Goal: Task Accomplishment & Management: Manage account settings

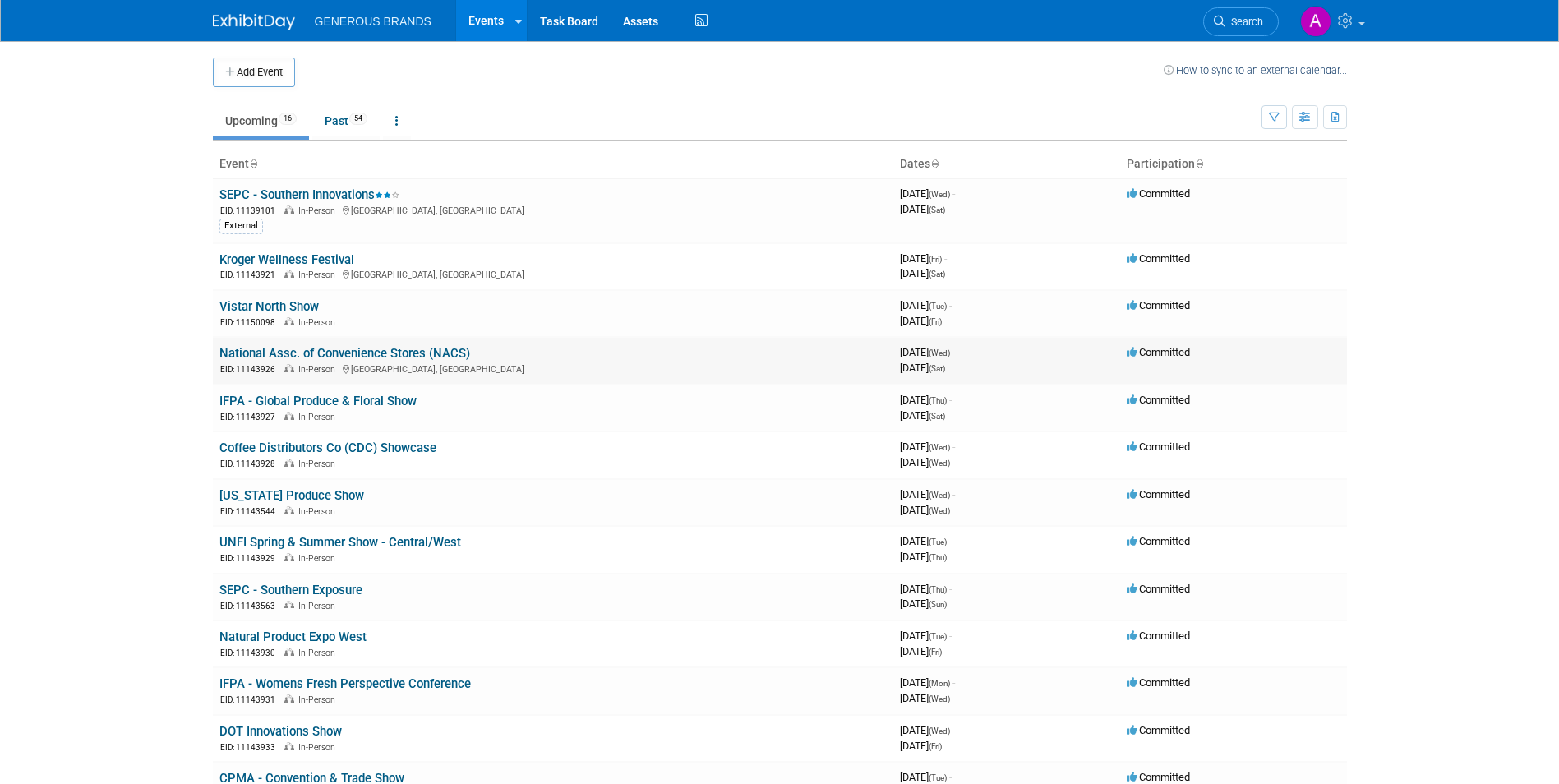
click at [304, 352] on link "National Assc. of Convenience Stores (NACS)" at bounding box center [345, 353] width 251 height 15
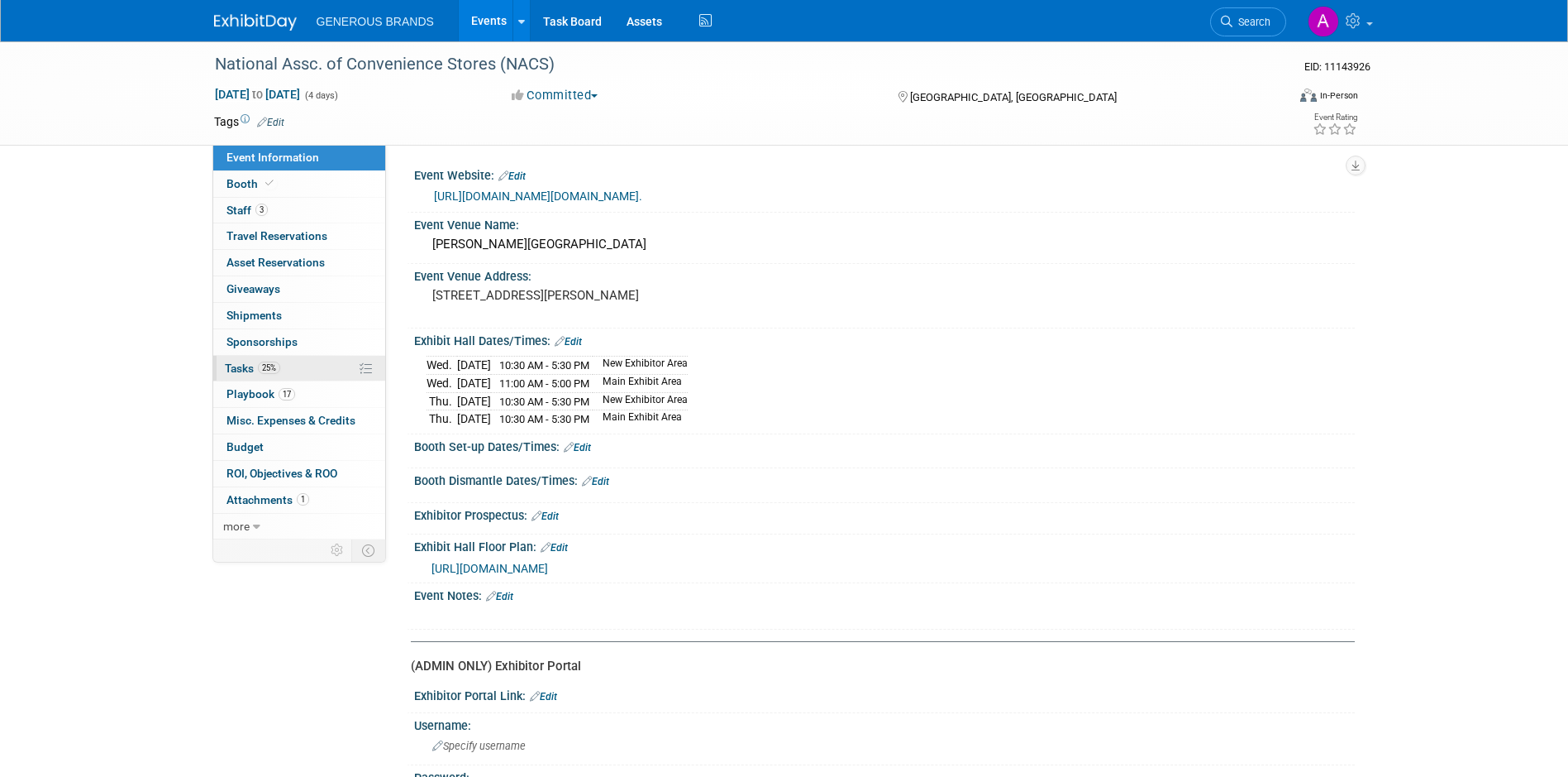
click at [291, 381] on link "25% Tasks 25%" at bounding box center [300, 368] width 172 height 26
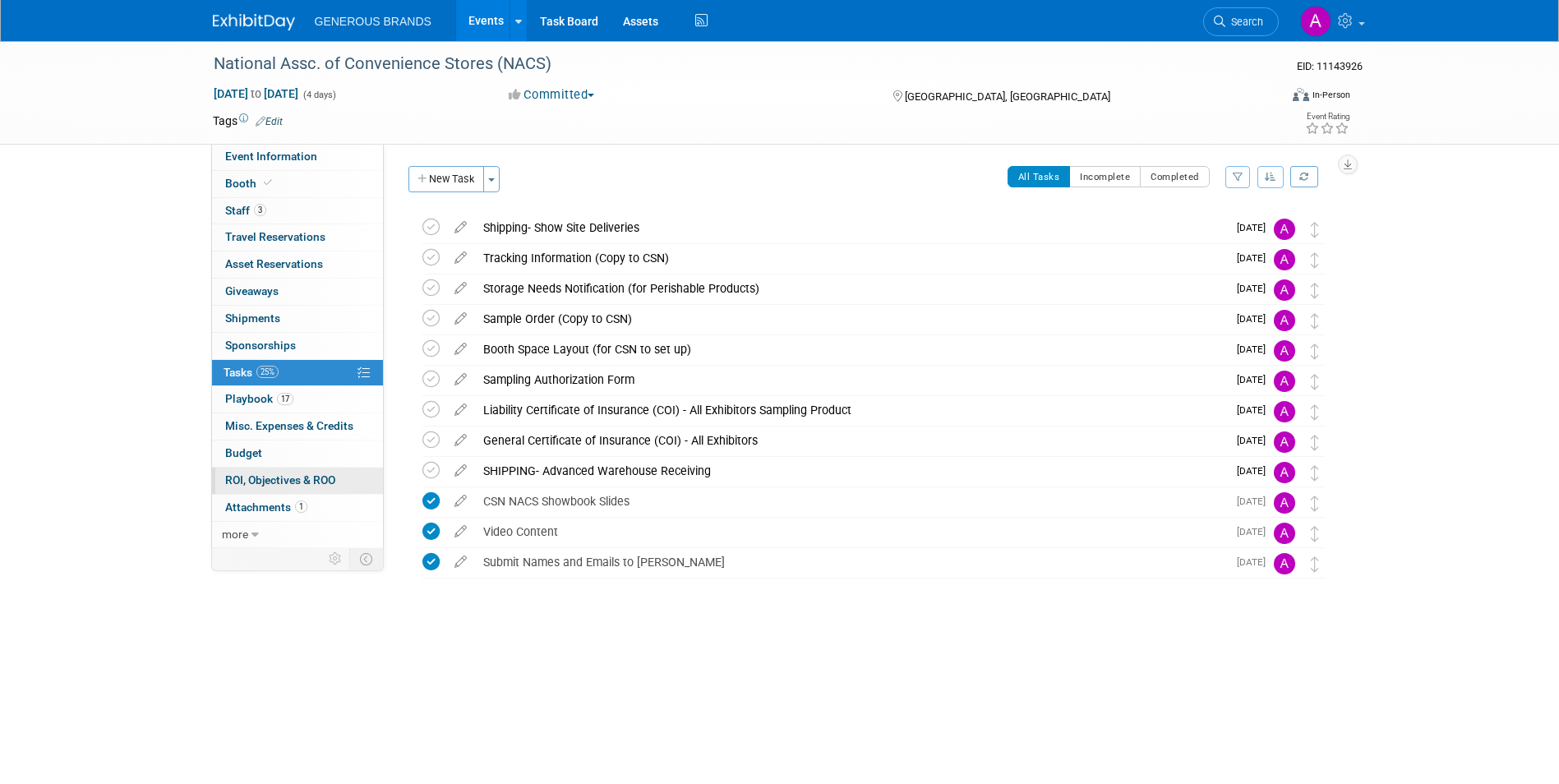
click at [291, 476] on span "ROI, Objectives & ROO 0" at bounding box center [281, 480] width 110 height 13
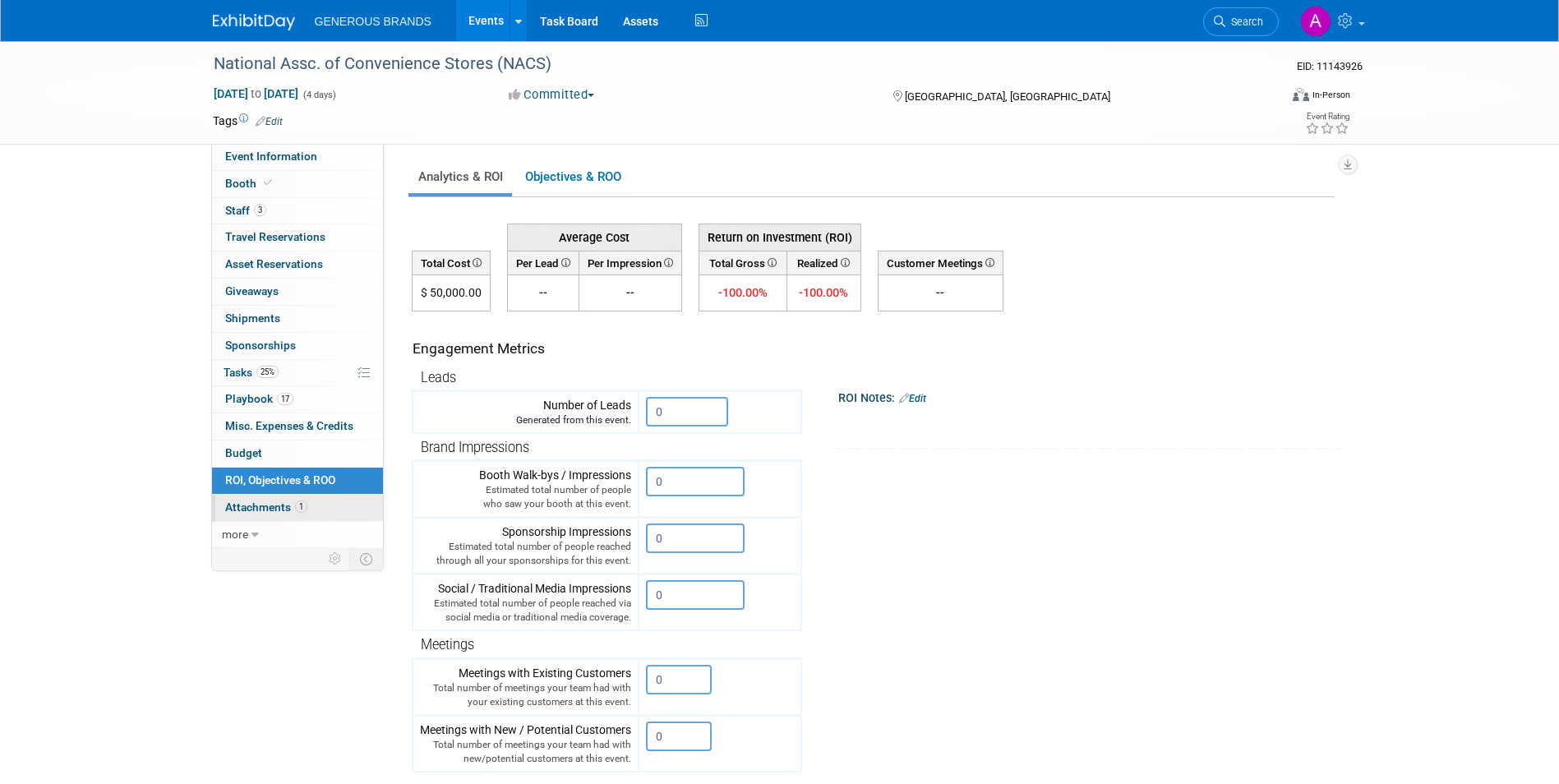
click at [290, 507] on span "Attachments 1" at bounding box center [267, 507] width 82 height 13
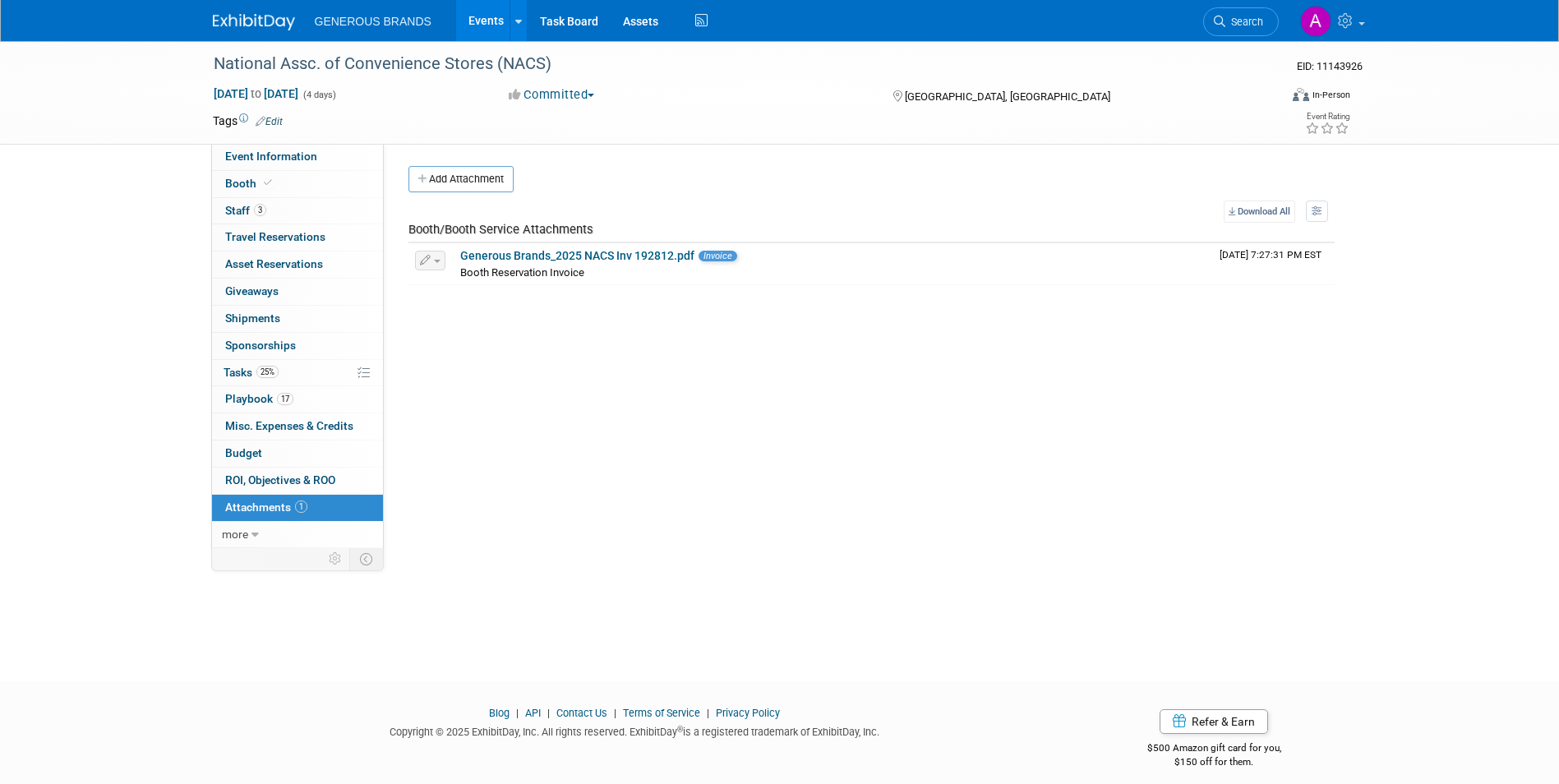
drag, startPoint x: 493, startPoint y: 190, endPoint x: 494, endPoint y: 204, distance: 14.0
click at [494, 204] on div "Add Attachment Select file This is an invoice Upload Cancel Download All View P…" at bounding box center [871, 225] width 926 height 119
click at [487, 182] on button "Add Attachment" at bounding box center [461, 179] width 105 height 26
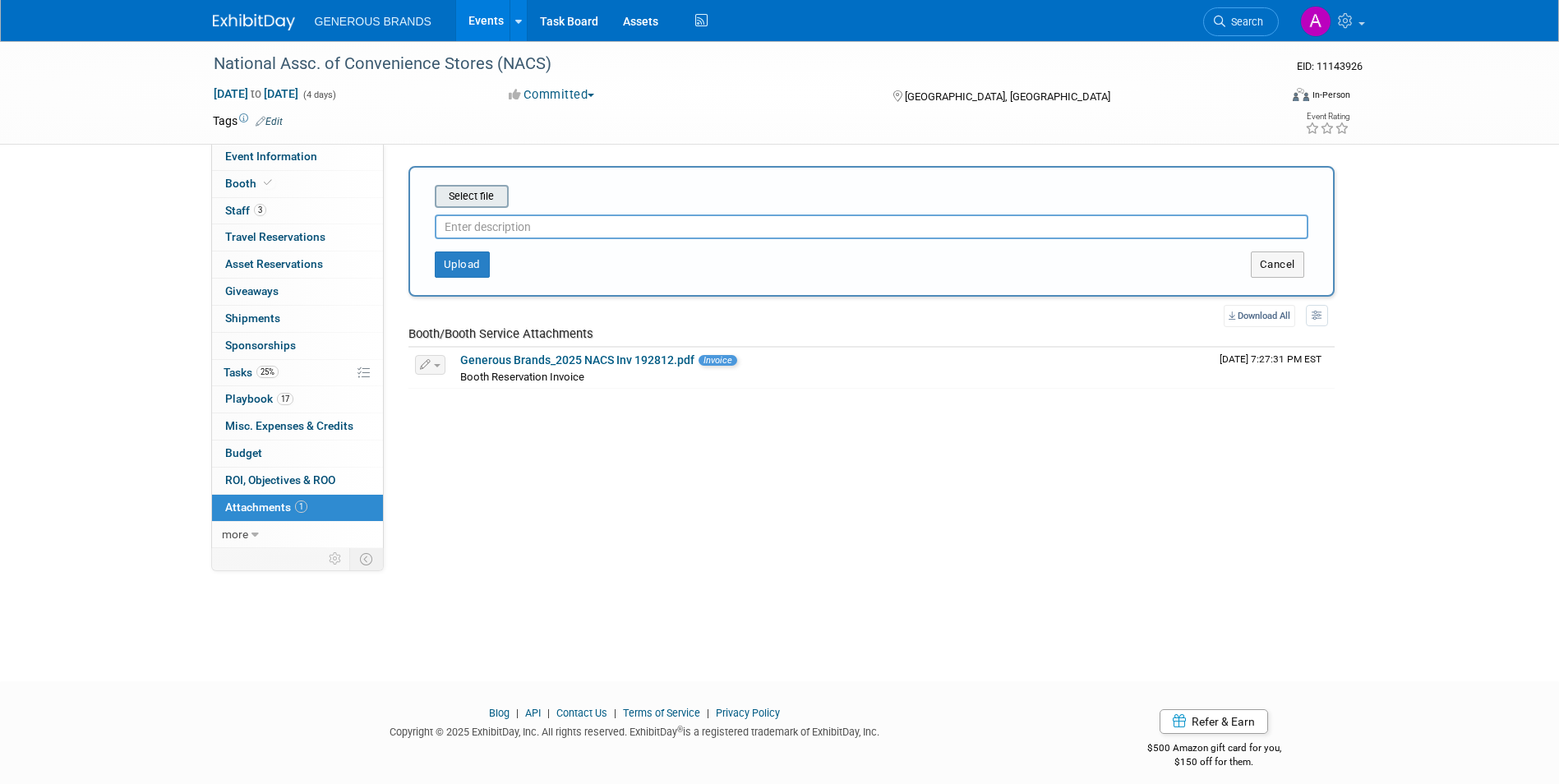
click at [475, 202] on input "file" at bounding box center [409, 197] width 196 height 20
click at [477, 204] on input "file" at bounding box center [409, 197] width 196 height 20
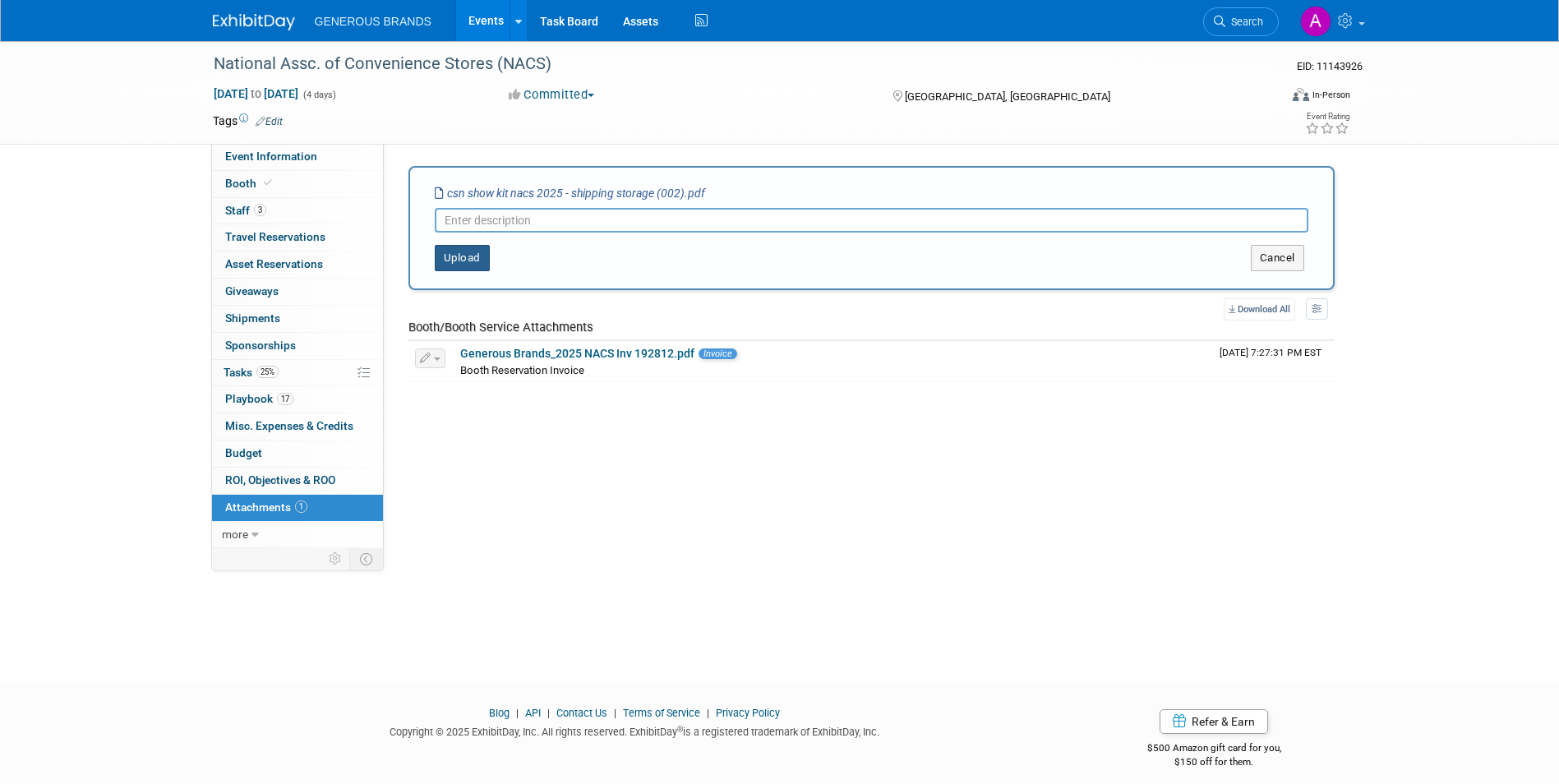
click at [482, 255] on button "Upload" at bounding box center [462, 258] width 55 height 26
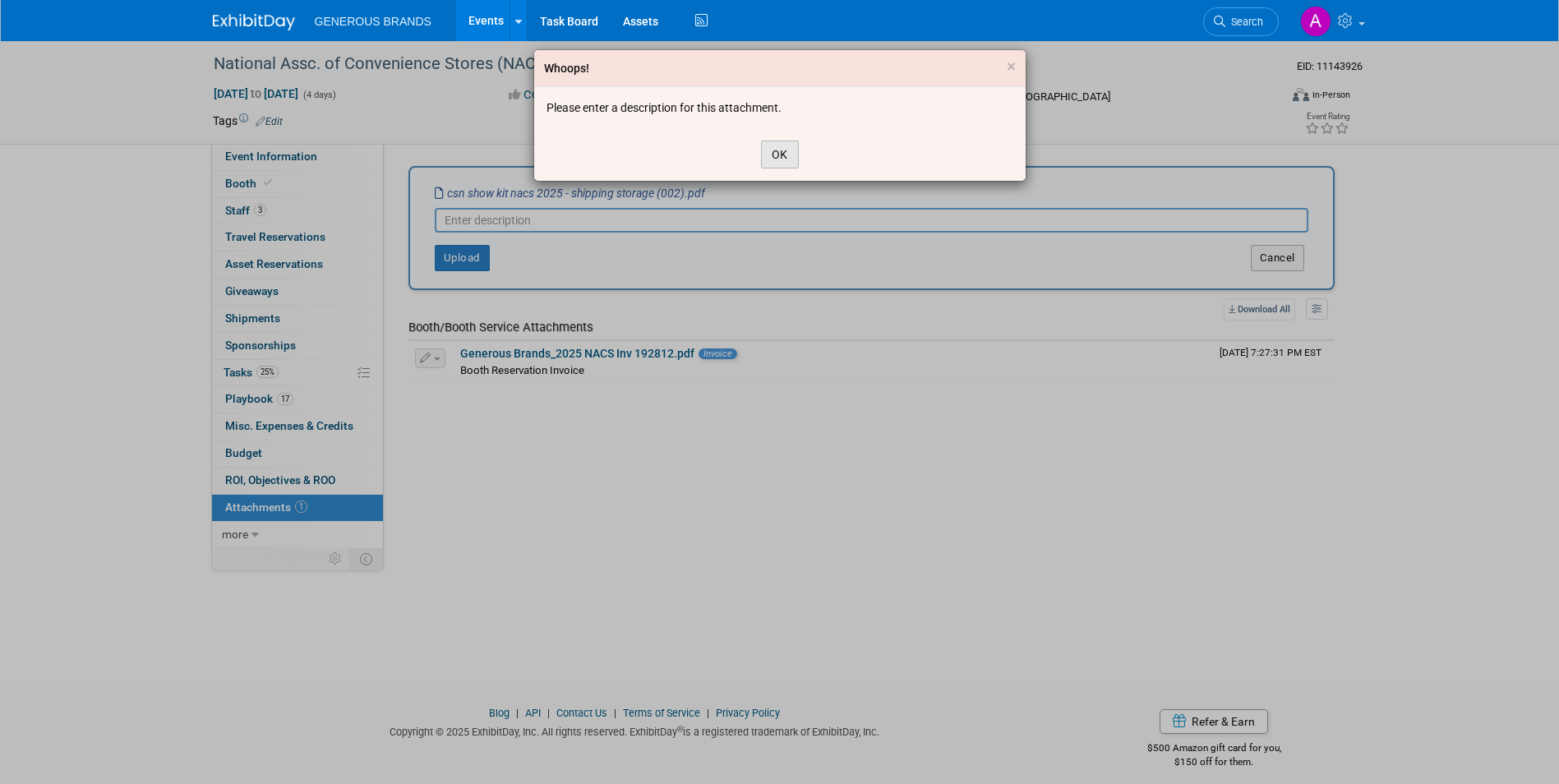
click at [761, 151] on button "OK" at bounding box center [780, 155] width 38 height 28
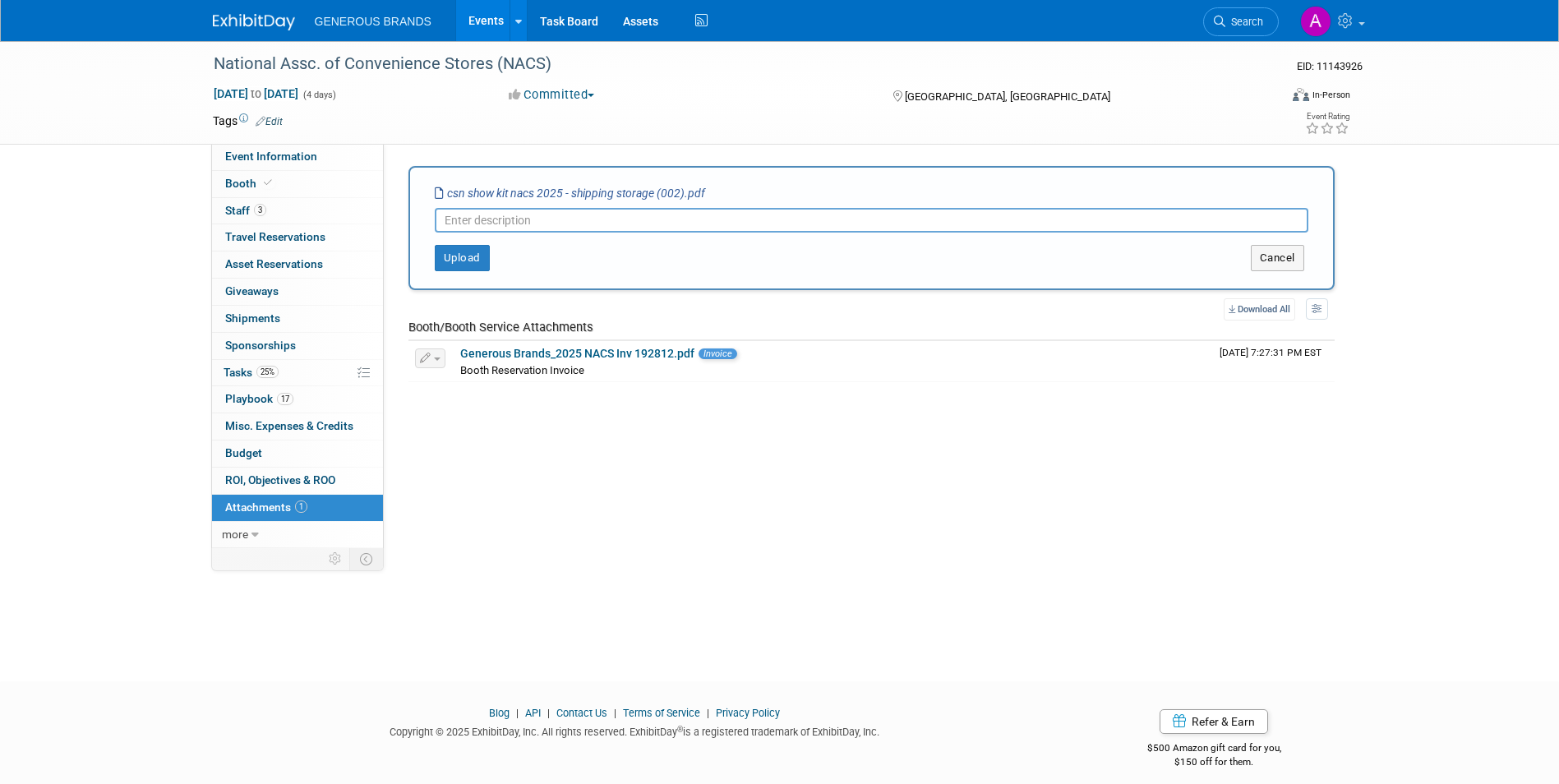
click at [517, 225] on input "text" at bounding box center [872, 220] width 874 height 25
click at [473, 250] on button "Upload" at bounding box center [462, 258] width 55 height 26
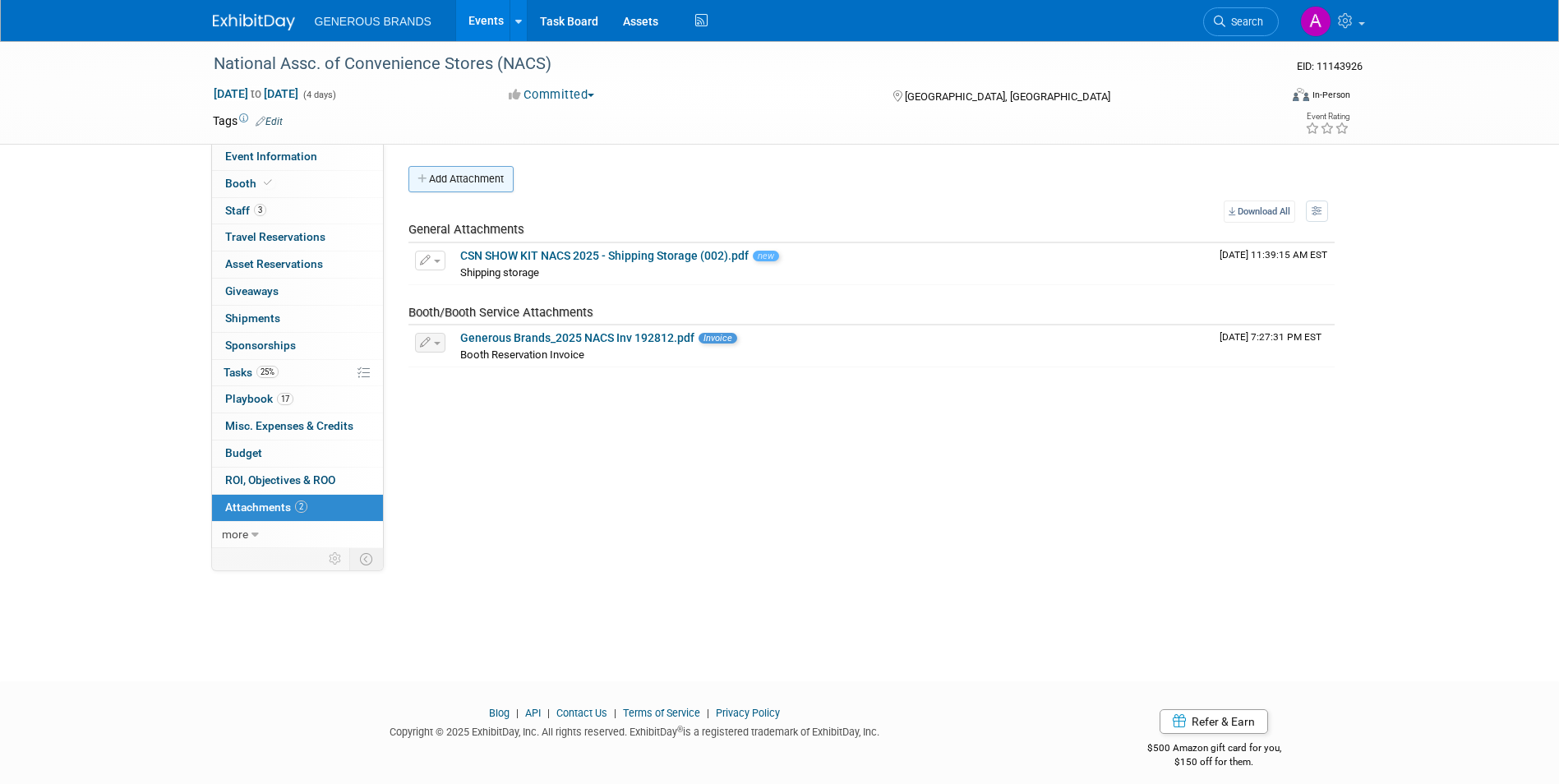
click at [463, 186] on button "Add Attachment" at bounding box center [461, 179] width 105 height 26
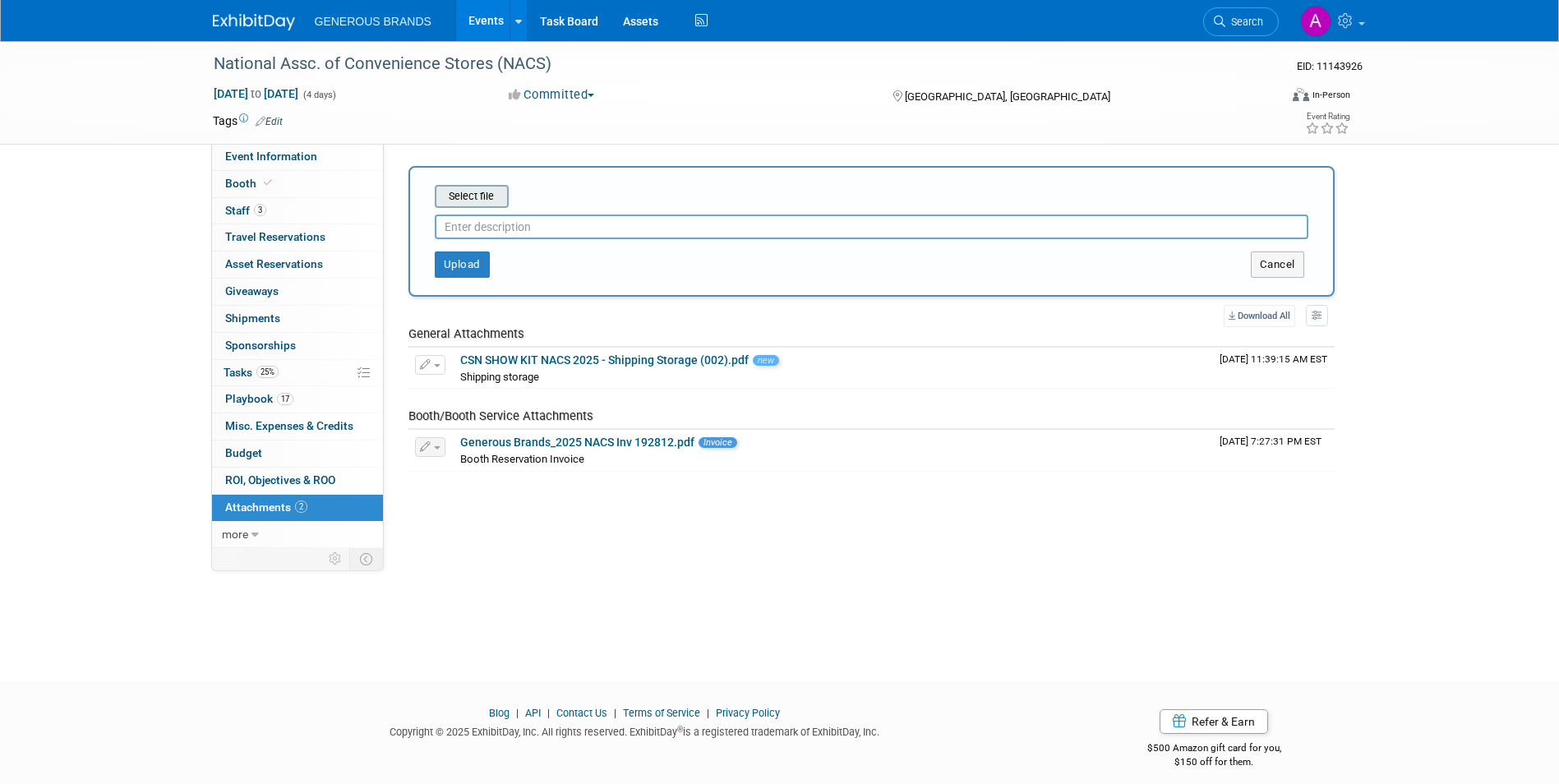
click at [494, 201] on input "file" at bounding box center [409, 197] width 196 height 20
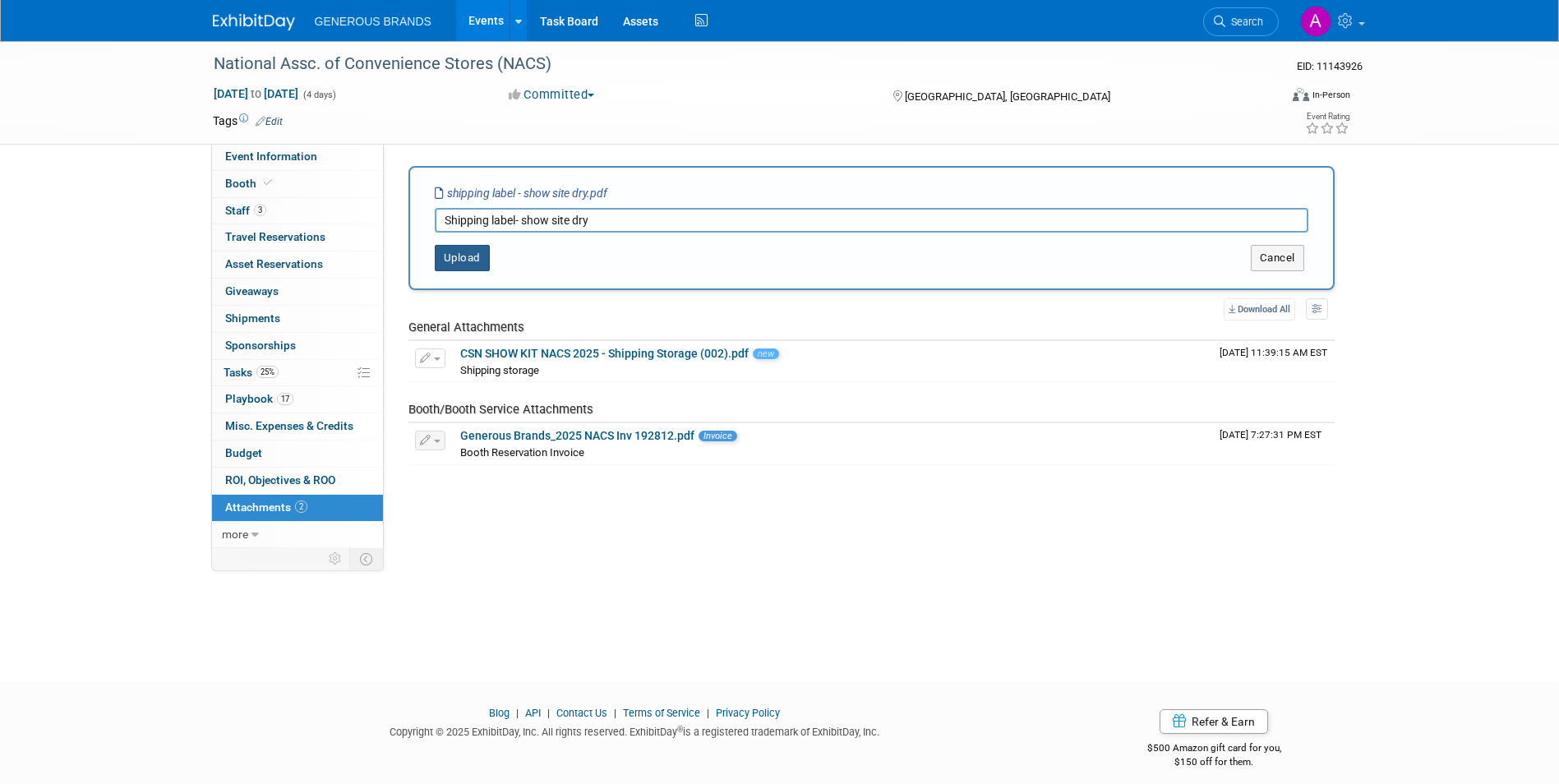
click at [474, 267] on button "Upload" at bounding box center [462, 258] width 55 height 26
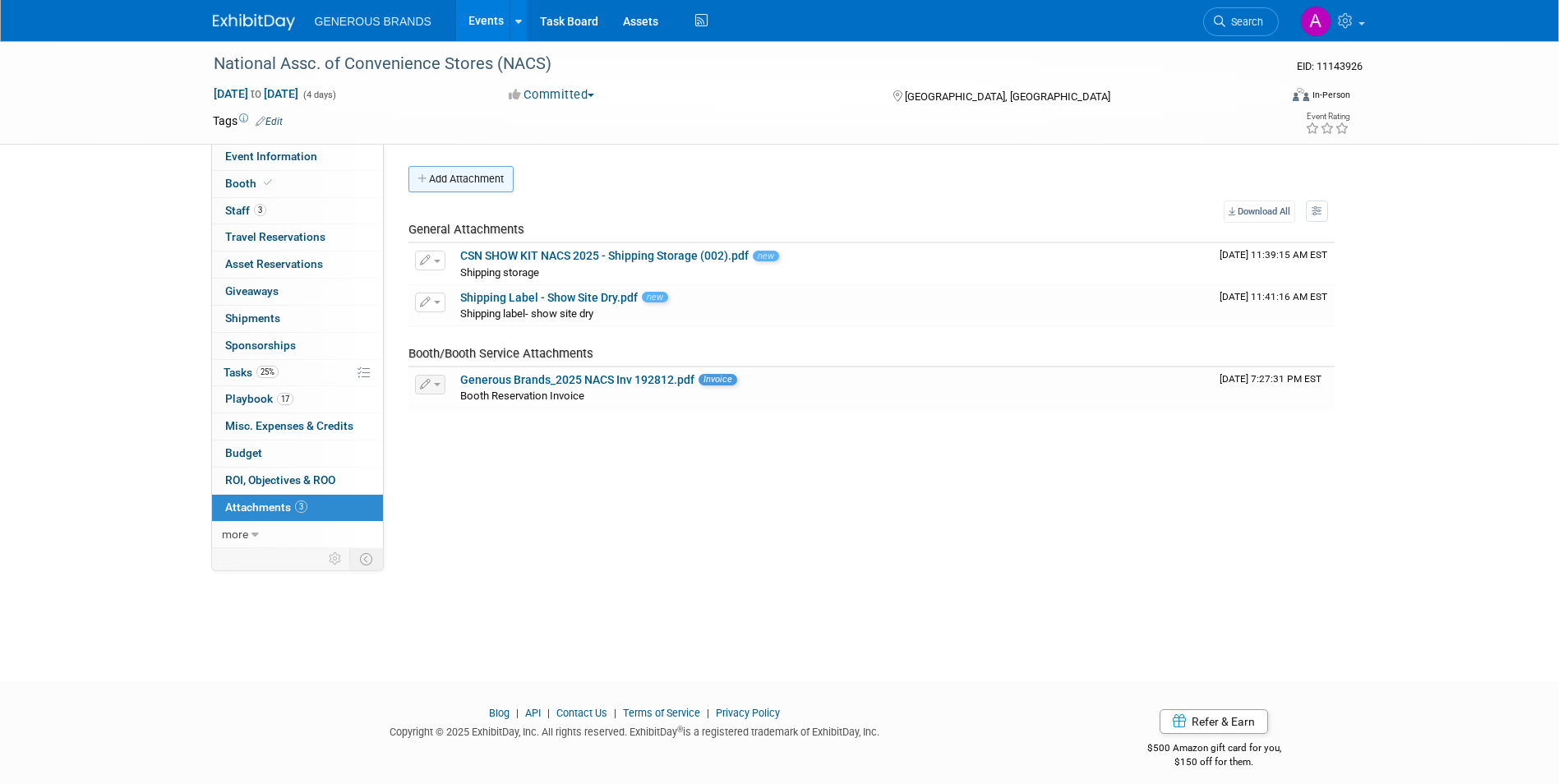
click at [493, 177] on button "Add Attachment" at bounding box center [461, 179] width 105 height 26
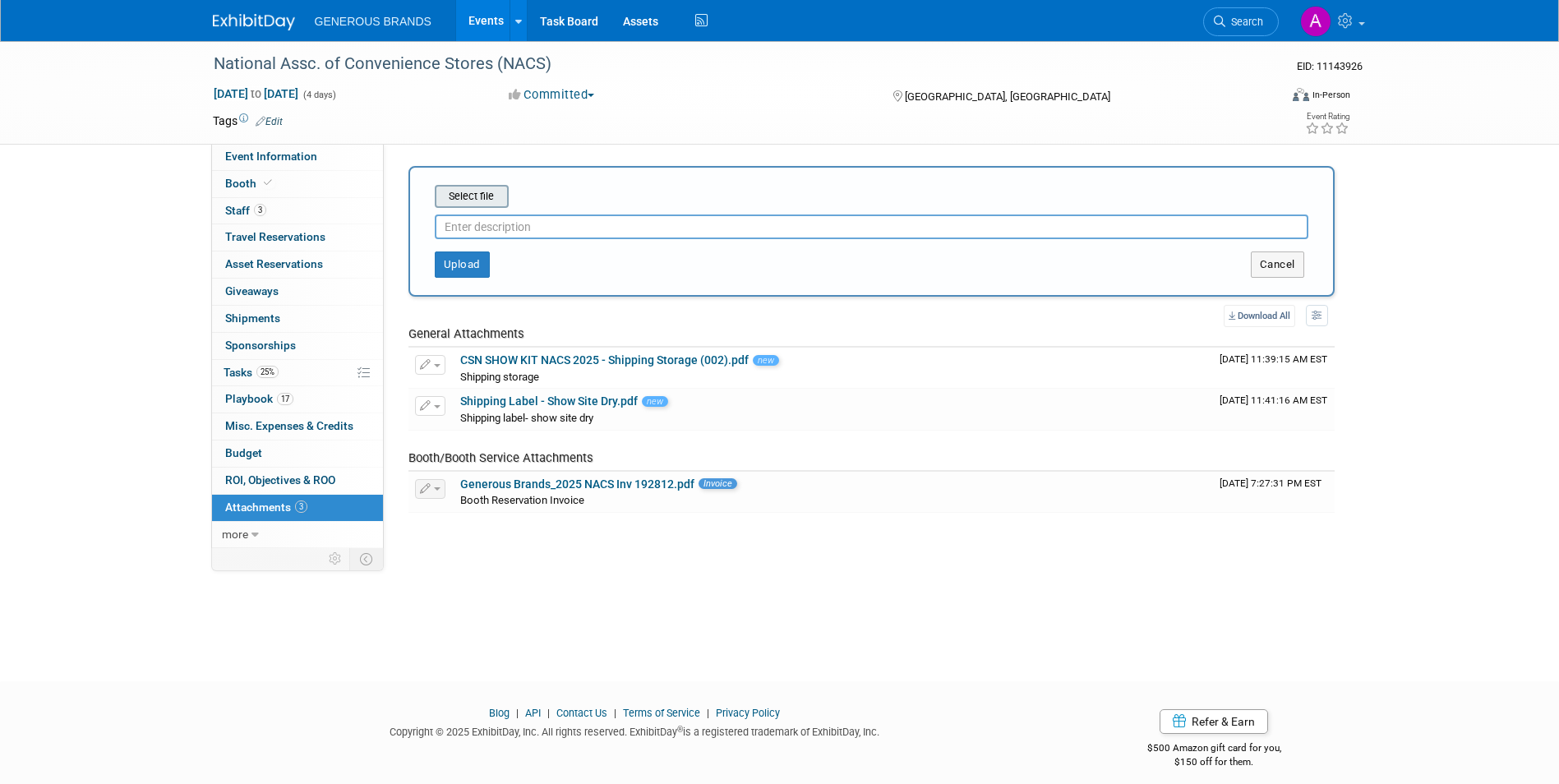
click at [492, 201] on input "file" at bounding box center [409, 197] width 196 height 20
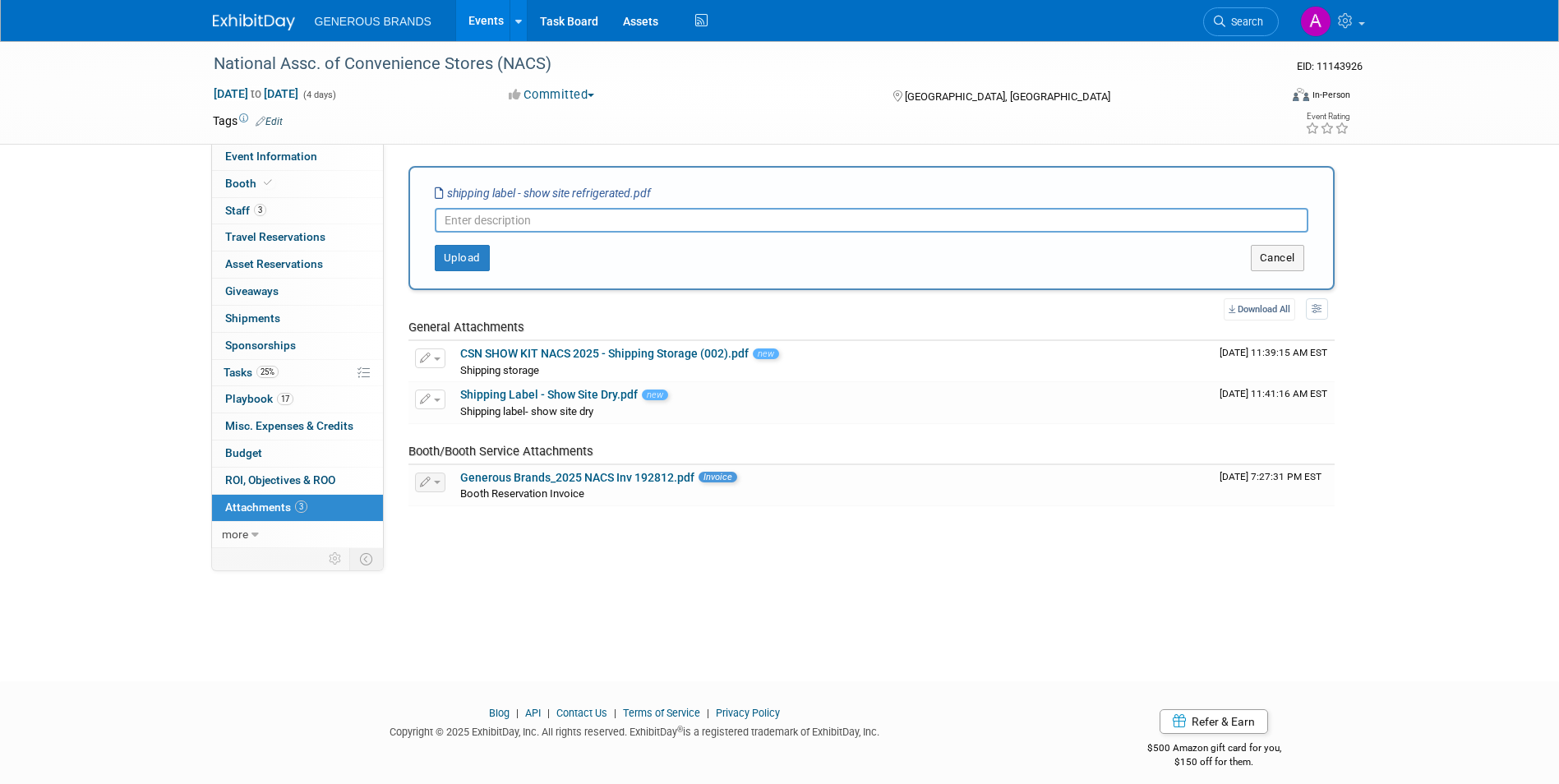
click at [638, 216] on input "text" at bounding box center [872, 220] width 874 height 25
click at [462, 264] on button "Upload" at bounding box center [462, 258] width 55 height 26
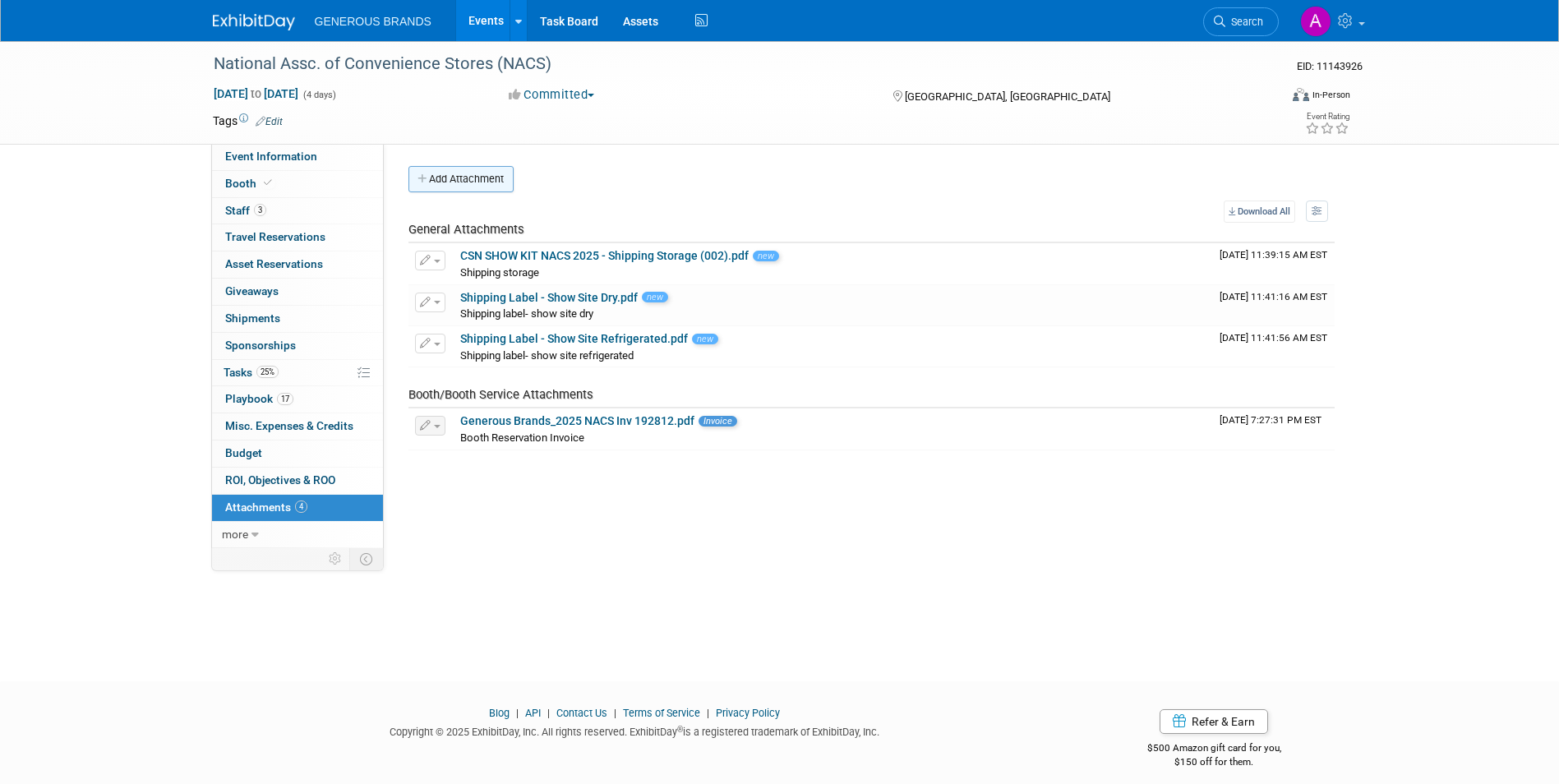
click at [448, 185] on button "Add Attachment" at bounding box center [461, 179] width 105 height 26
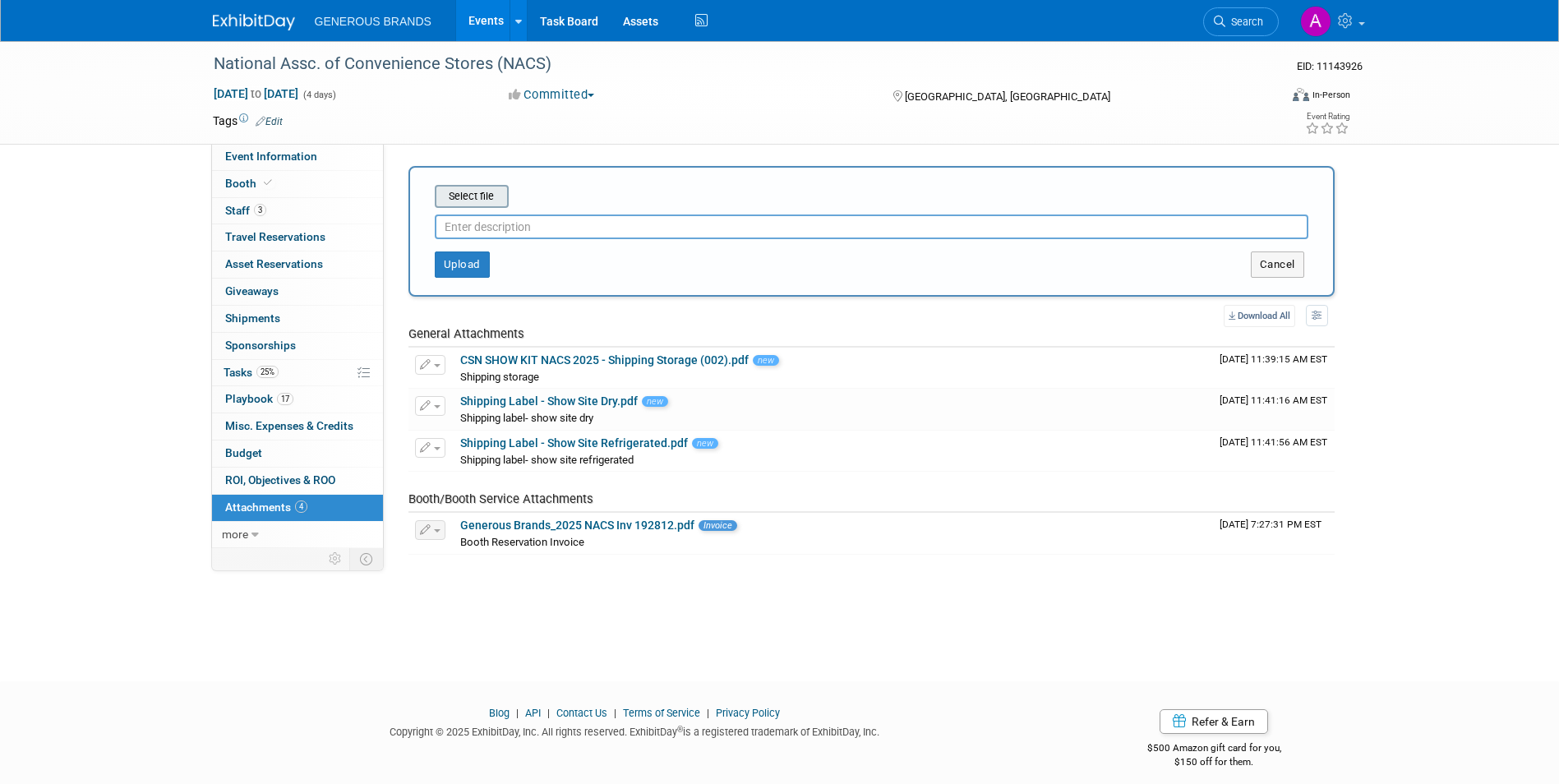
click at [474, 205] on input "file" at bounding box center [409, 197] width 196 height 20
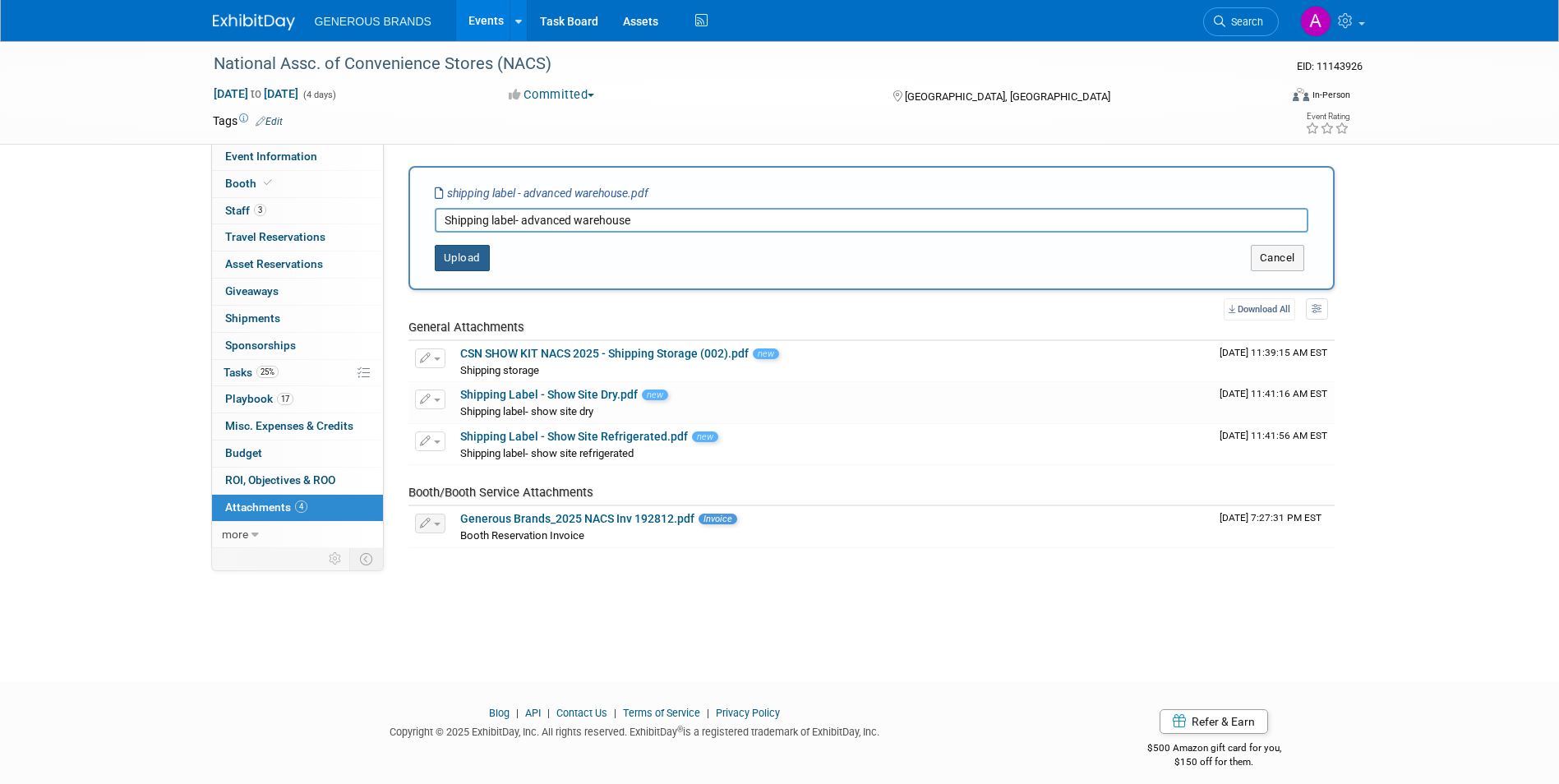
type input "Shipping label- advanced warehouse"
click at [478, 262] on button "Upload" at bounding box center [462, 258] width 55 height 26
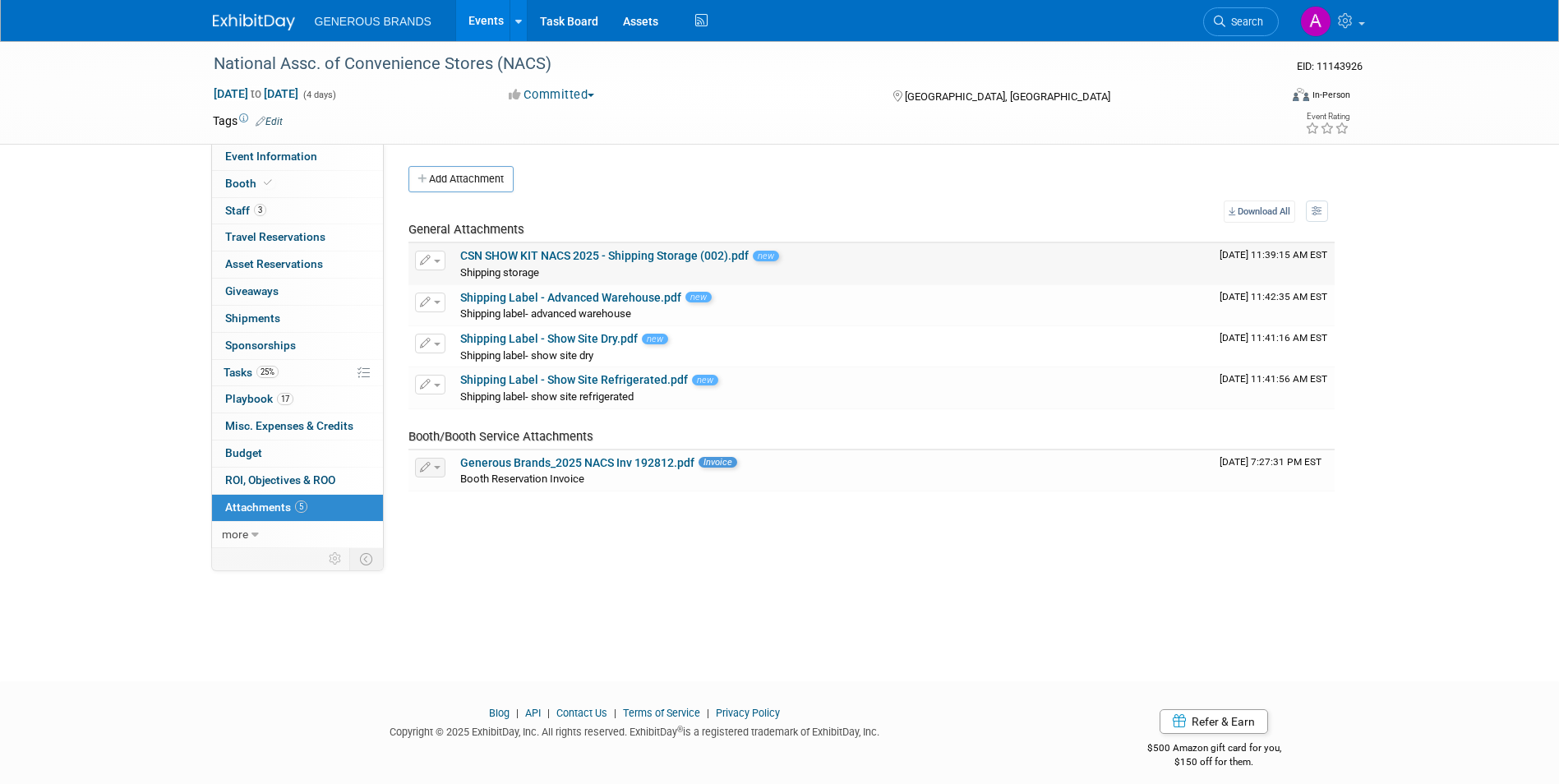
click at [700, 253] on link "CSN SHOW KIT NACS 2025 - Shipping Storage (002).pdf" at bounding box center [604, 256] width 289 height 13
click at [436, 257] on button "button" at bounding box center [430, 261] width 30 height 20
click at [473, 304] on link "Change Description" at bounding box center [488, 308] width 145 height 23
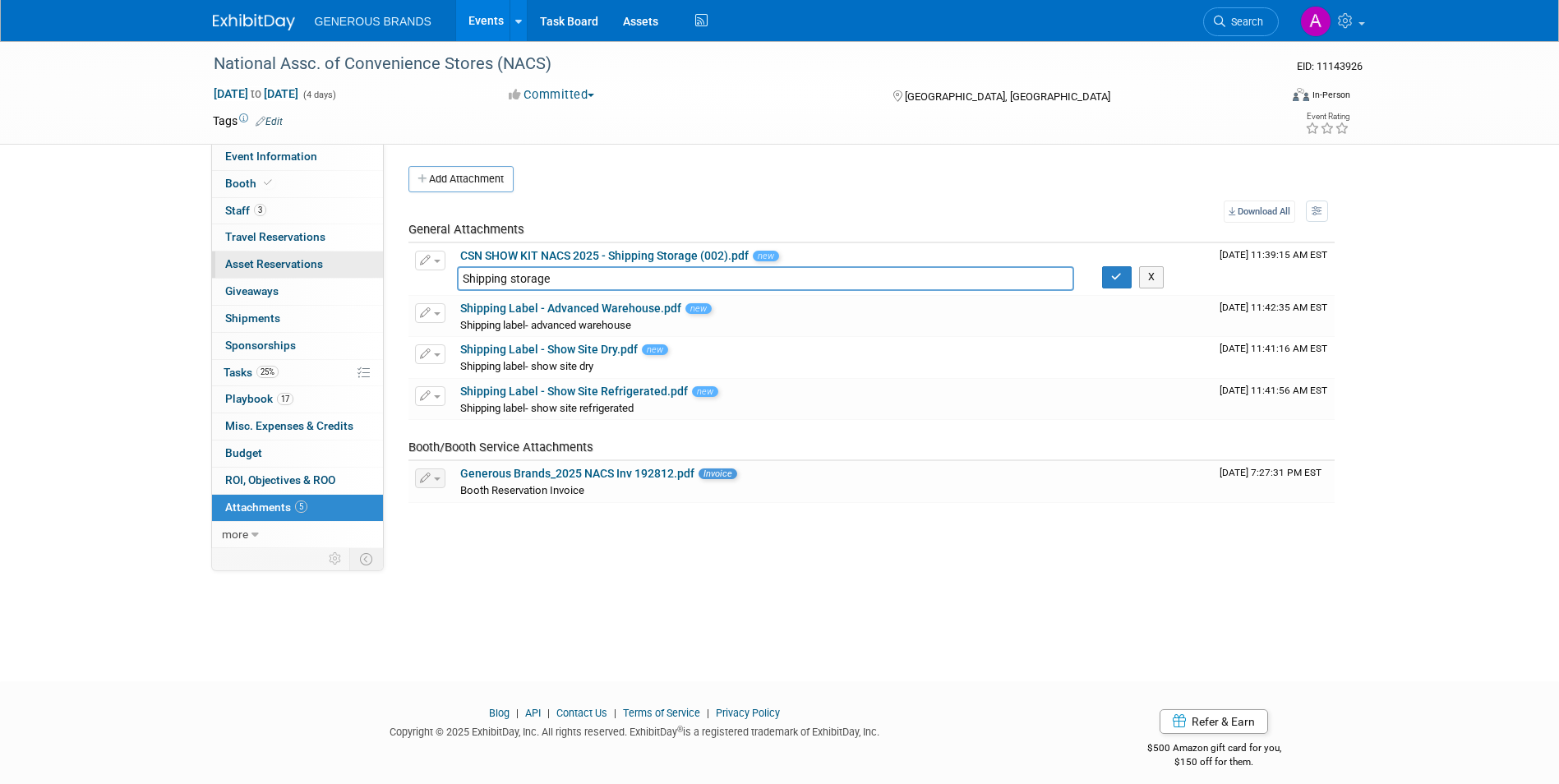
drag, startPoint x: 565, startPoint y: 278, endPoint x: 331, endPoint y: 255, distance: 235.1
click at [331, 255] on div "Event Information Event Info Booth Booth 3 Staff 3 Staff 0 Travel Reservations …" at bounding box center [780, 295] width 1159 height 507
type input "Show kit NACS -Shipping"
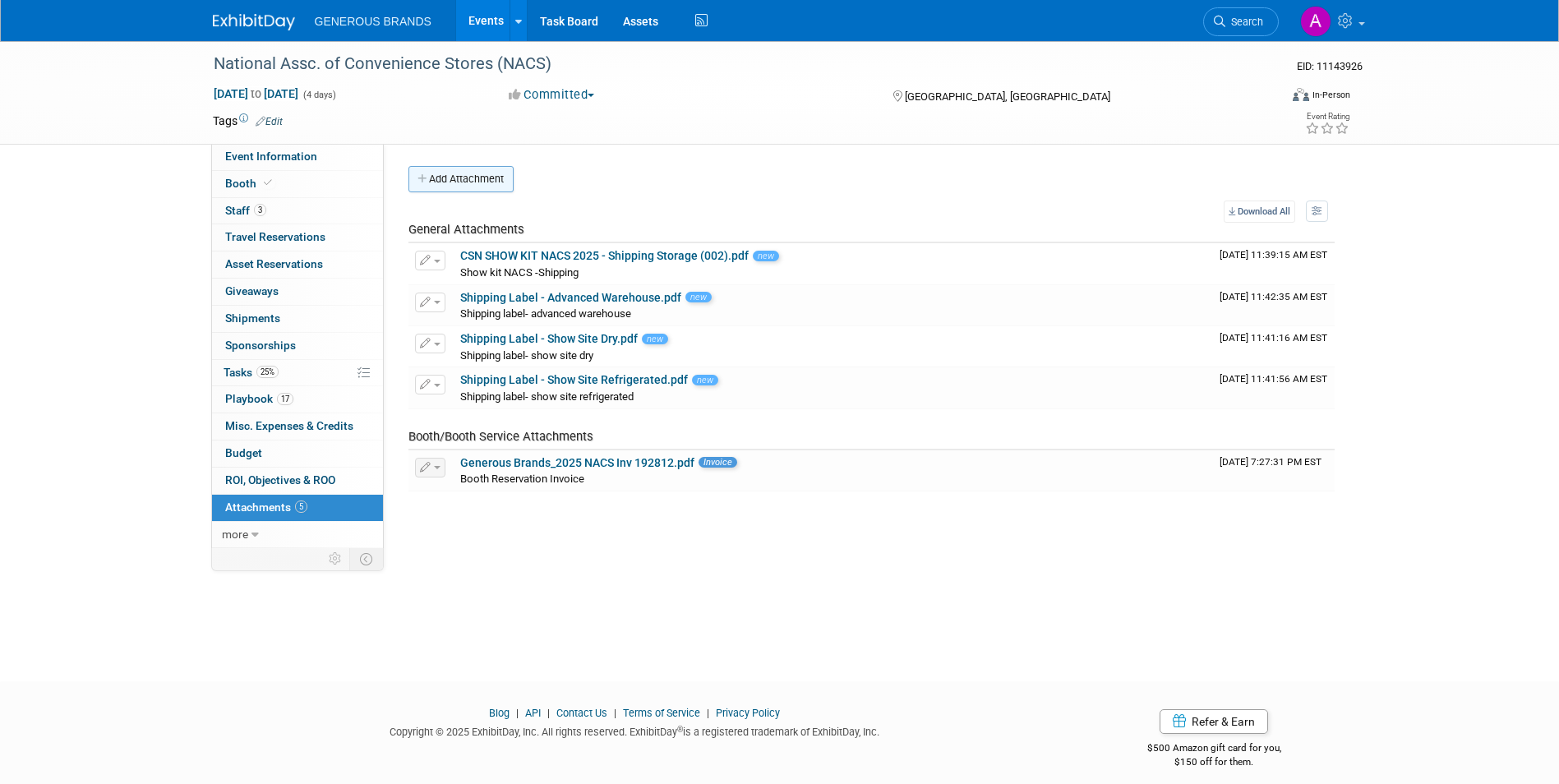
click at [477, 166] on button "Add Attachment" at bounding box center [461, 179] width 105 height 26
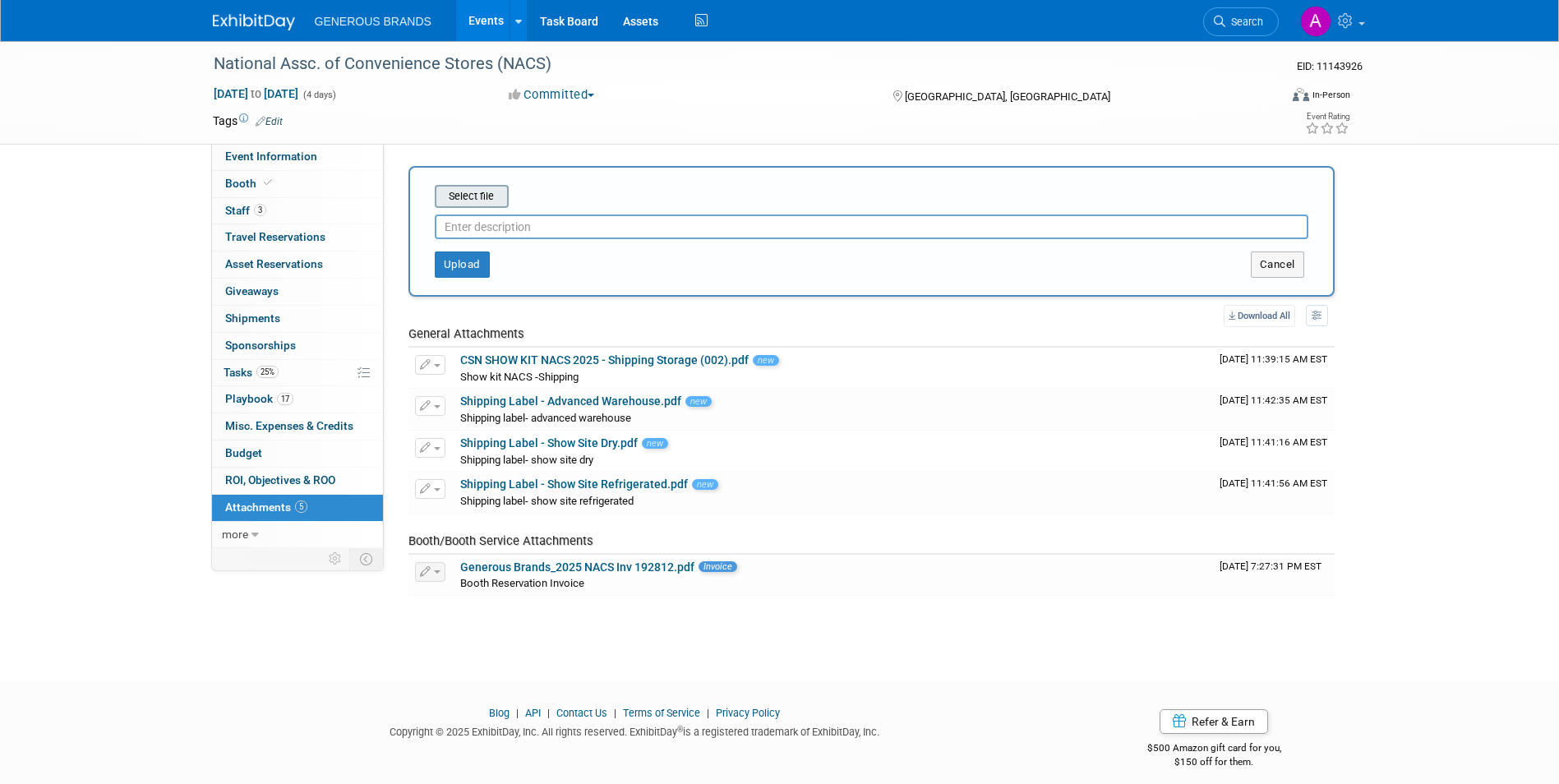
click at [484, 202] on input "file" at bounding box center [409, 197] width 196 height 20
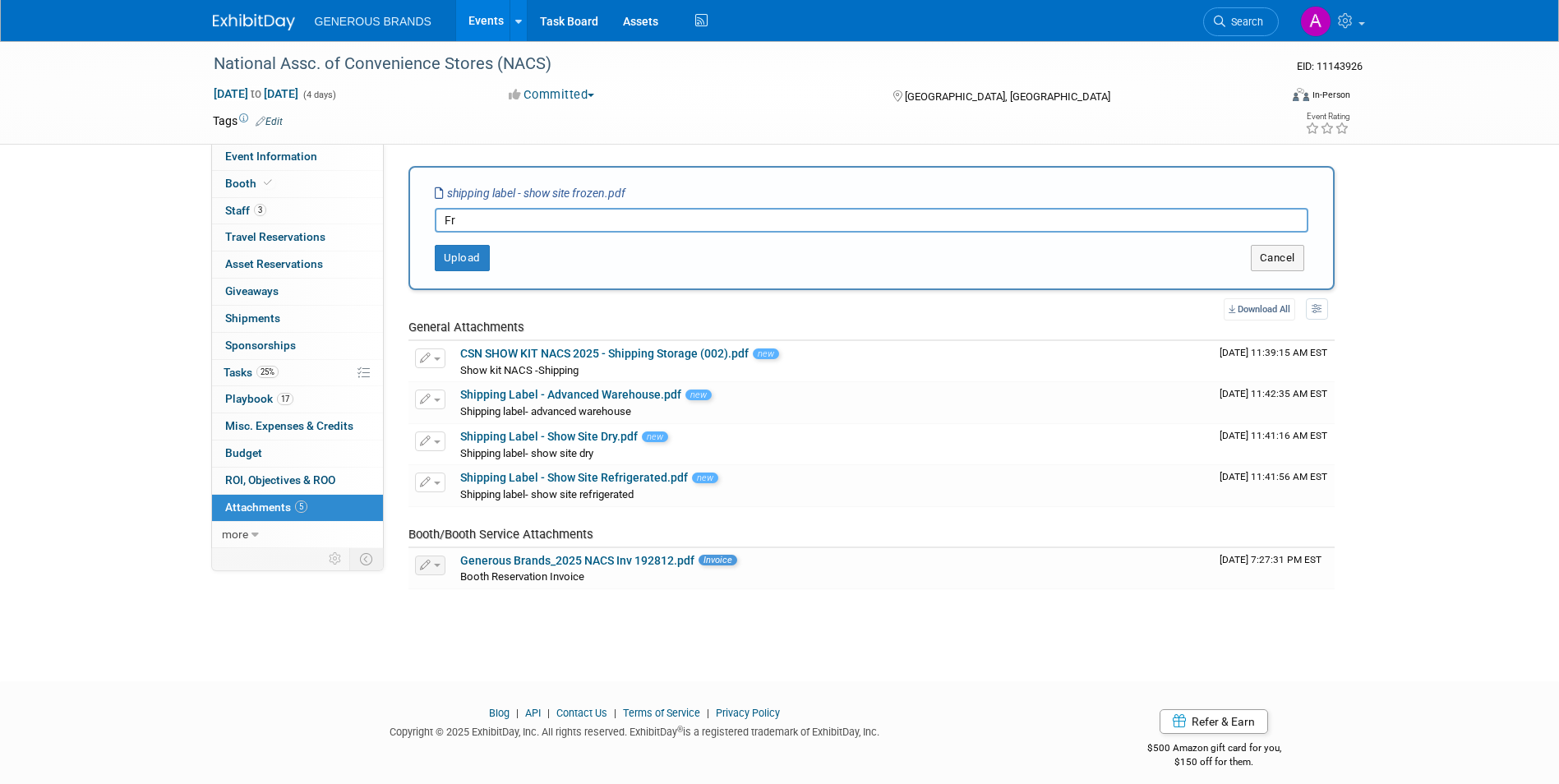
type input "F"
type input "Shipping label - frozen"
click at [444, 253] on button "Upload" at bounding box center [462, 258] width 55 height 26
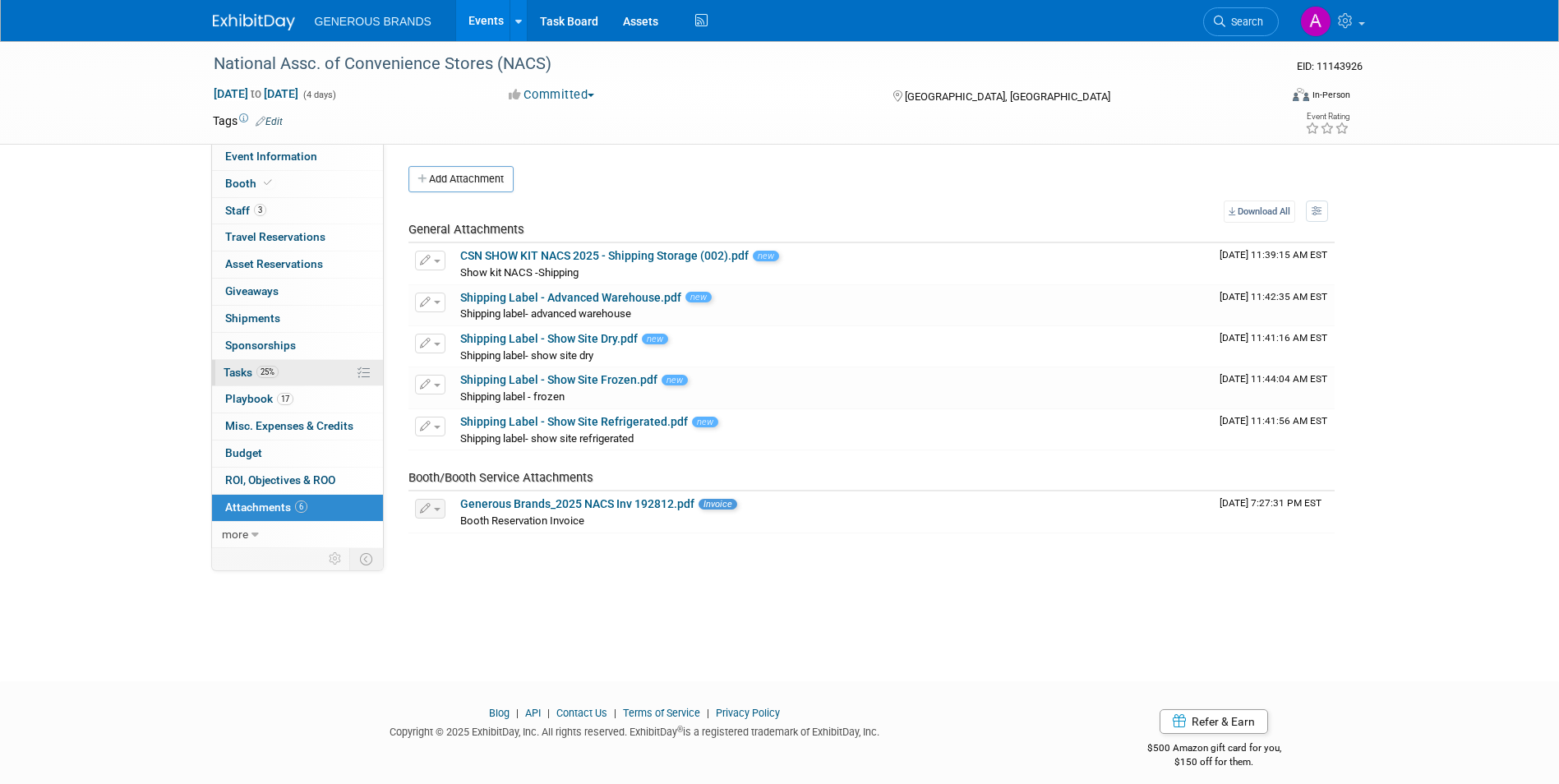
click at [304, 372] on link "25% Tasks 25%" at bounding box center [298, 373] width 171 height 26
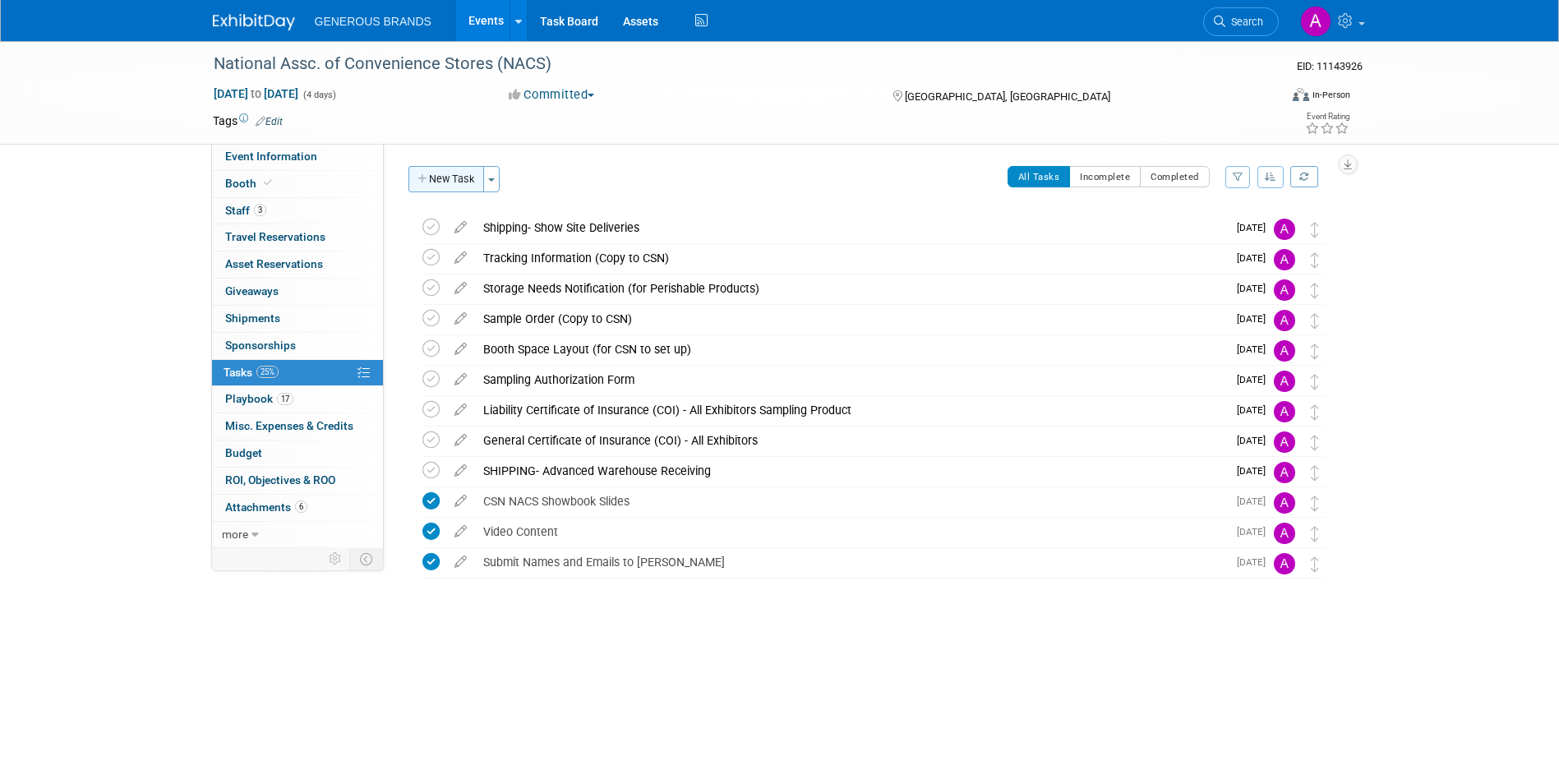
click at [473, 187] on button "New Task" at bounding box center [446, 179] width 76 height 26
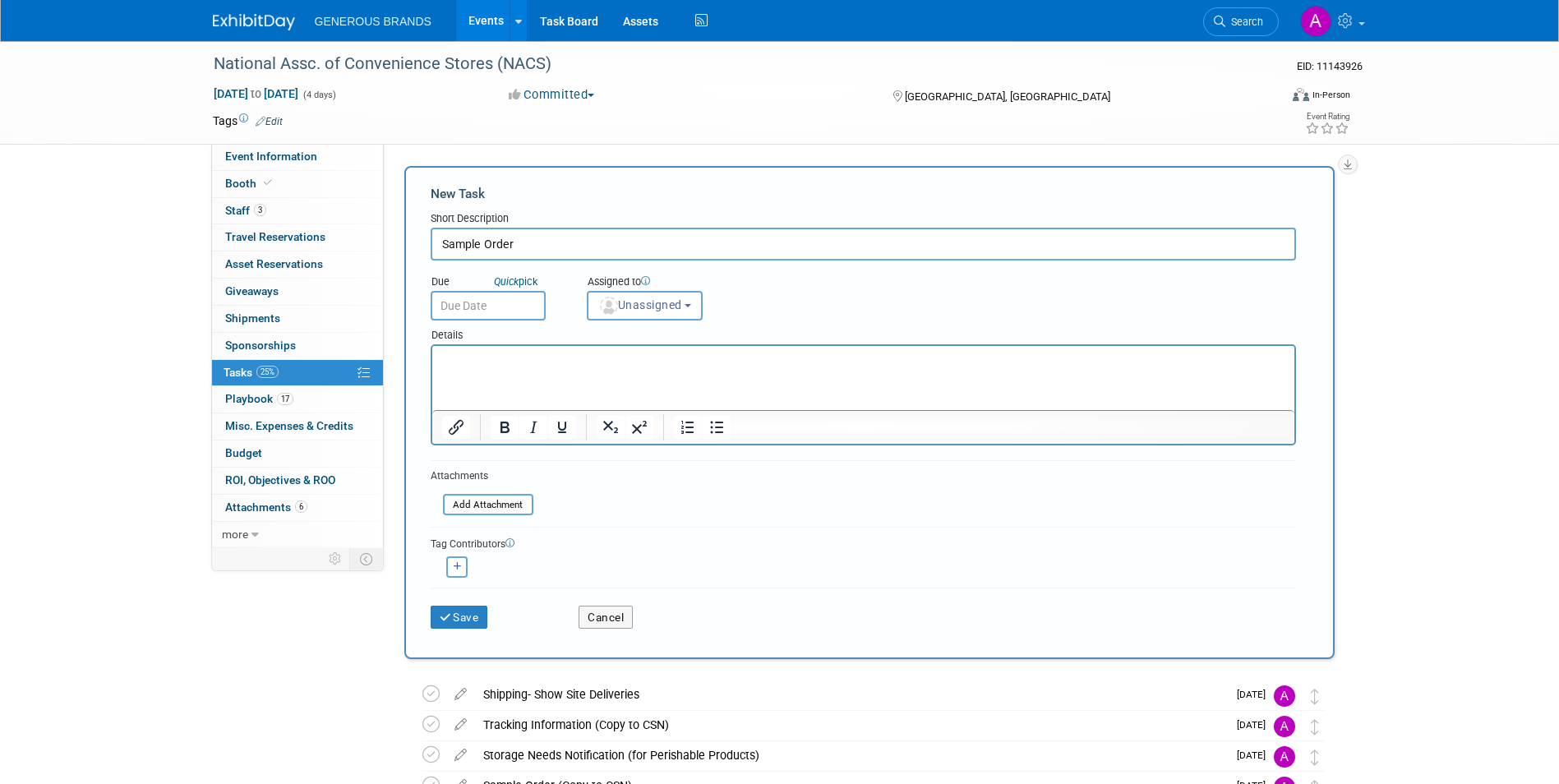
type input "Sample Order"
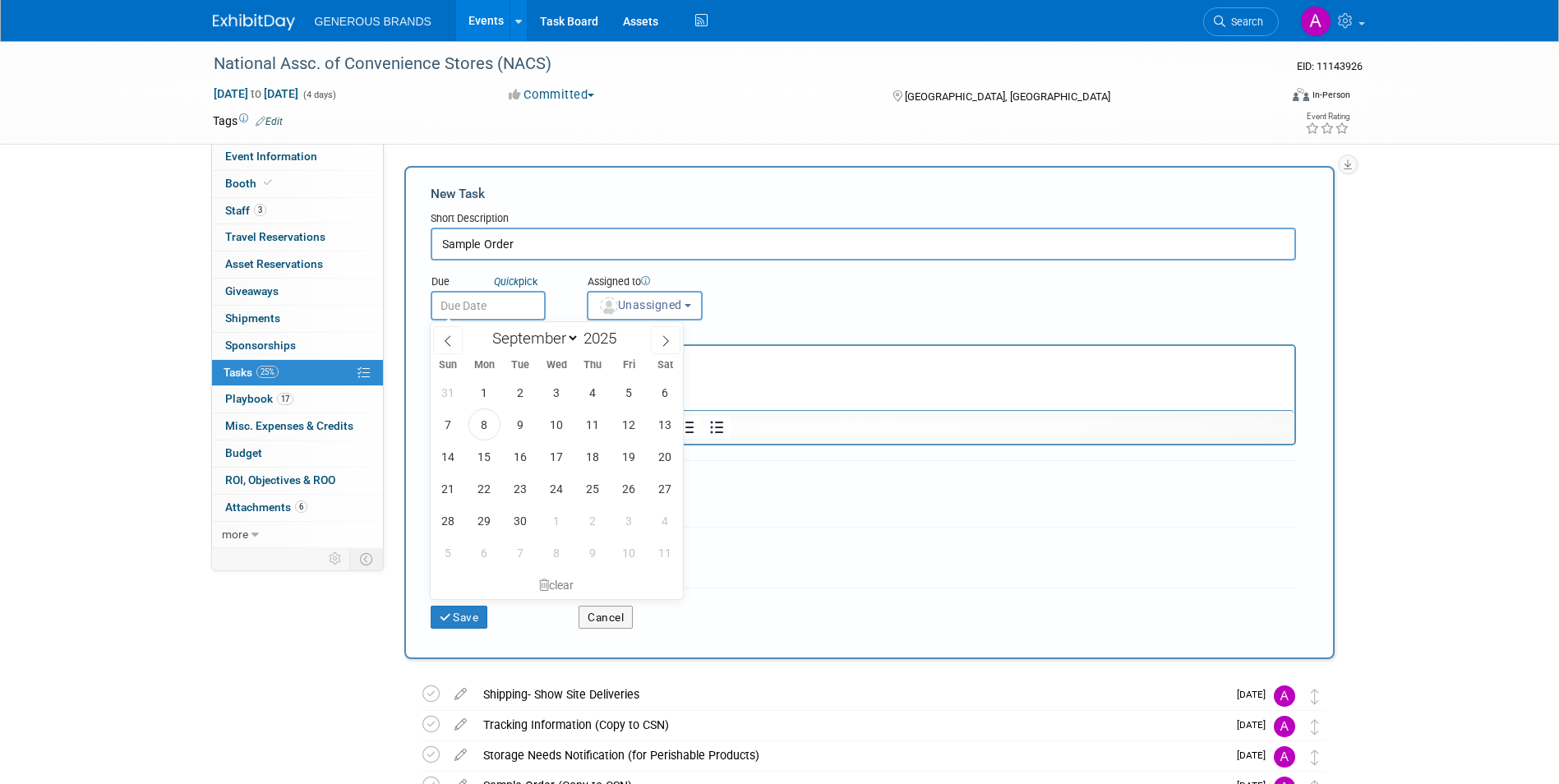
click at [526, 307] on input "text" at bounding box center [488, 306] width 115 height 30
click at [629, 453] on span "19" at bounding box center [629, 456] width 32 height 32
type input "Sep 19, 2025"
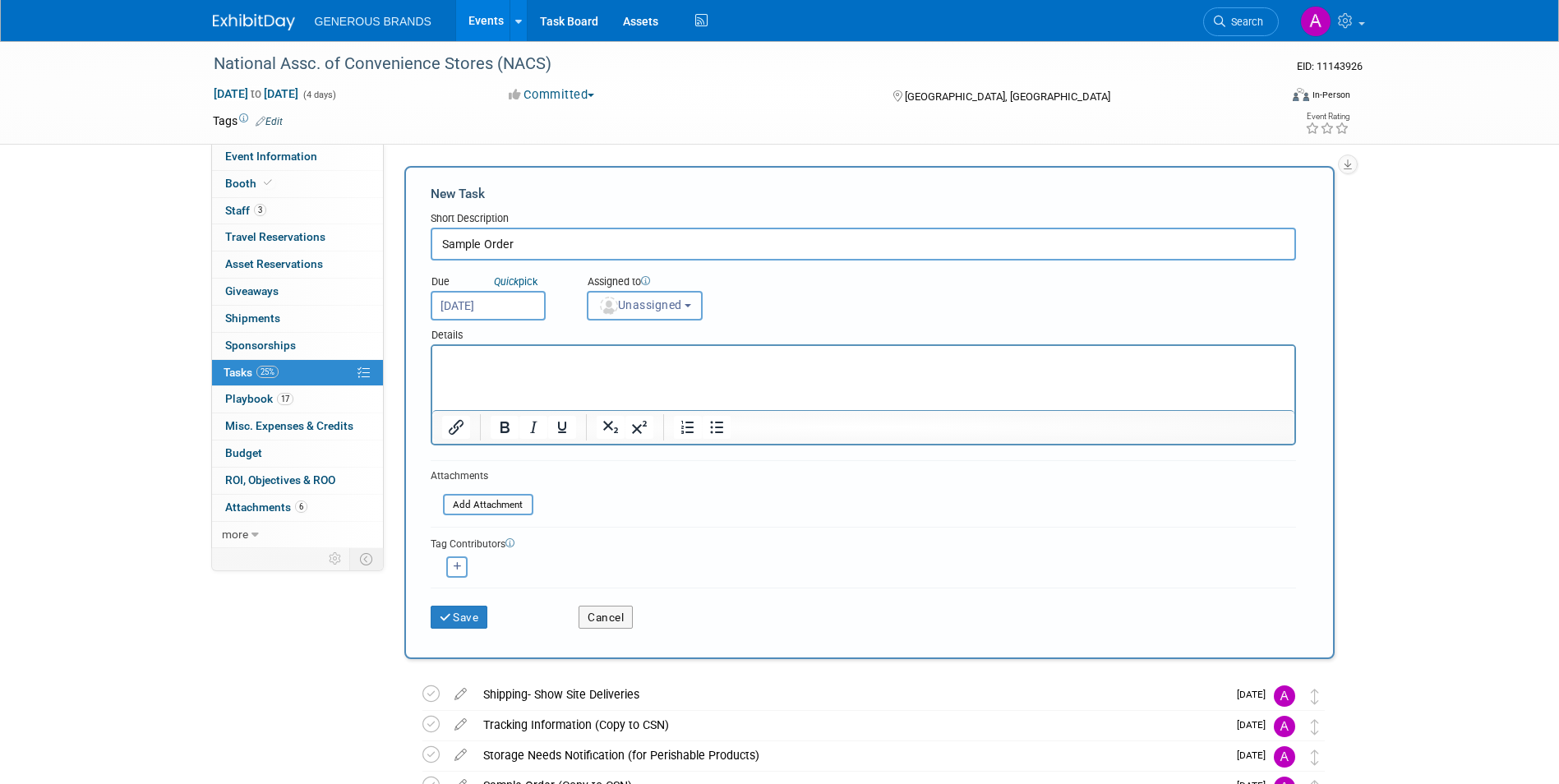
click at [677, 310] on span "Unassigned" at bounding box center [640, 304] width 84 height 13
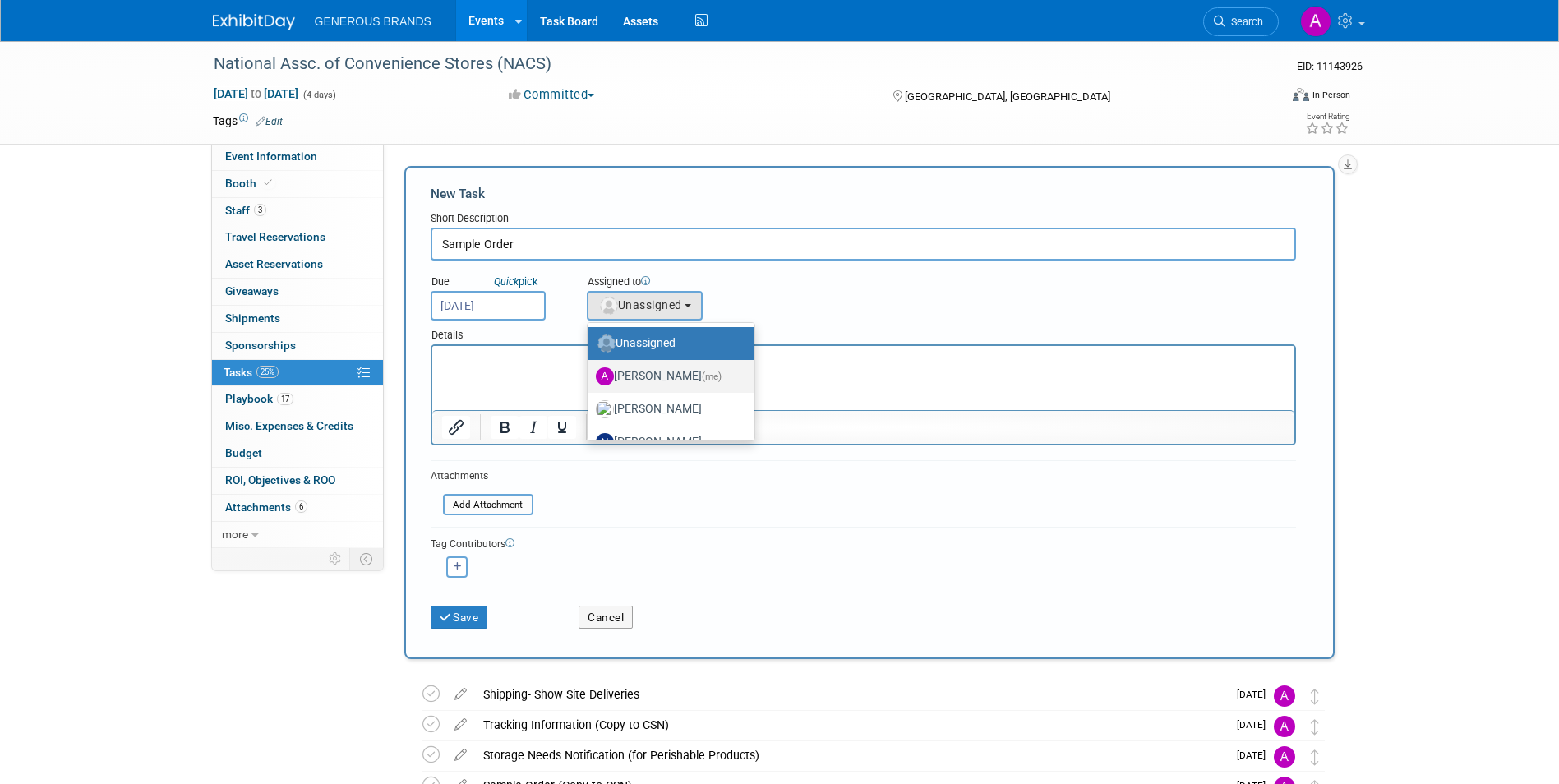
click at [672, 385] on label "Astrid Aguayo (me)" at bounding box center [667, 376] width 142 height 26
click at [590, 379] on input "Astrid Aguayo (me)" at bounding box center [584, 373] width 11 height 11
select select "955d0b64-004d-4288-966e-60313dffc406"
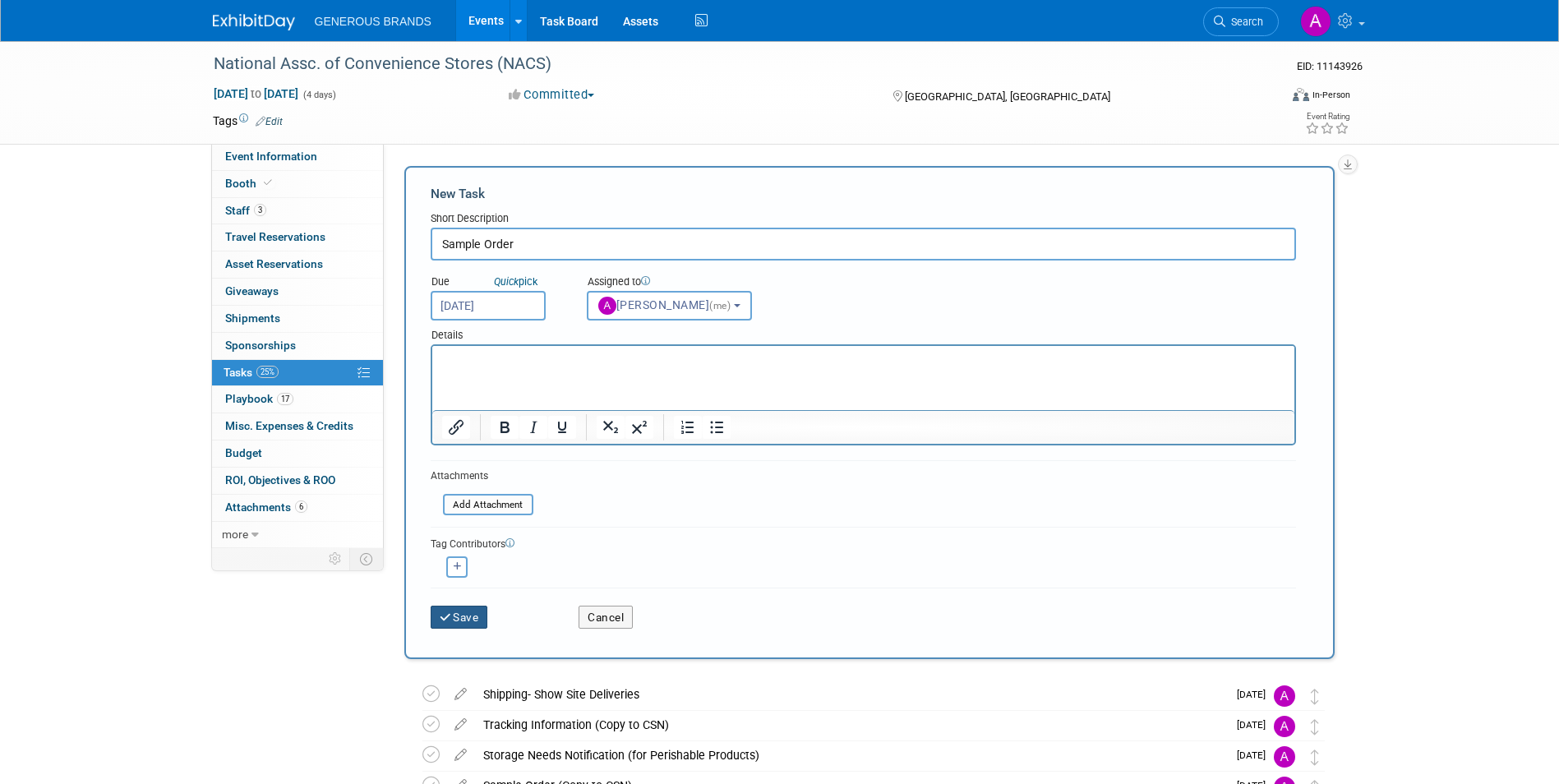
click at [463, 623] on button "Save" at bounding box center [459, 617] width 58 height 23
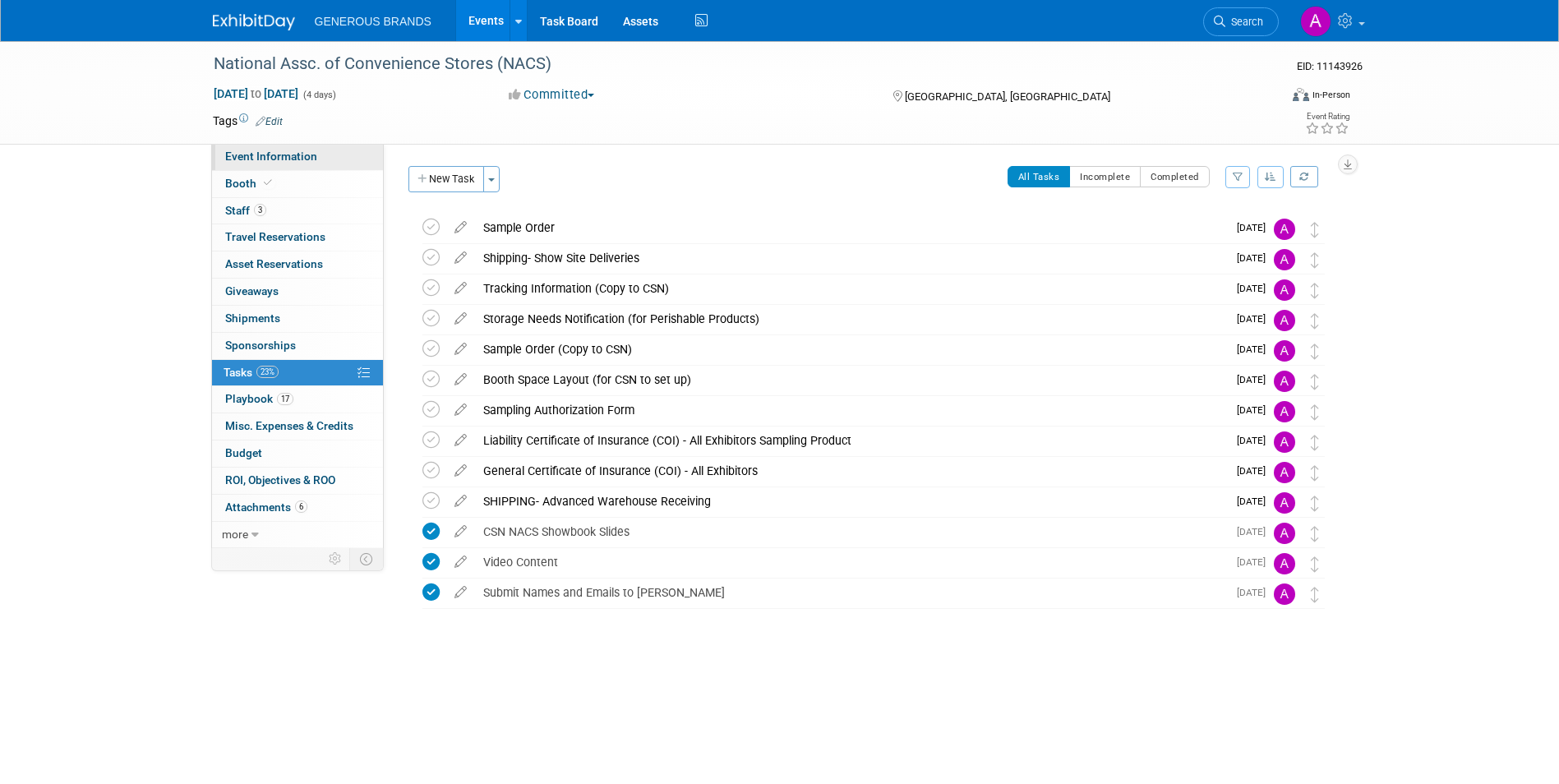
click at [347, 155] on link "Event Information" at bounding box center [298, 157] width 171 height 26
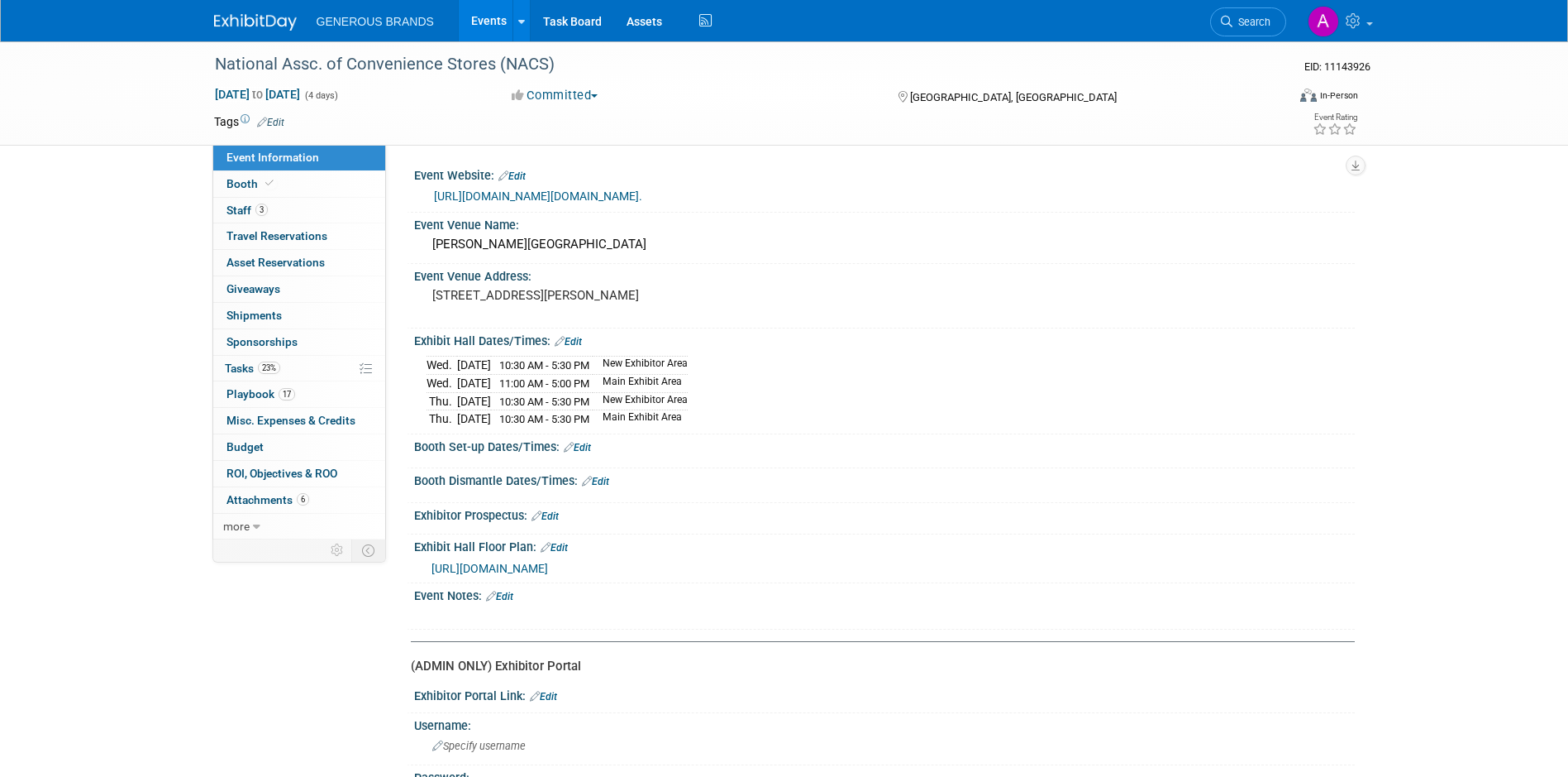
click at [574, 452] on icon at bounding box center [569, 446] width 10 height 11
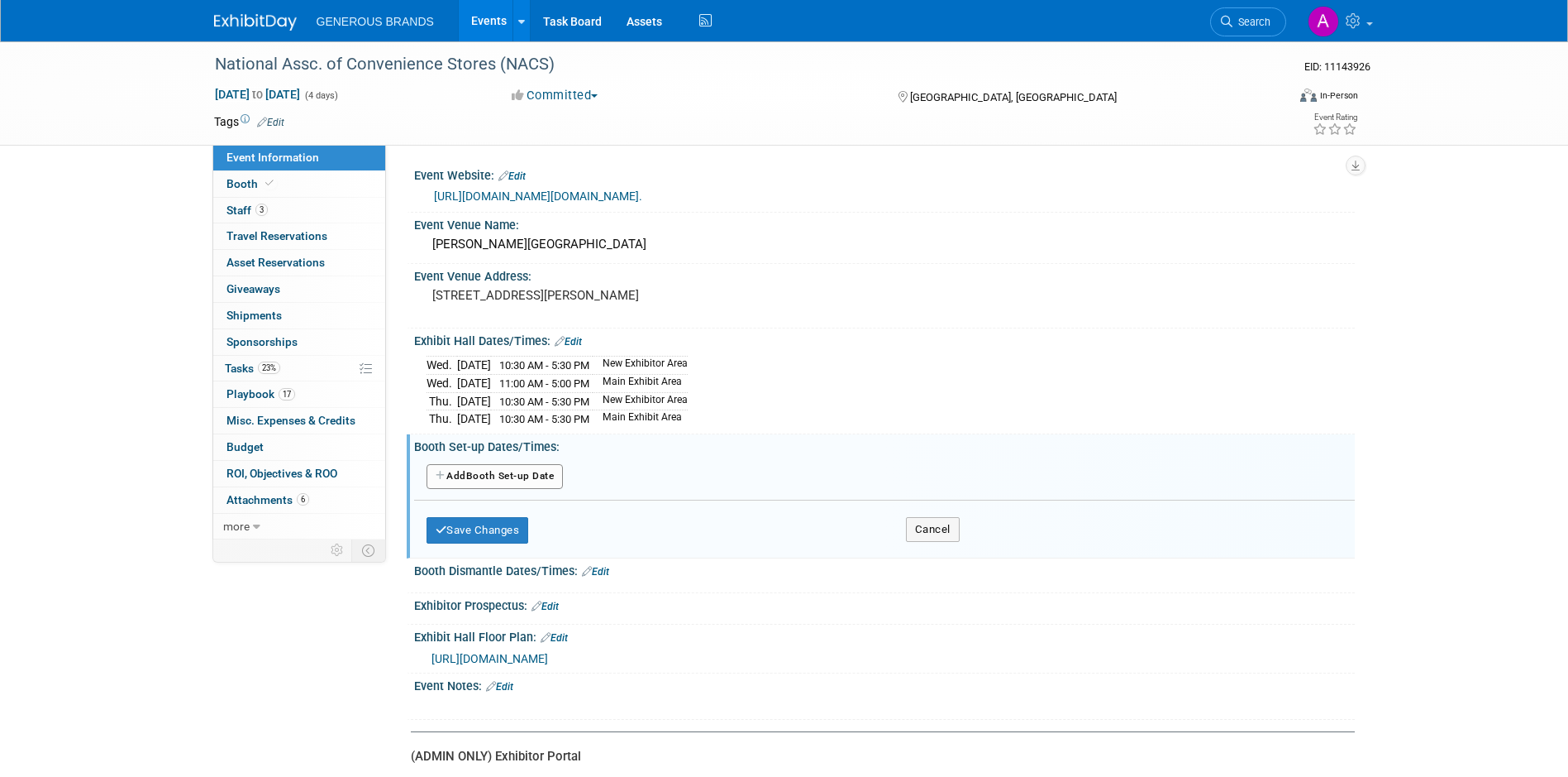
click at [508, 489] on button "Add Another Booth Set-up Date" at bounding box center [495, 476] width 137 height 25
select select "9"
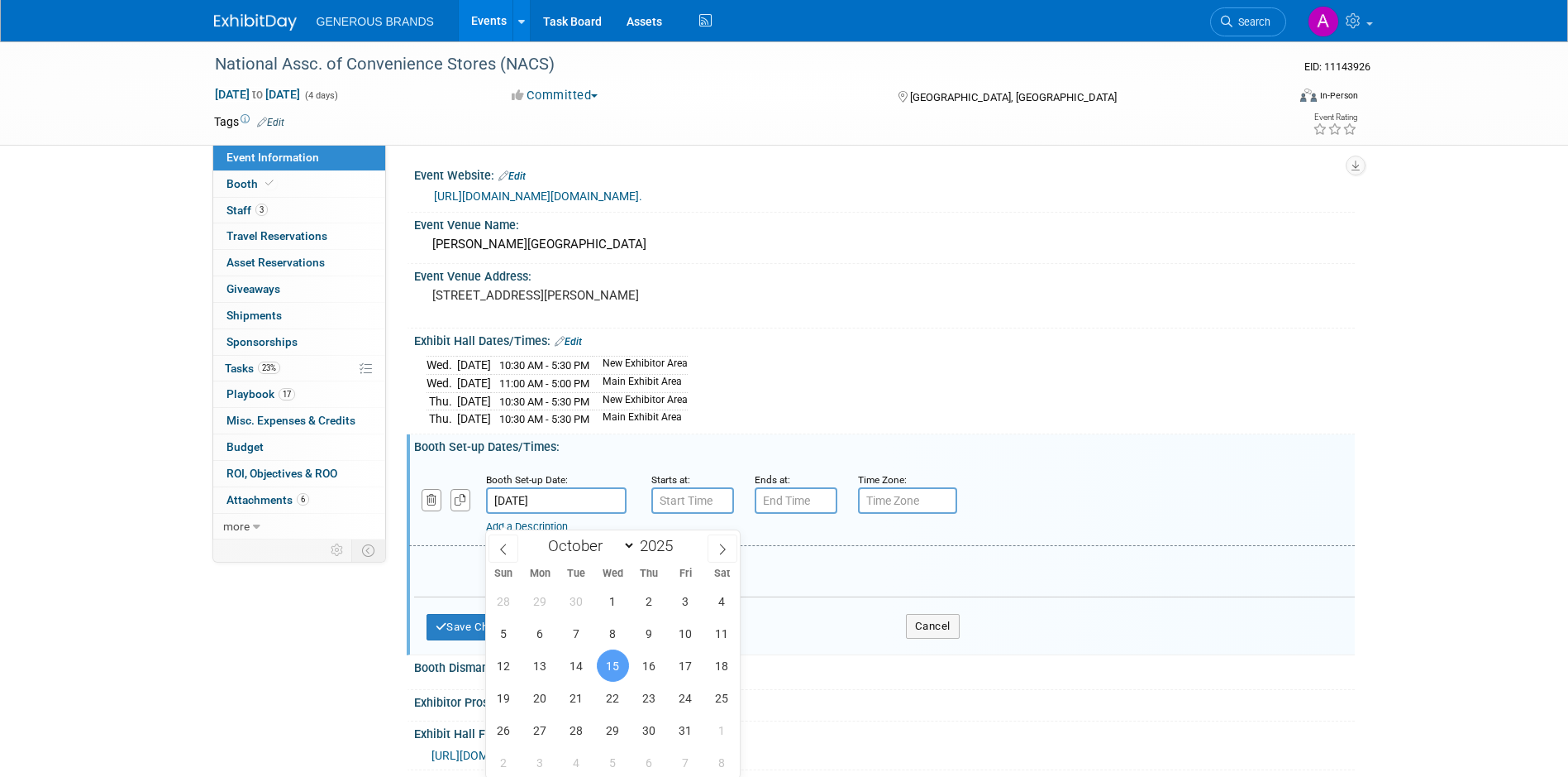
click at [586, 512] on input "Oct 15, 2025" at bounding box center [556, 500] width 141 height 27
click at [536, 673] on span "13" at bounding box center [540, 665] width 32 height 32
type input "Oct 13, 2025"
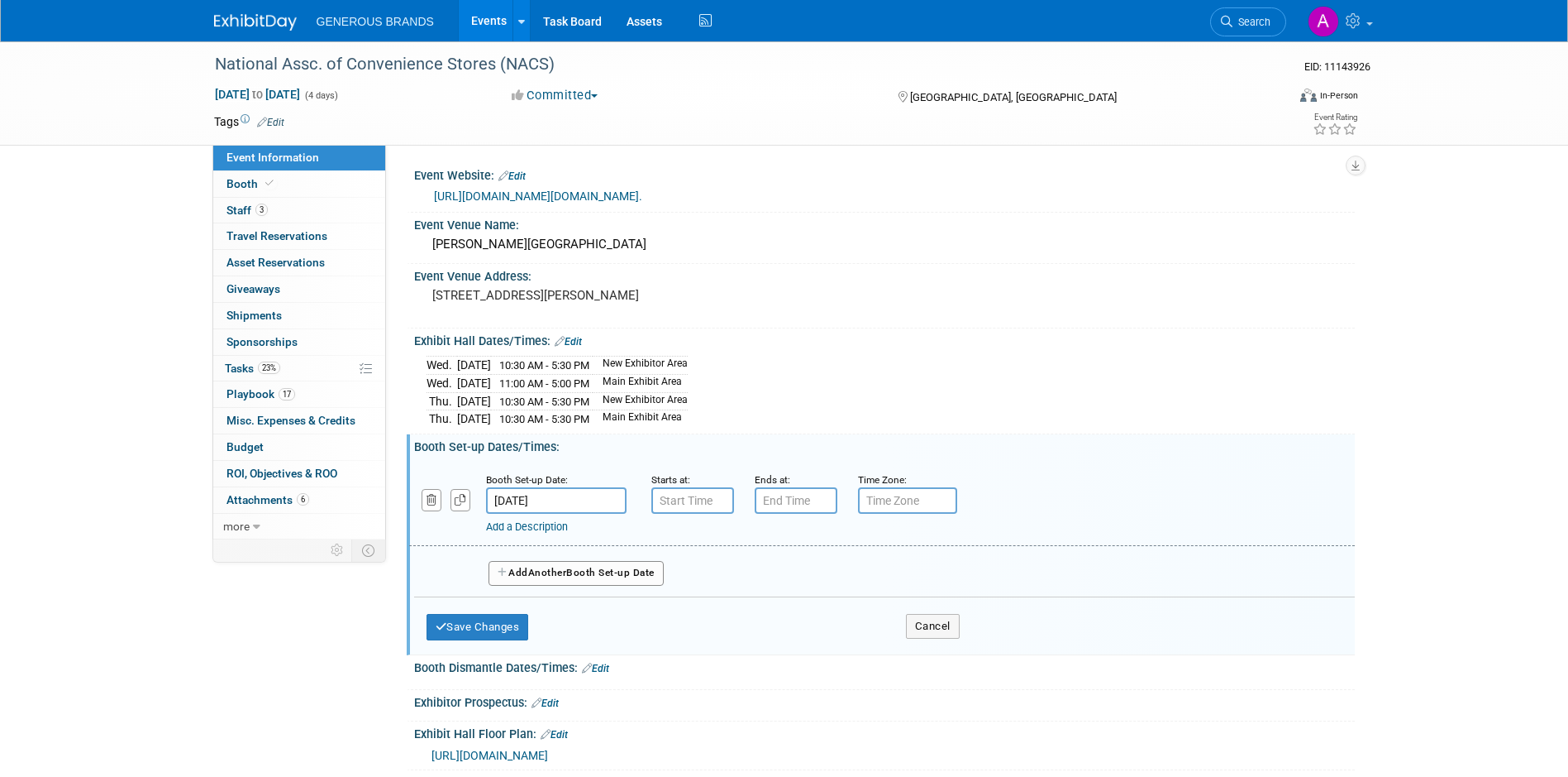
click at [611, 584] on button "Add Another Booth Set-up Date" at bounding box center [576, 573] width 176 height 25
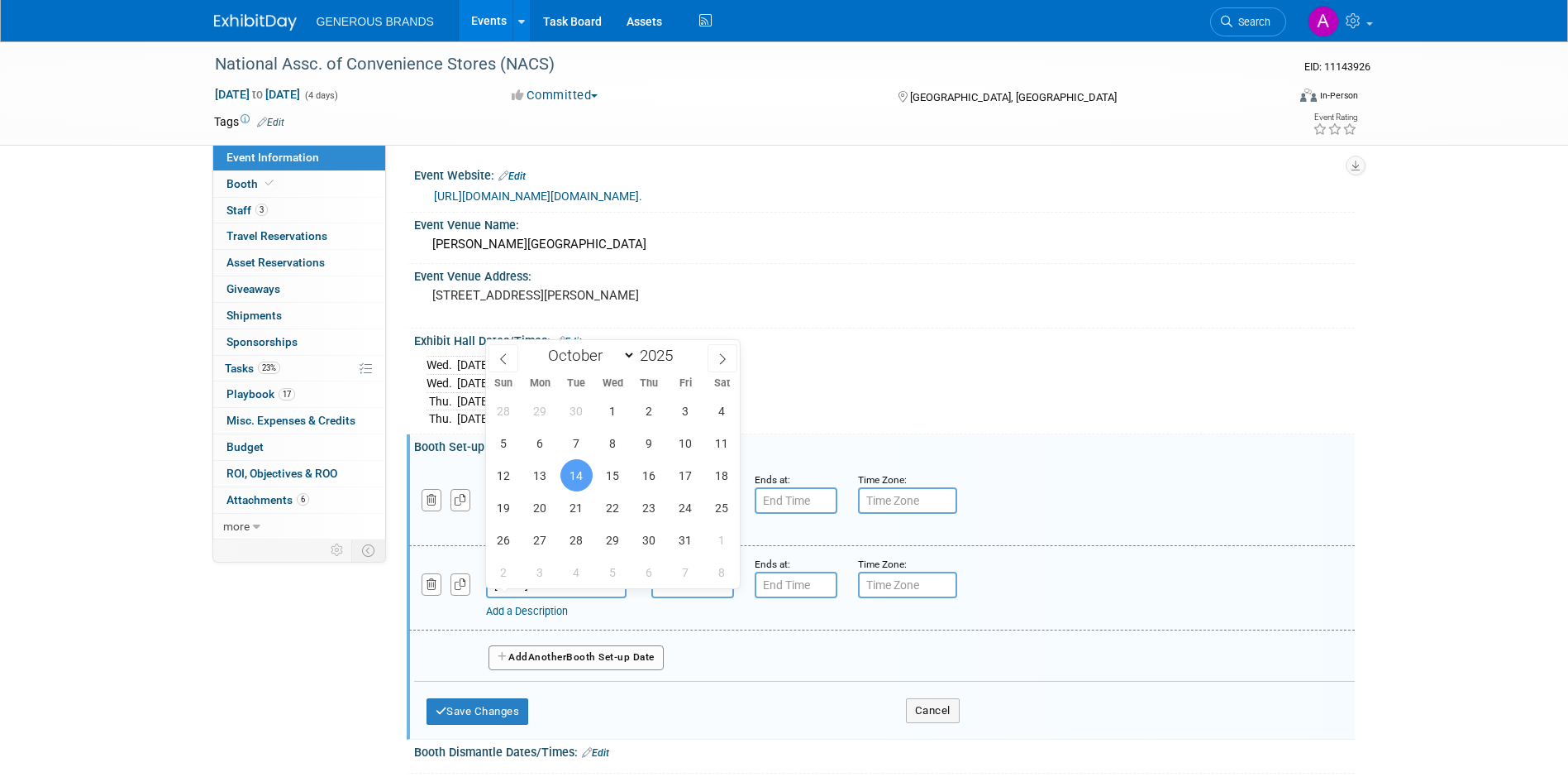
click at [621, 598] on input "Oct 14, 2025" at bounding box center [556, 585] width 141 height 27
click at [582, 479] on span "14" at bounding box center [576, 475] width 32 height 32
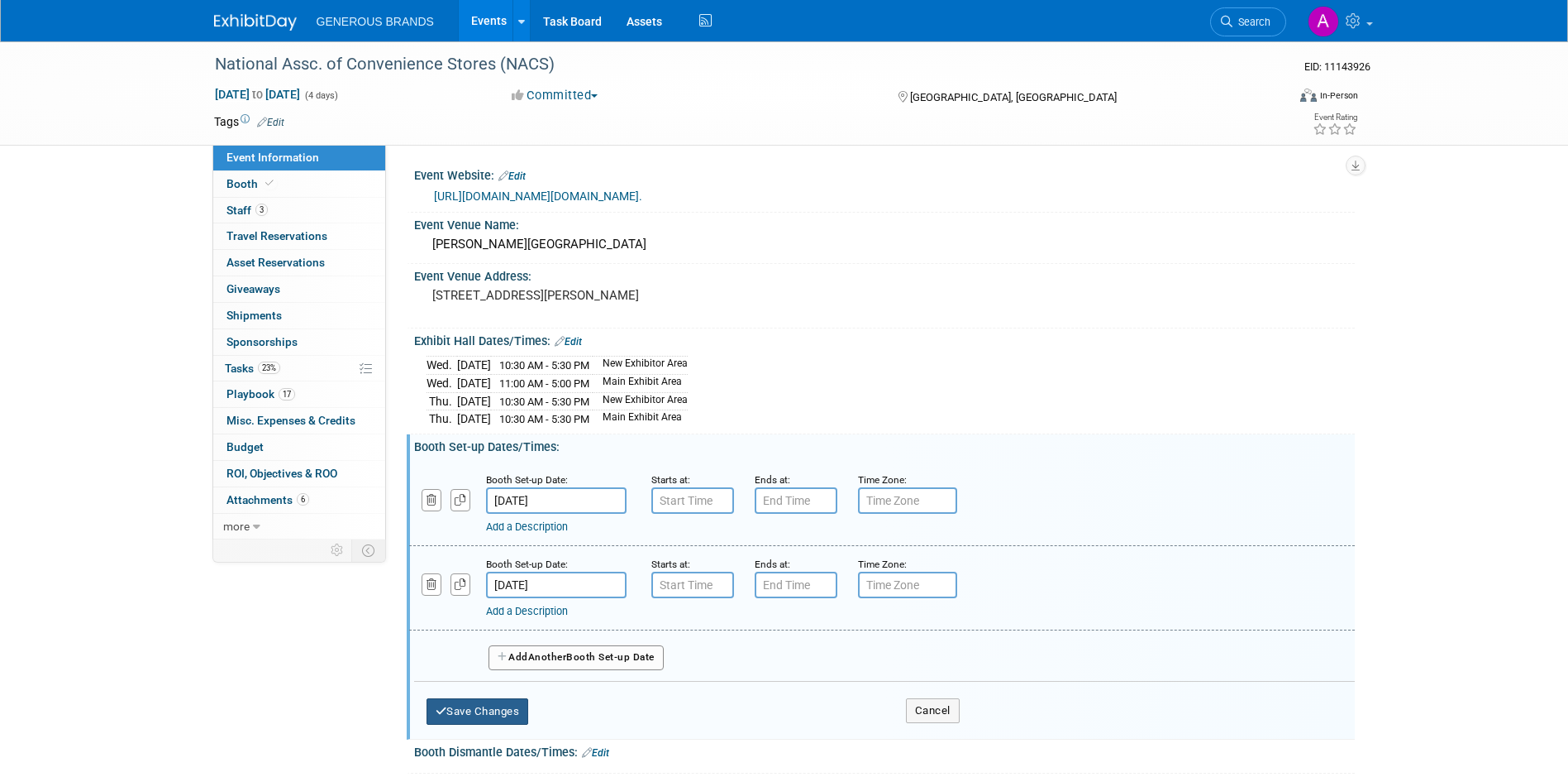
click at [500, 725] on button "Save Changes" at bounding box center [478, 712] width 103 height 27
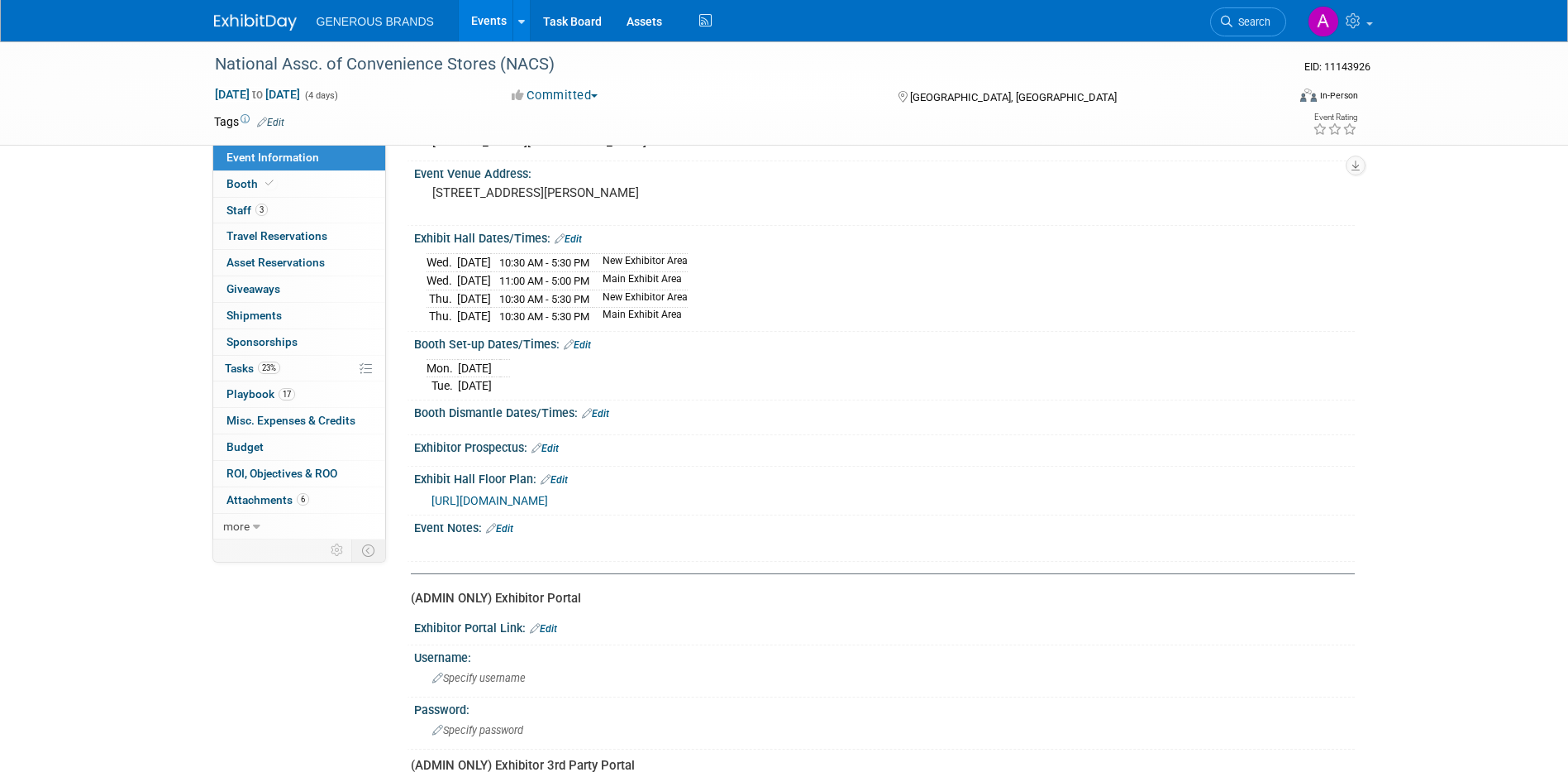
scroll to position [186, 0]
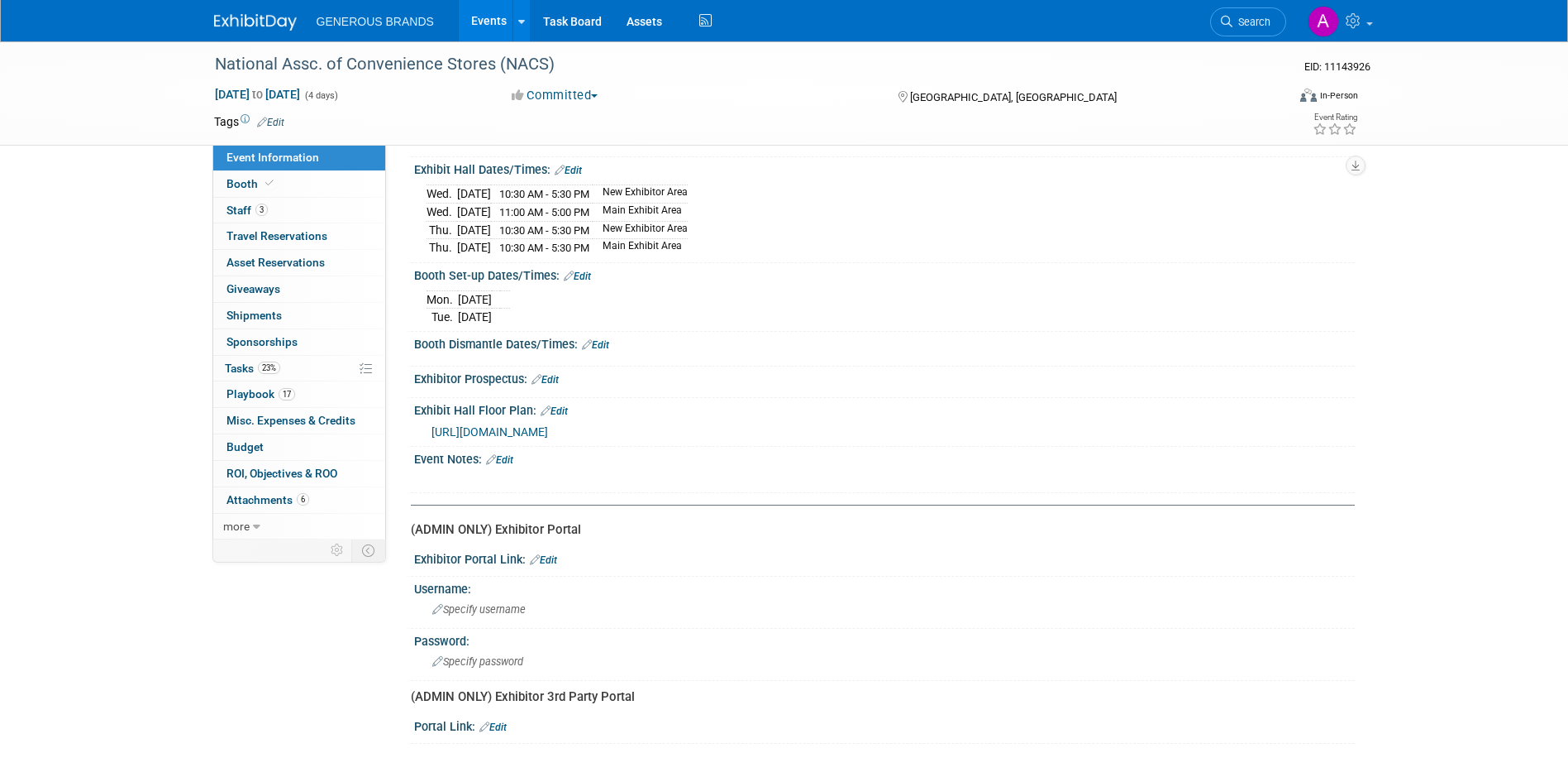
click at [510, 456] on link "Edit" at bounding box center [499, 460] width 27 height 12
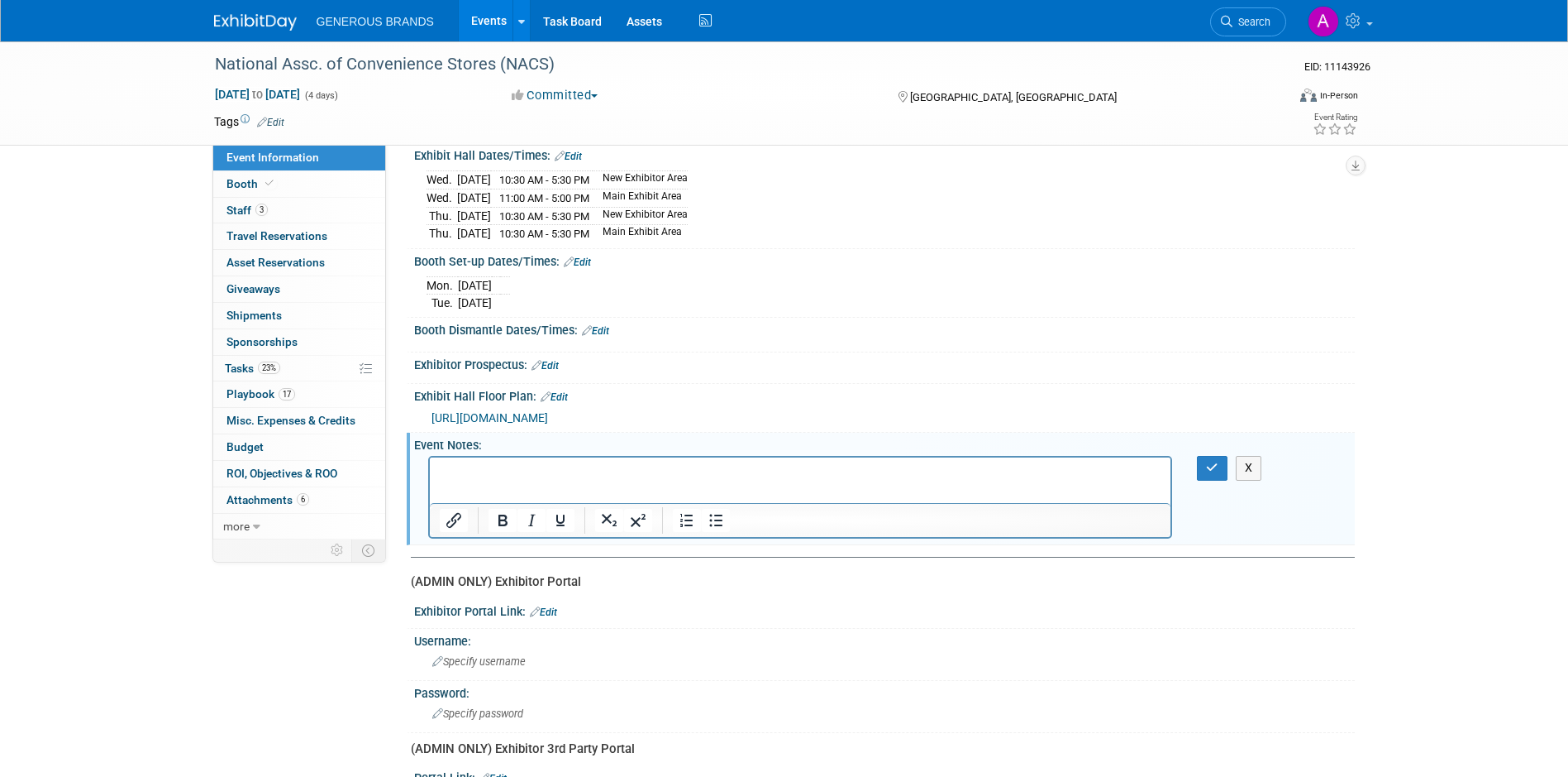
scroll to position [0, 0]
click at [578, 480] on html at bounding box center [800, 469] width 742 height 23
paste body "Rich Text Area. Press ALT-0 for help."
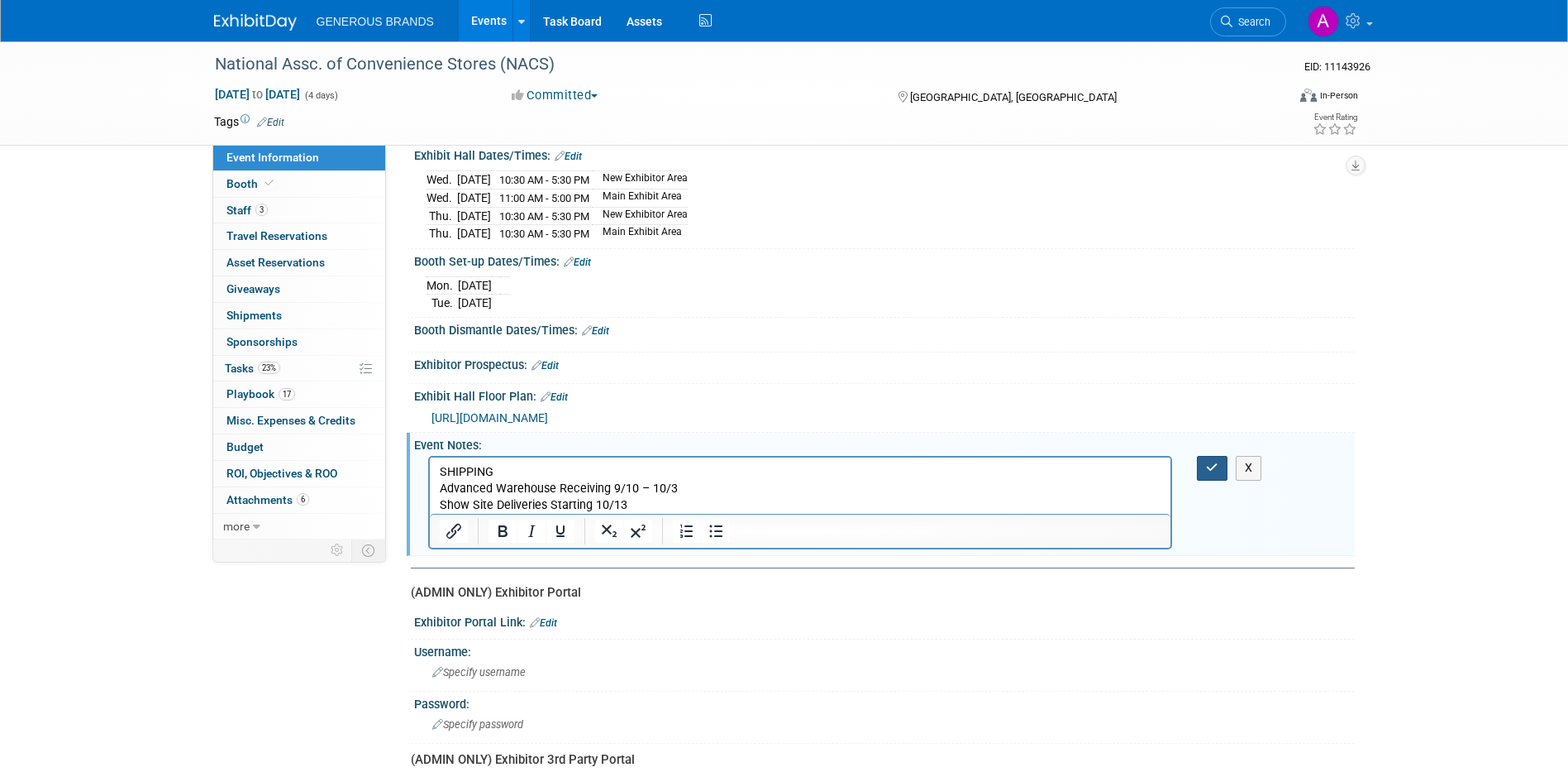
click at [1214, 473] on icon "button" at bounding box center [1212, 467] width 12 height 12
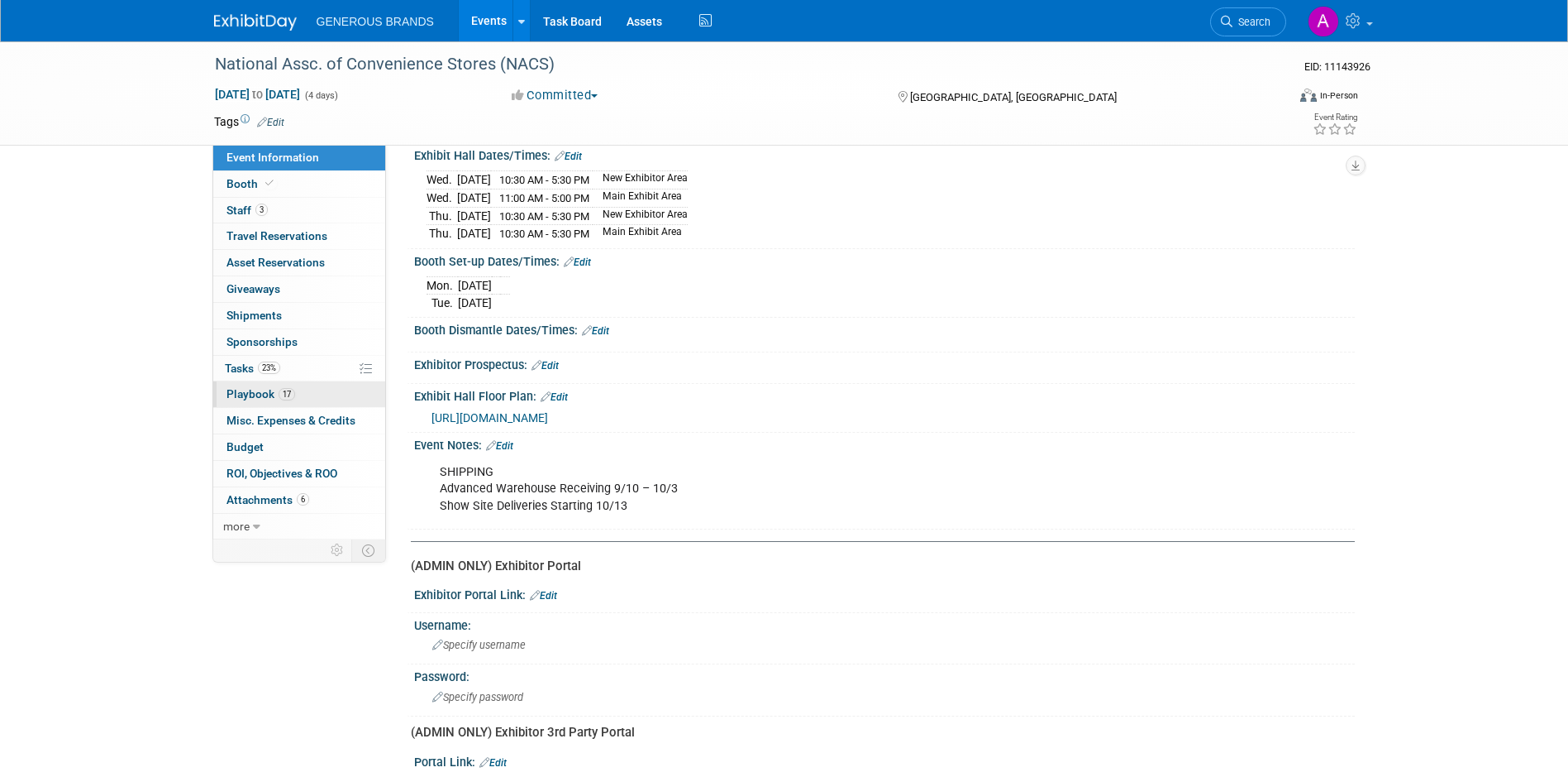
click at [303, 398] on link "17 Playbook 17" at bounding box center [300, 393] width 172 height 26
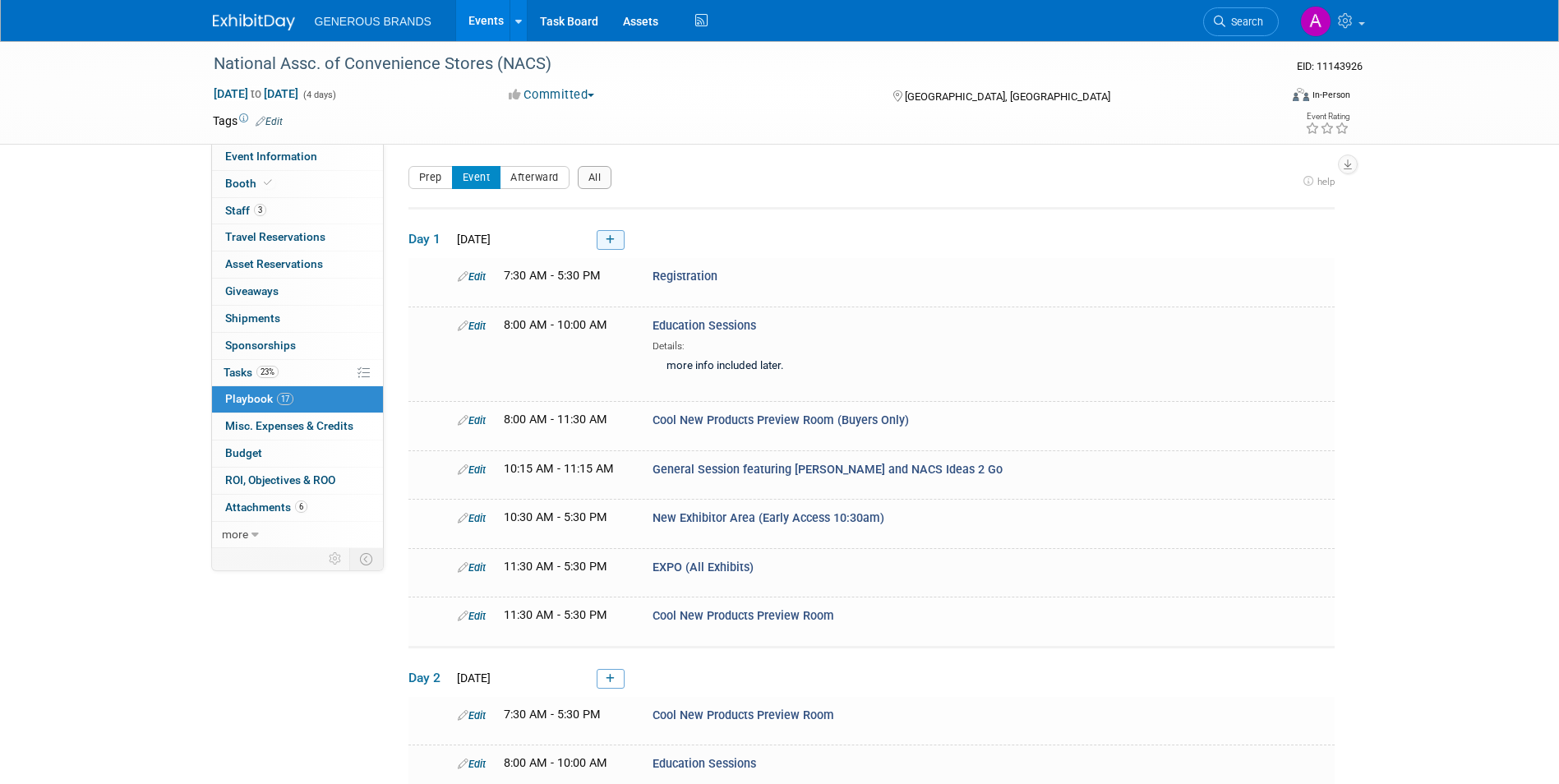
click at [620, 242] on link at bounding box center [611, 240] width 28 height 20
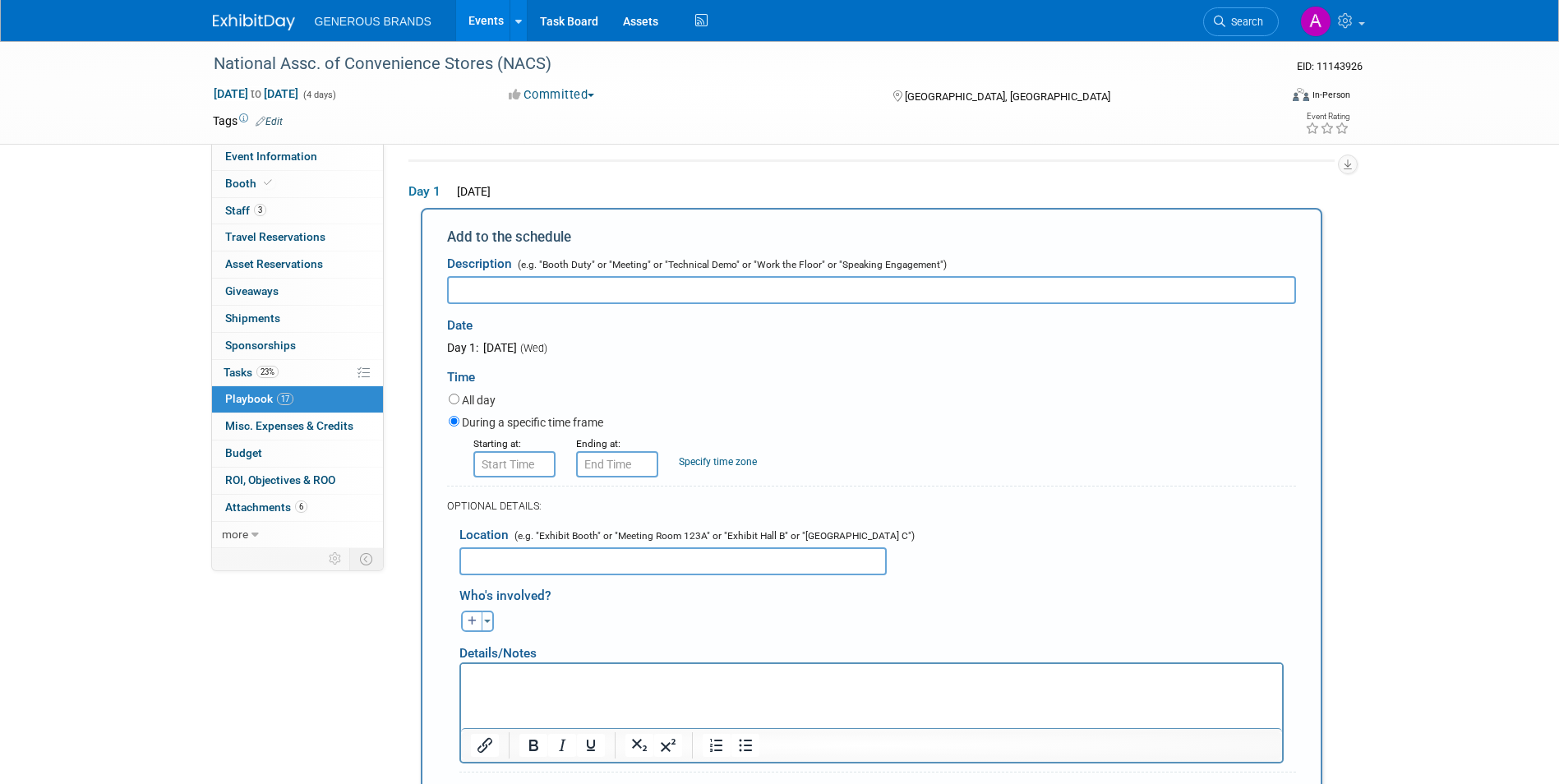
scroll to position [54, 0]
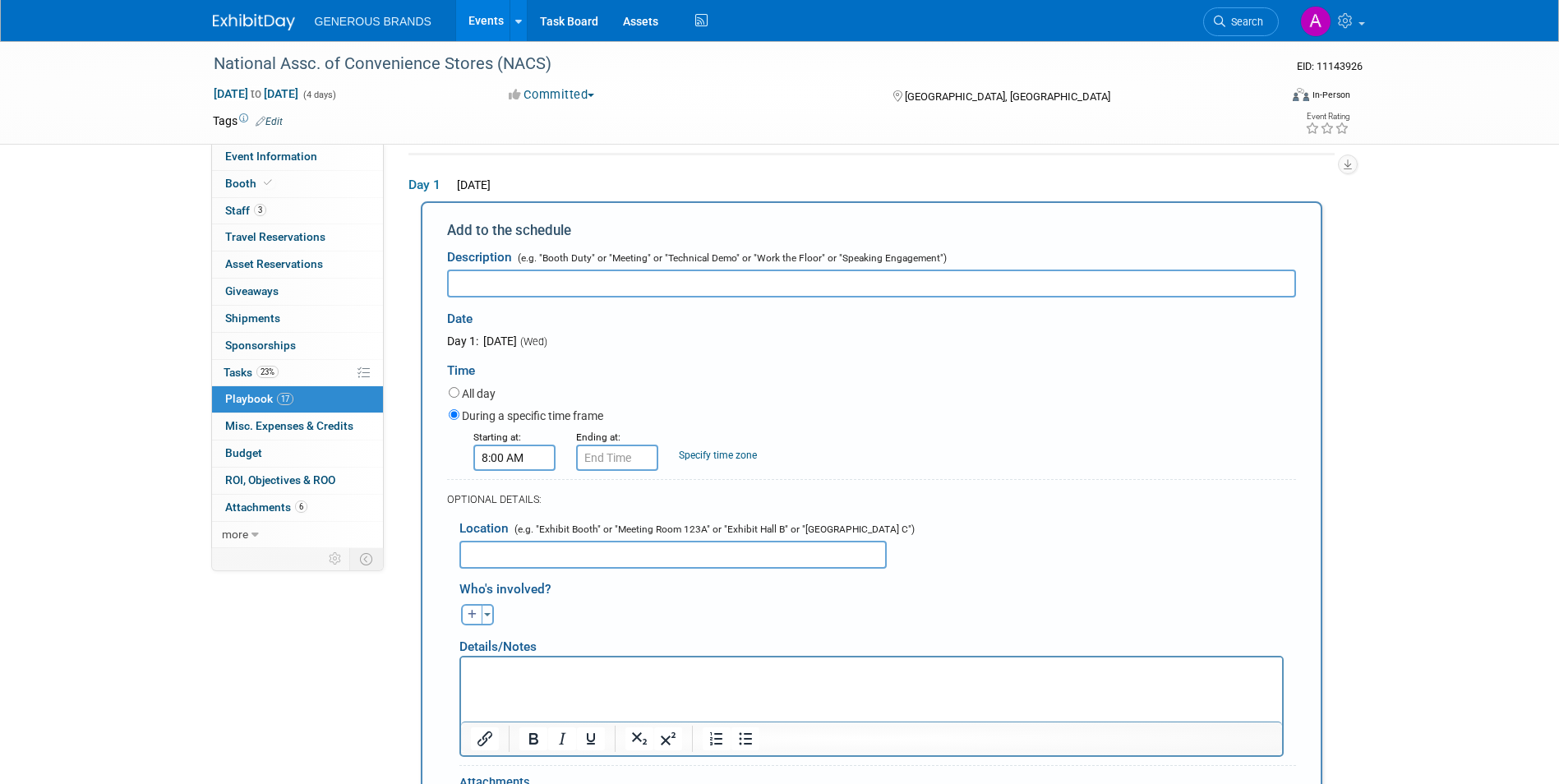
click at [512, 460] on input "8:00 AM" at bounding box center [514, 457] width 82 height 26
click at [519, 502] on span at bounding box center [511, 498] width 29 height 29
type input "9:00 AM"
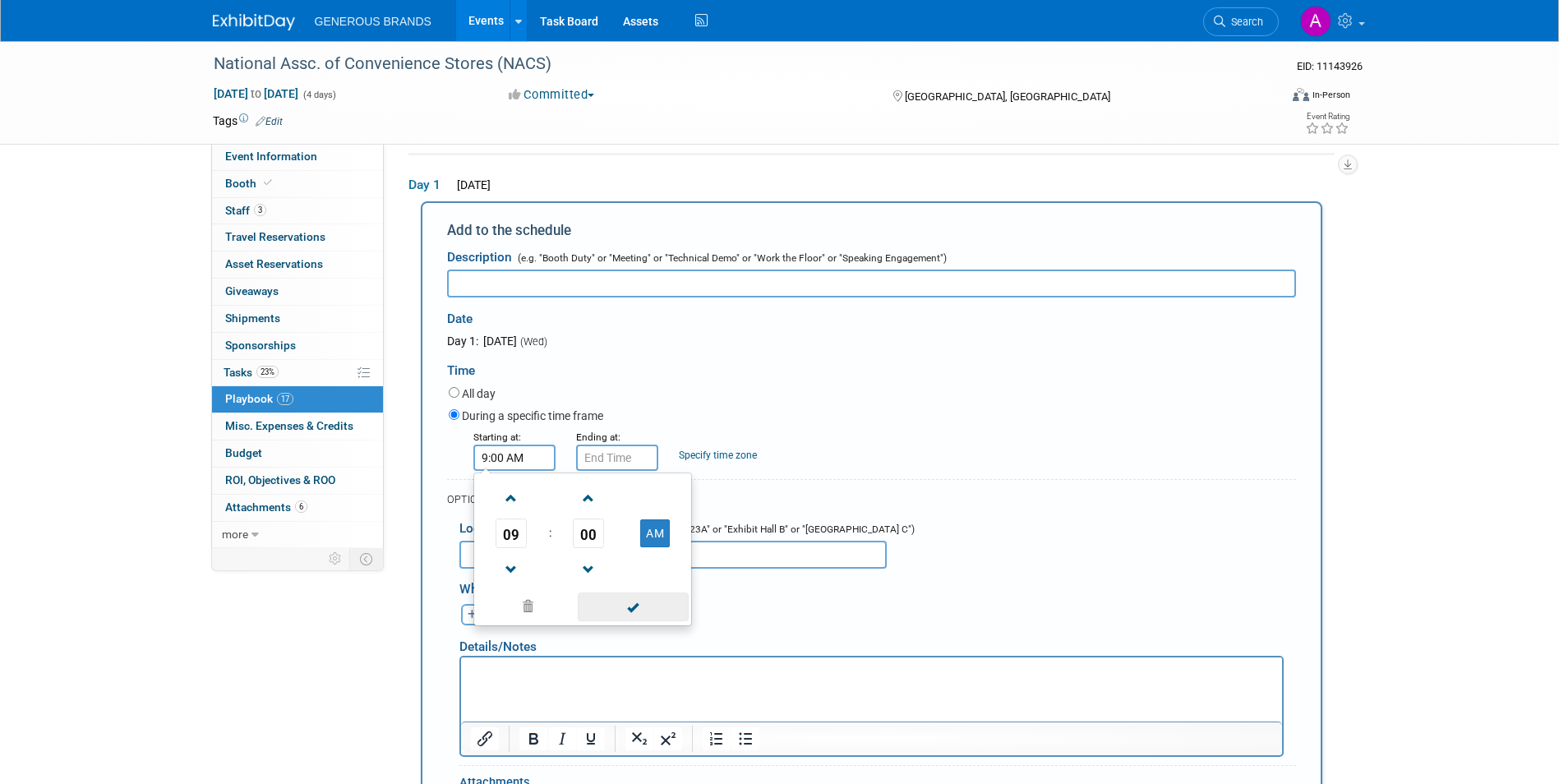
click at [658, 620] on span at bounding box center [633, 606] width 111 height 29
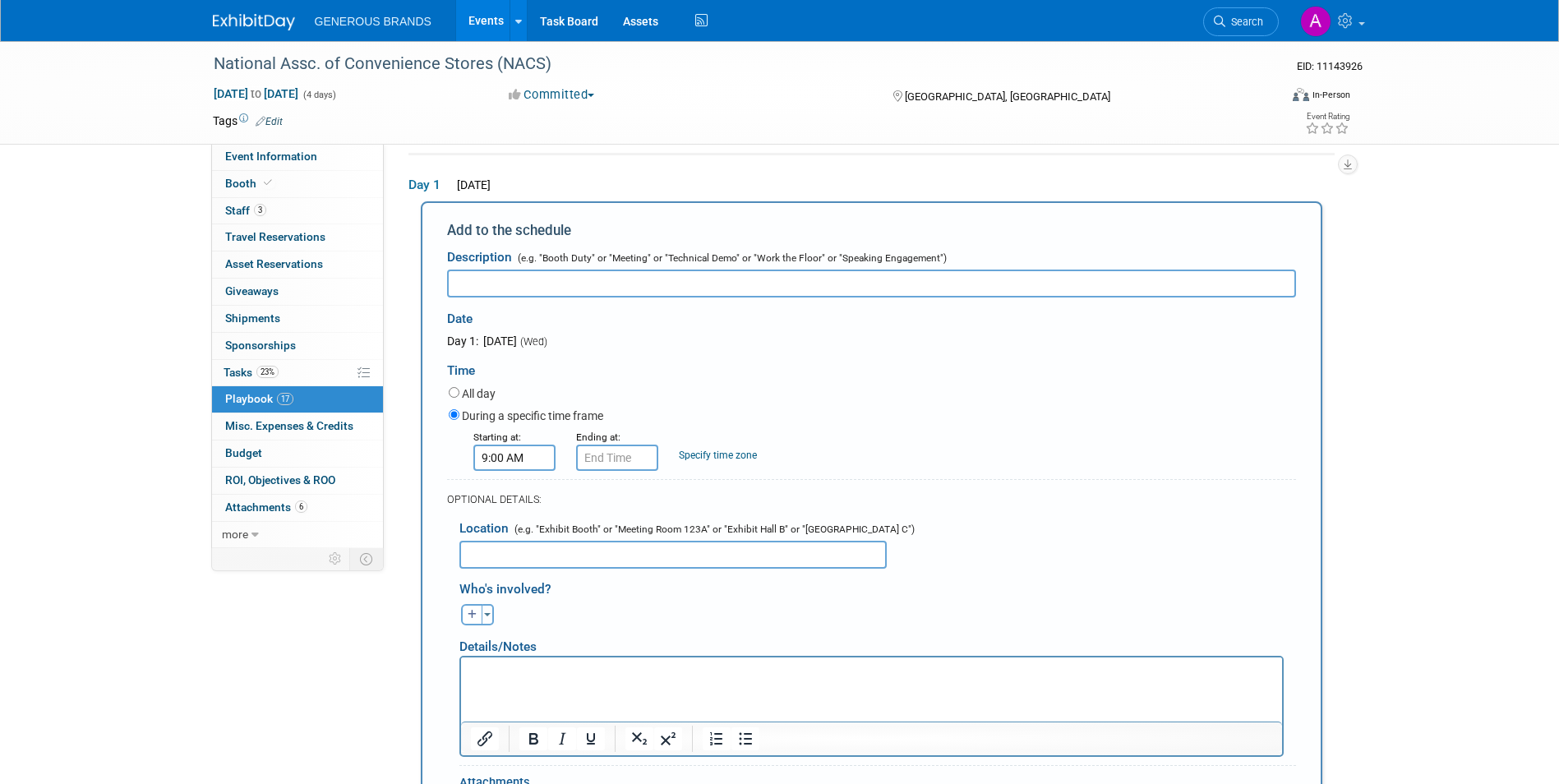
click at [631, 278] on input "text" at bounding box center [872, 284] width 849 height 28
paste input "3-minute live overview"
type input "3-minute live overview"
click at [592, 680] on html at bounding box center [871, 668] width 821 height 23
click at [603, 560] on input "text" at bounding box center [672, 554] width 427 height 28
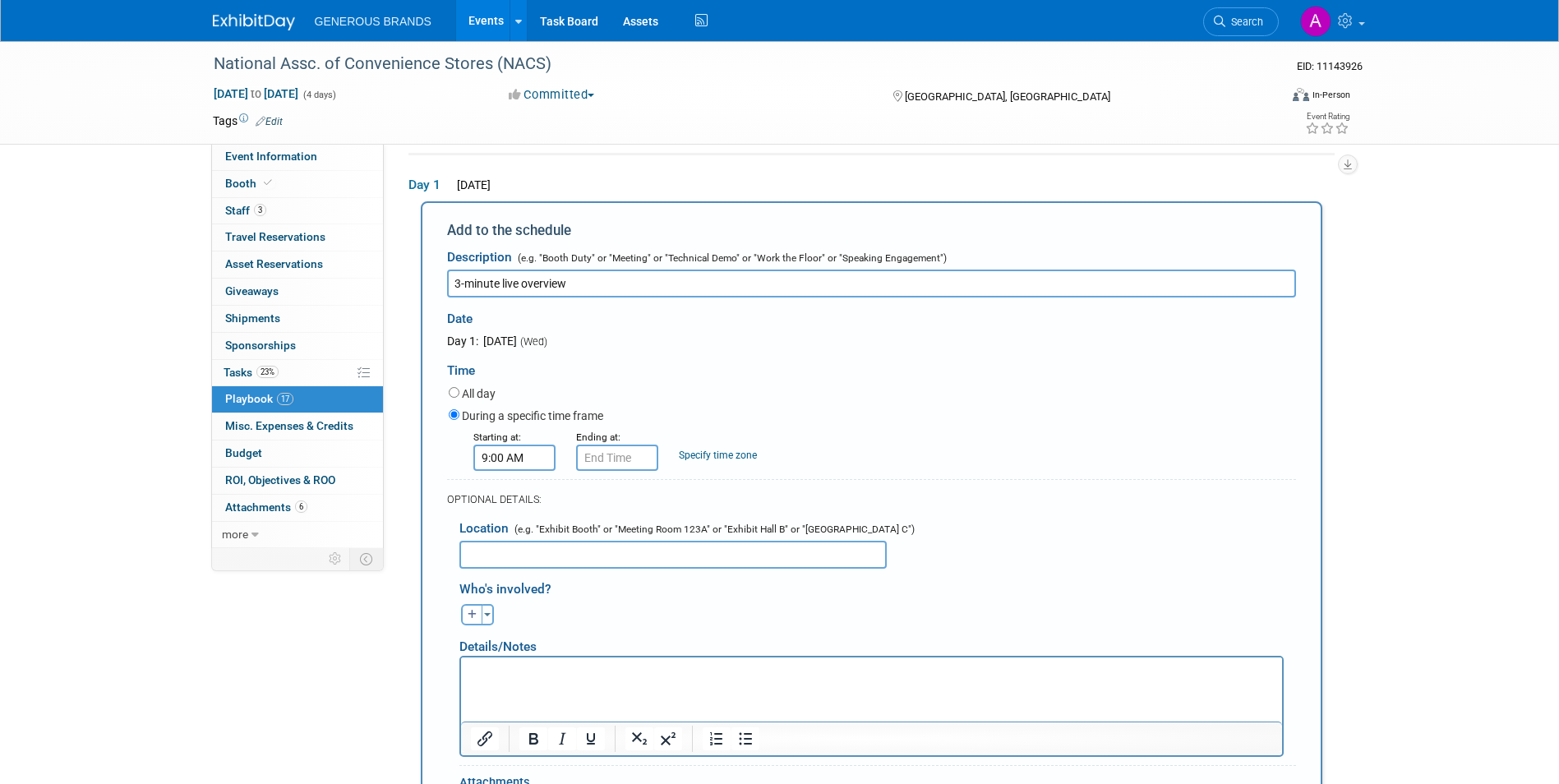
click at [545, 545] on input "text" at bounding box center [672, 554] width 427 height 28
paste input "Booth N1730"
type input "Booth N1730"
click at [557, 678] on p "Rich Text Area. Press ALT-0 for help." at bounding box center [871, 671] width 803 height 16
paste body "Rich Text Area. Press ALT-0 for help."
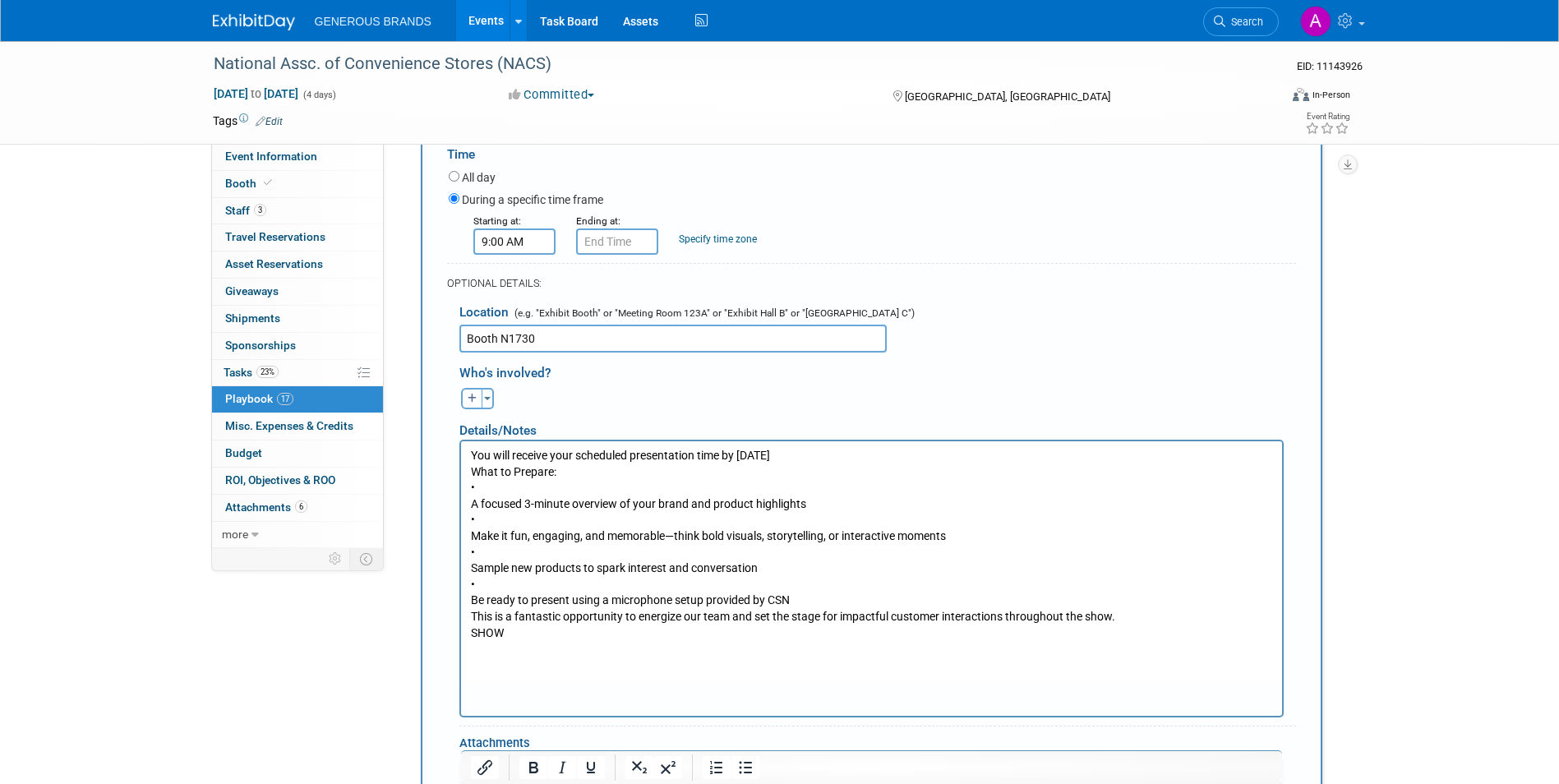
scroll to position [491, 0]
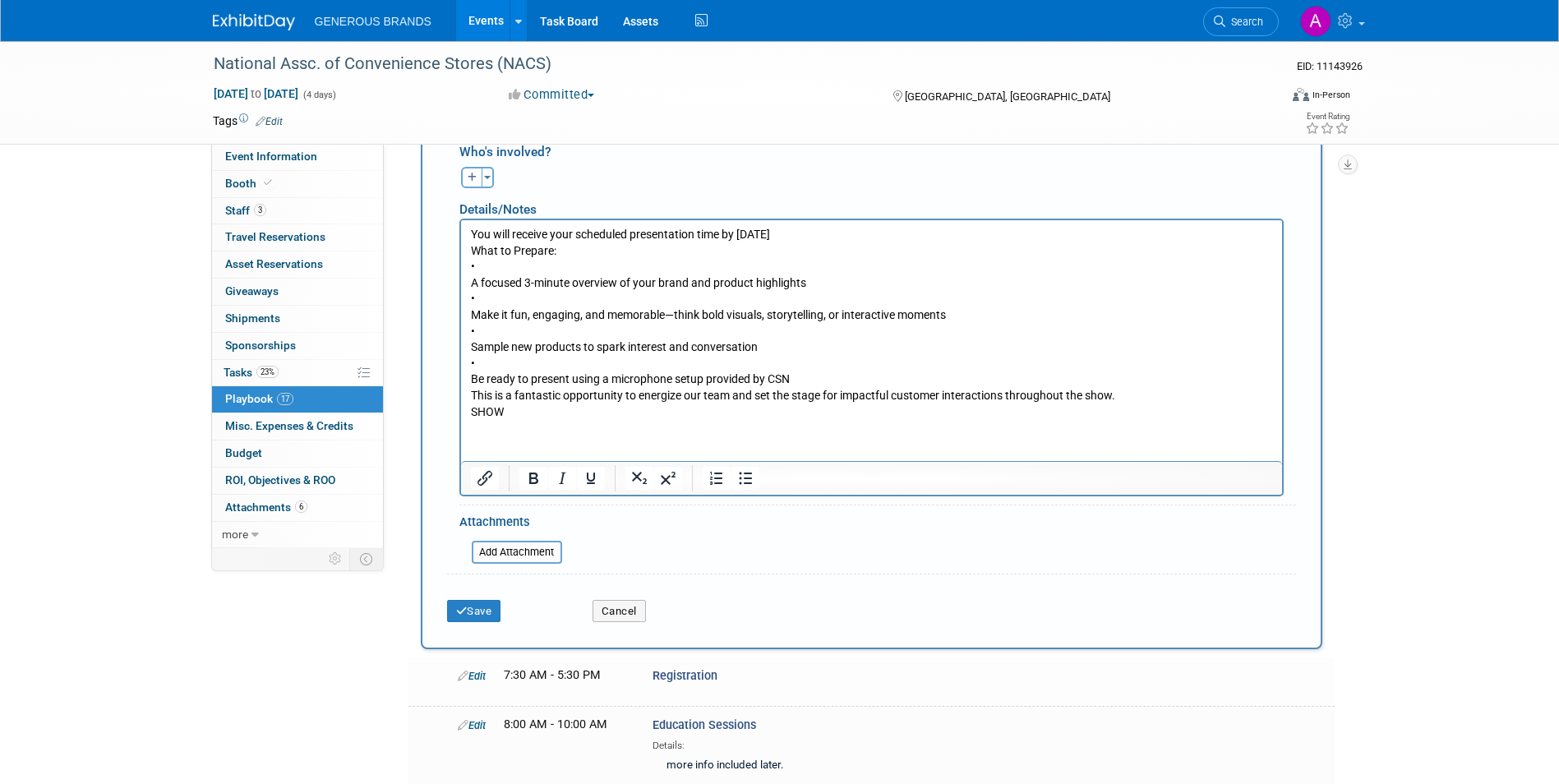
click at [535, 406] on p "You will receive your scheduled presentation time by September 30 What to Prepa…" at bounding box center [871, 322] width 803 height 193
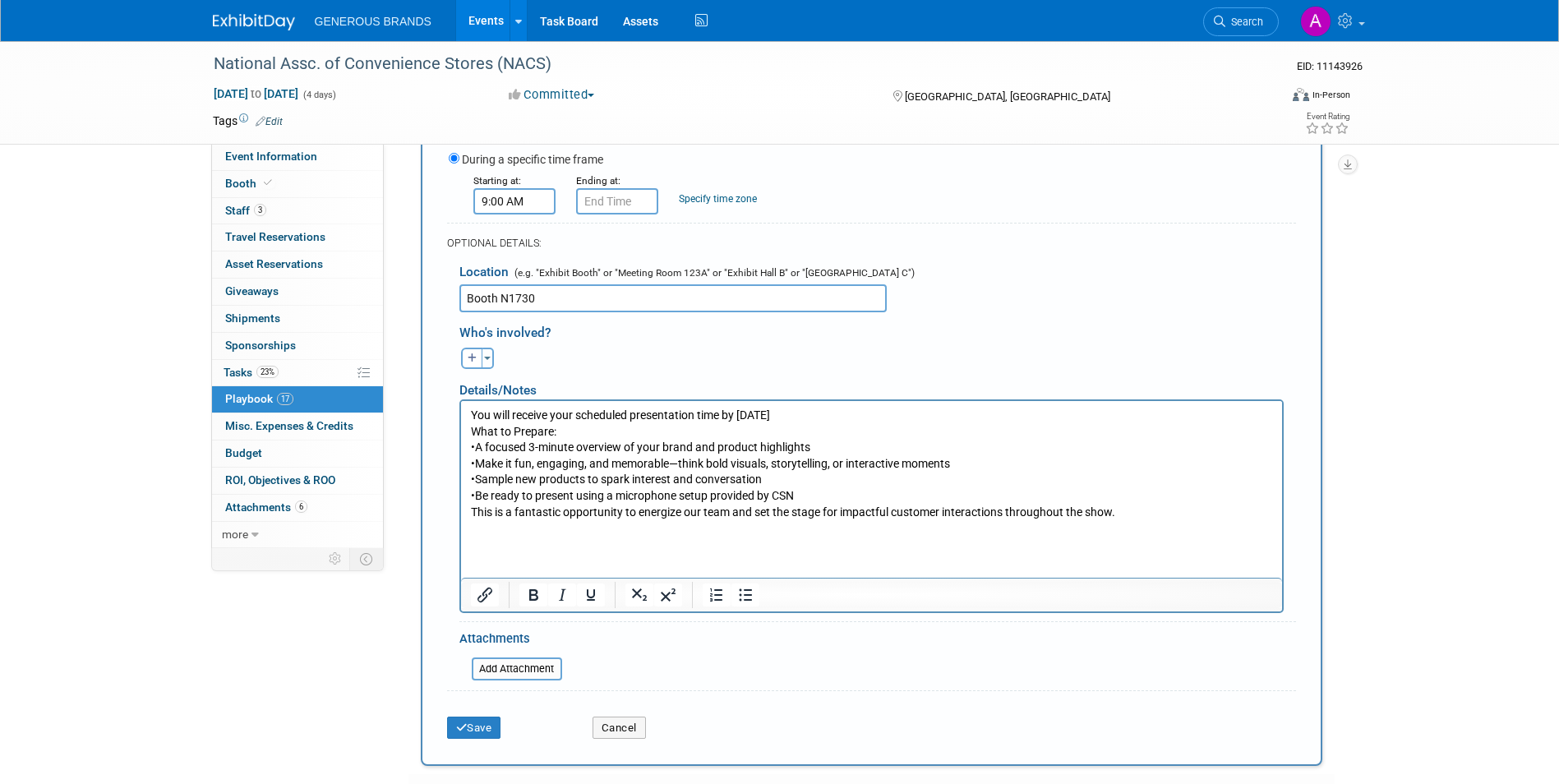
scroll to position [327, 0]
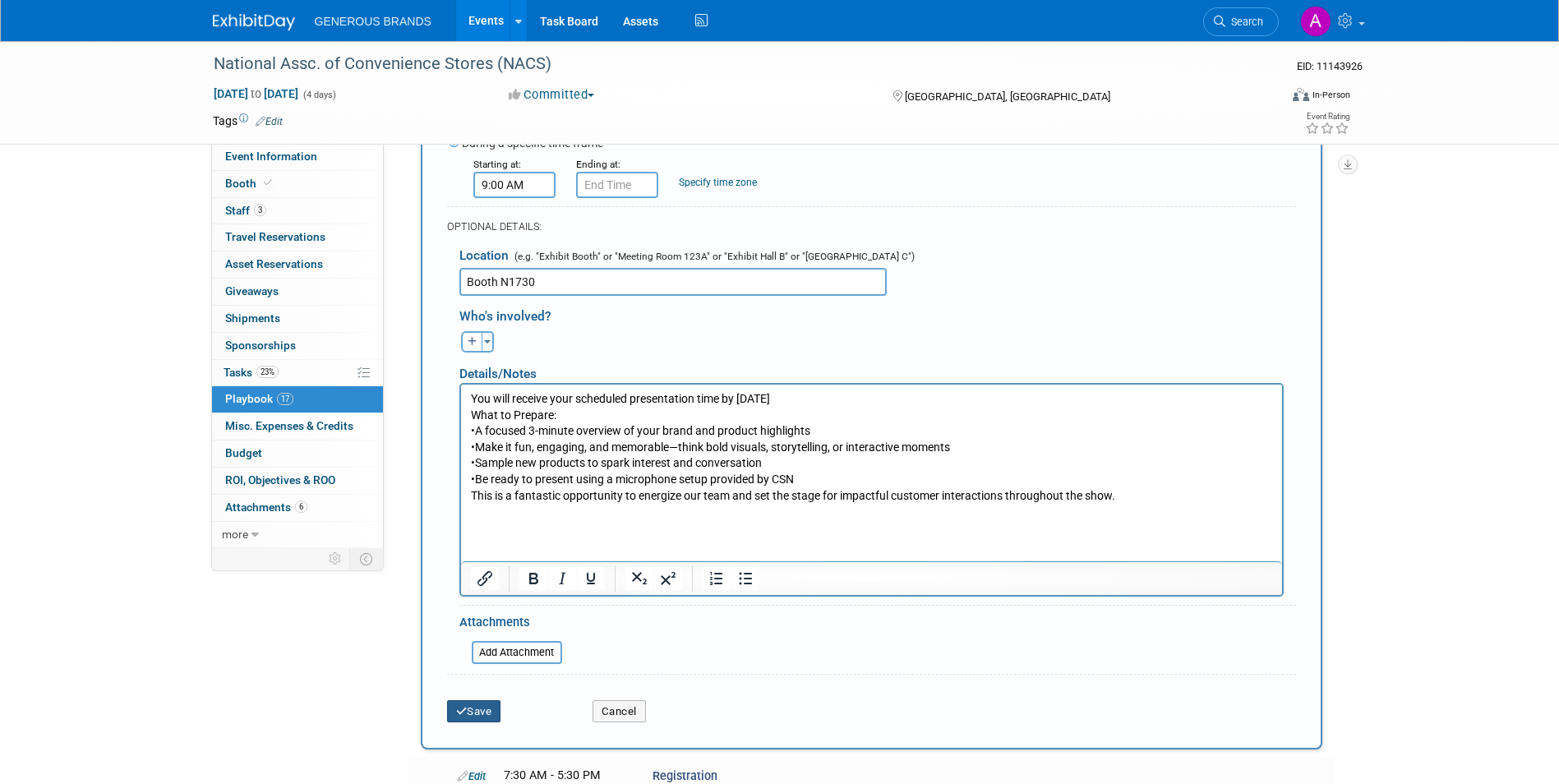
click at [454, 723] on button "Save" at bounding box center [474, 712] width 54 height 23
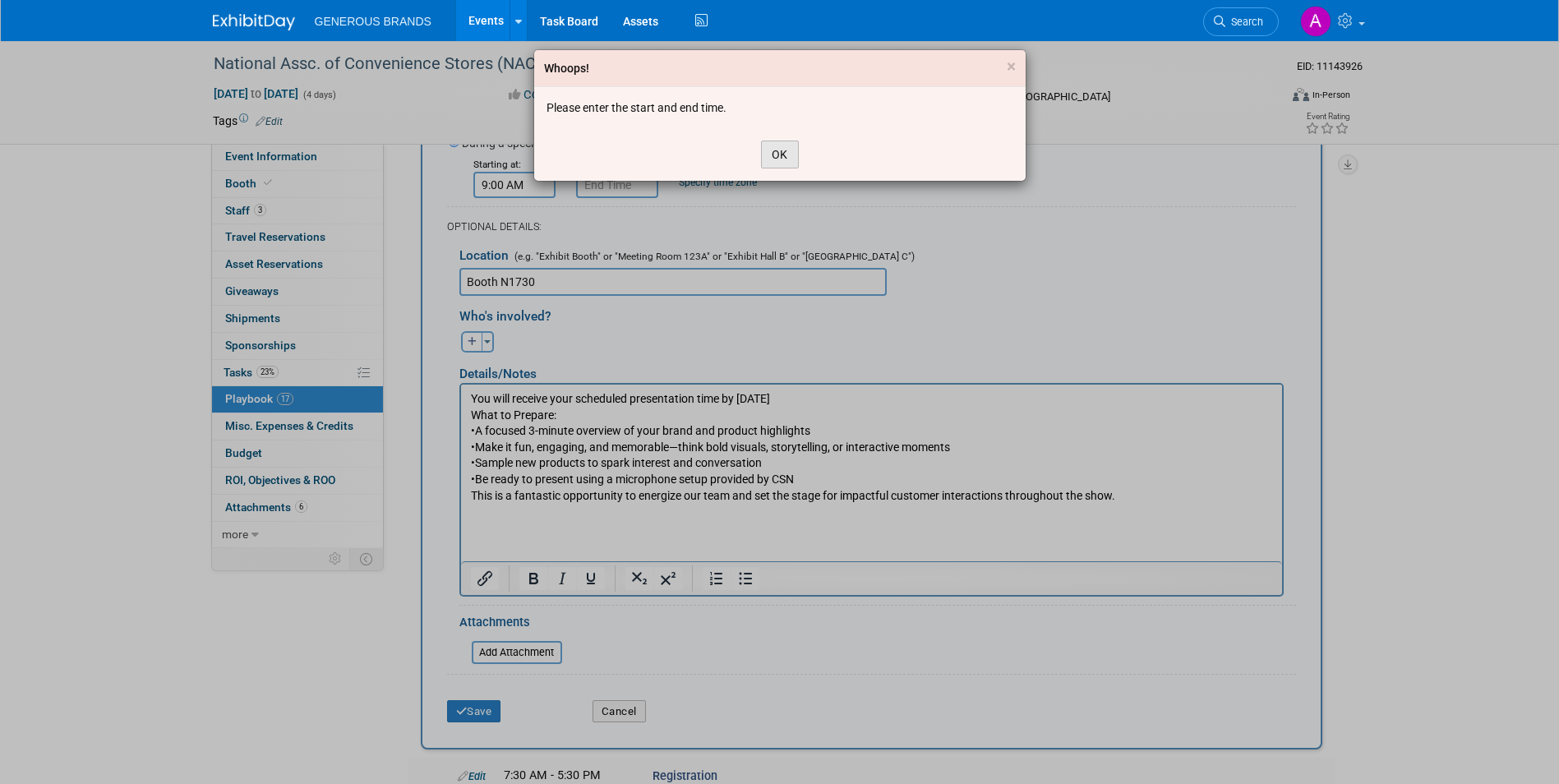
click at [791, 164] on button "OK" at bounding box center [780, 155] width 38 height 28
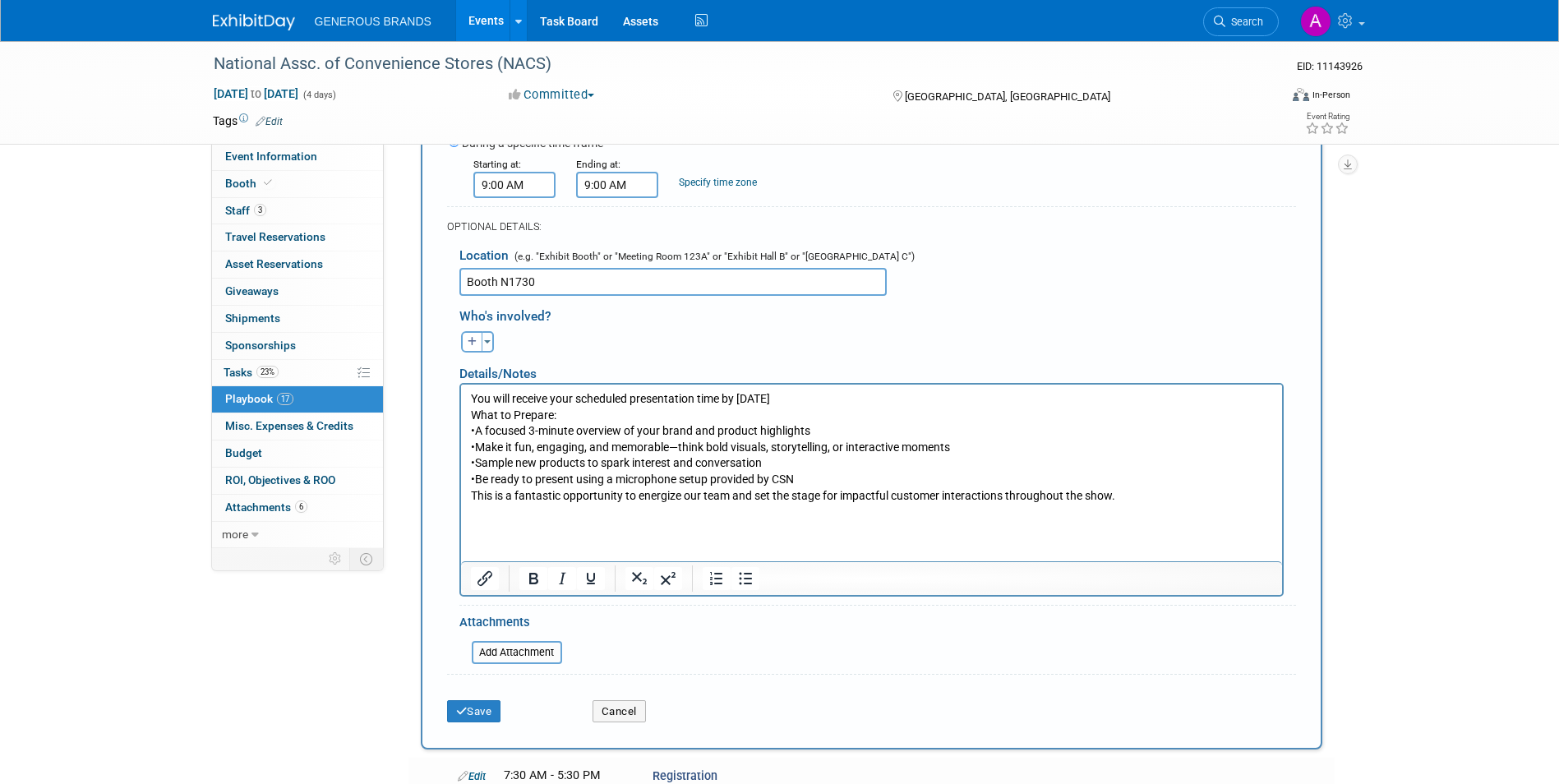
click at [620, 192] on input "9:00 AM" at bounding box center [617, 185] width 82 height 26
click at [692, 233] on span at bounding box center [691, 225] width 29 height 29
click at [692, 231] on span at bounding box center [691, 225] width 29 height 29
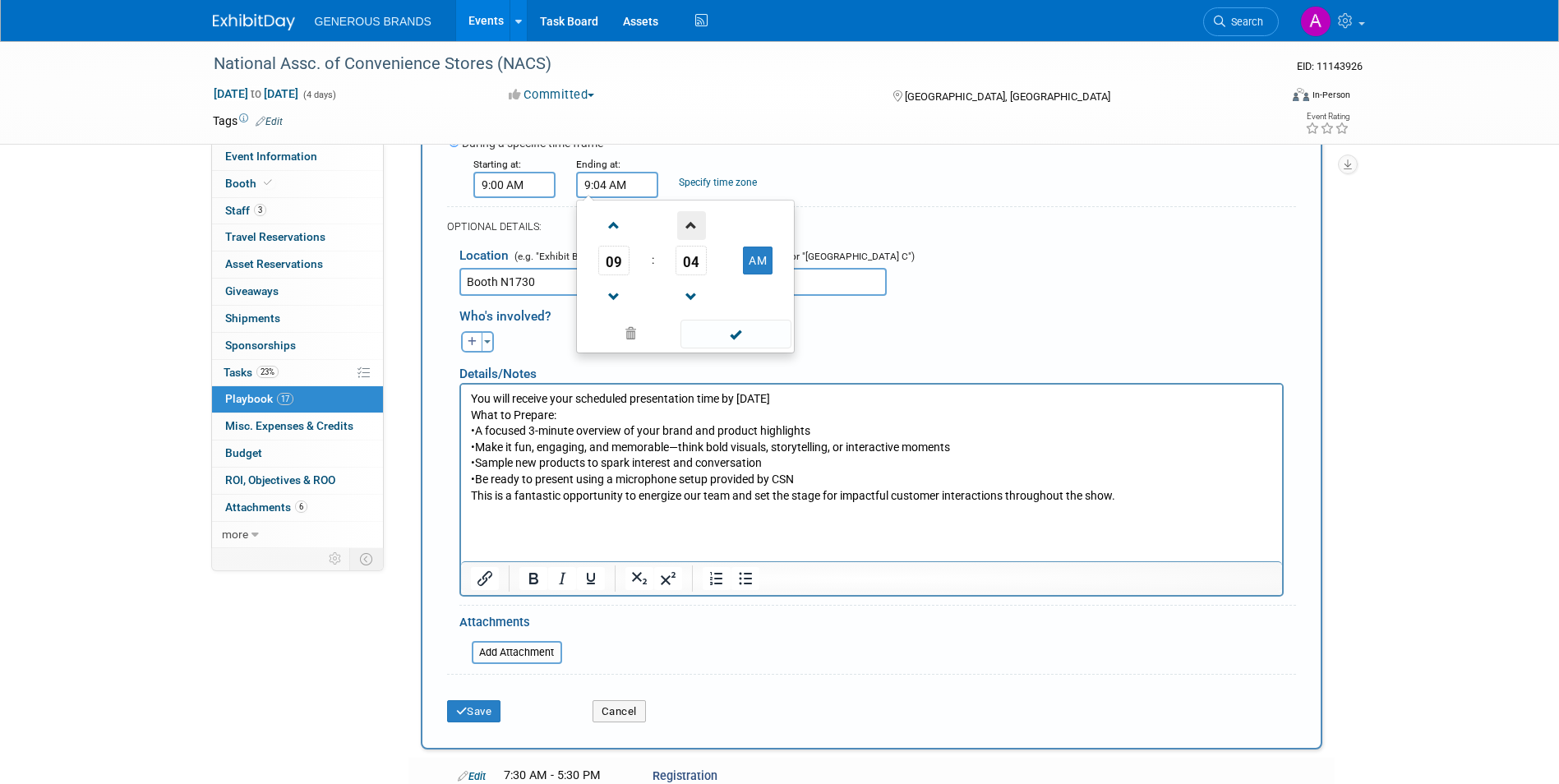
click at [692, 236] on span at bounding box center [691, 225] width 29 height 29
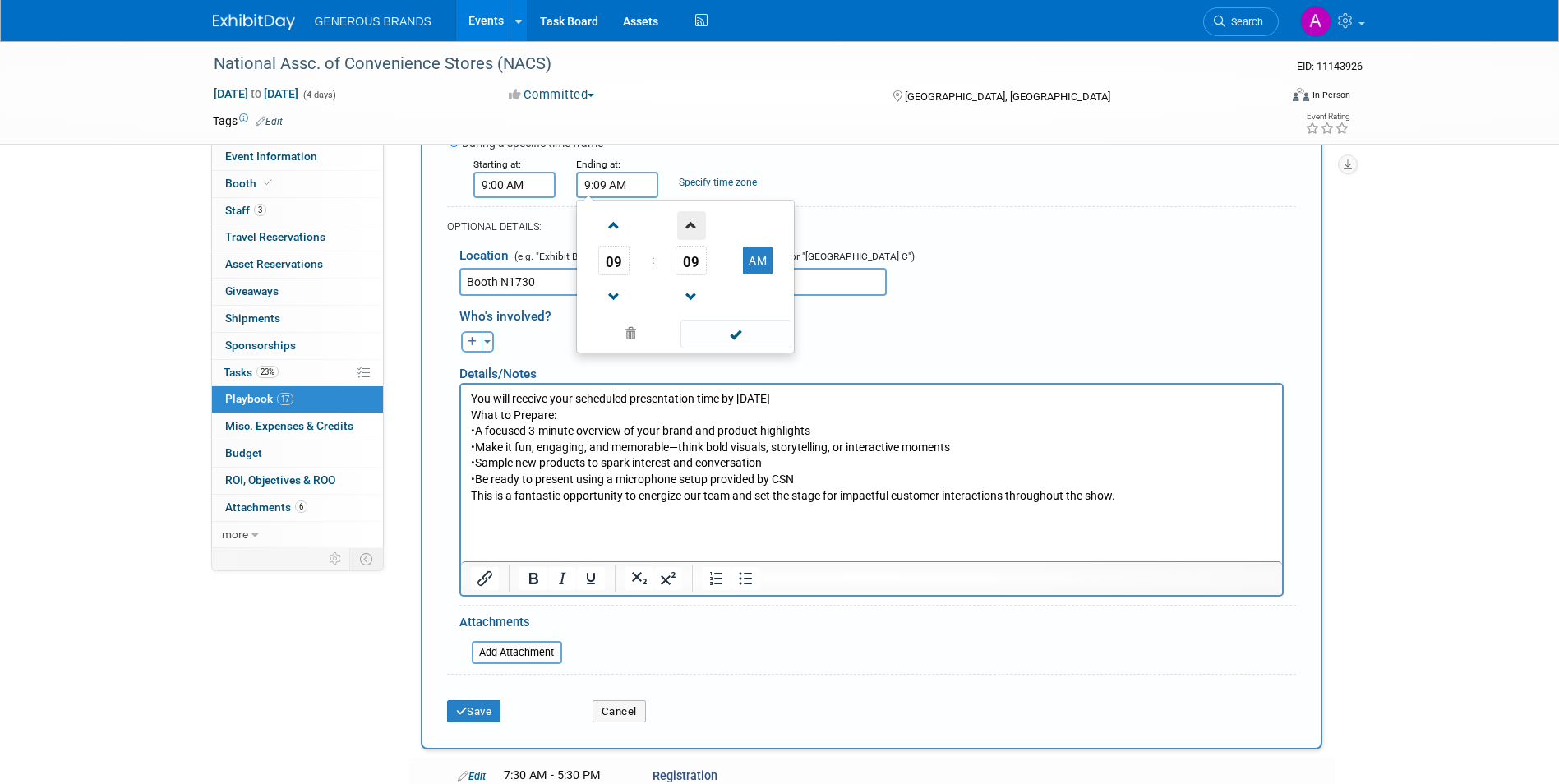
click at [692, 236] on span at bounding box center [691, 225] width 29 height 29
click at [694, 236] on span at bounding box center [691, 225] width 29 height 29
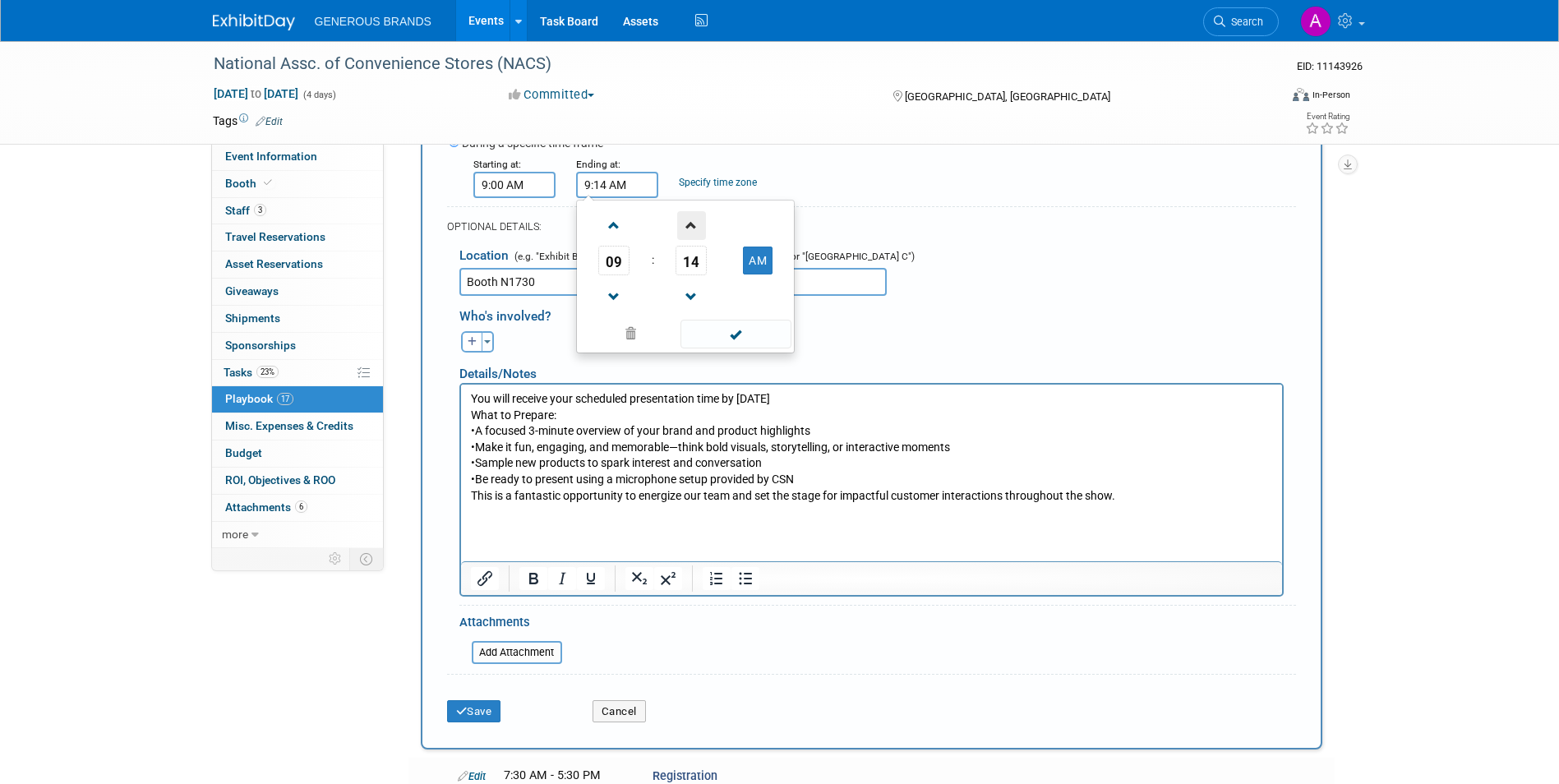
click at [694, 236] on span at bounding box center [691, 225] width 29 height 29
type input "9:15 AM"
click at [738, 346] on span at bounding box center [736, 333] width 111 height 29
click at [471, 713] on button "Save" at bounding box center [474, 712] width 54 height 23
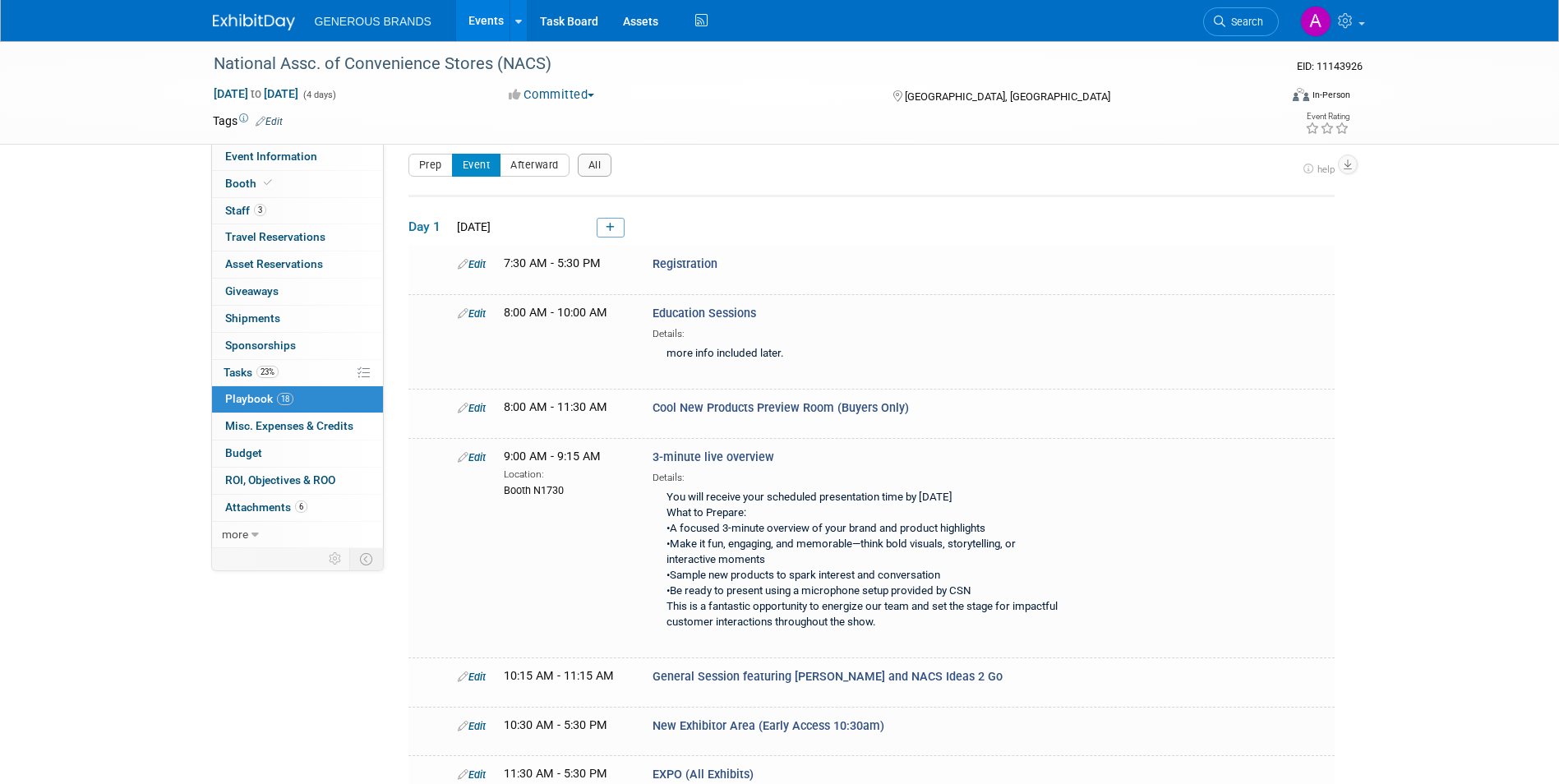
scroll to position [244, 0]
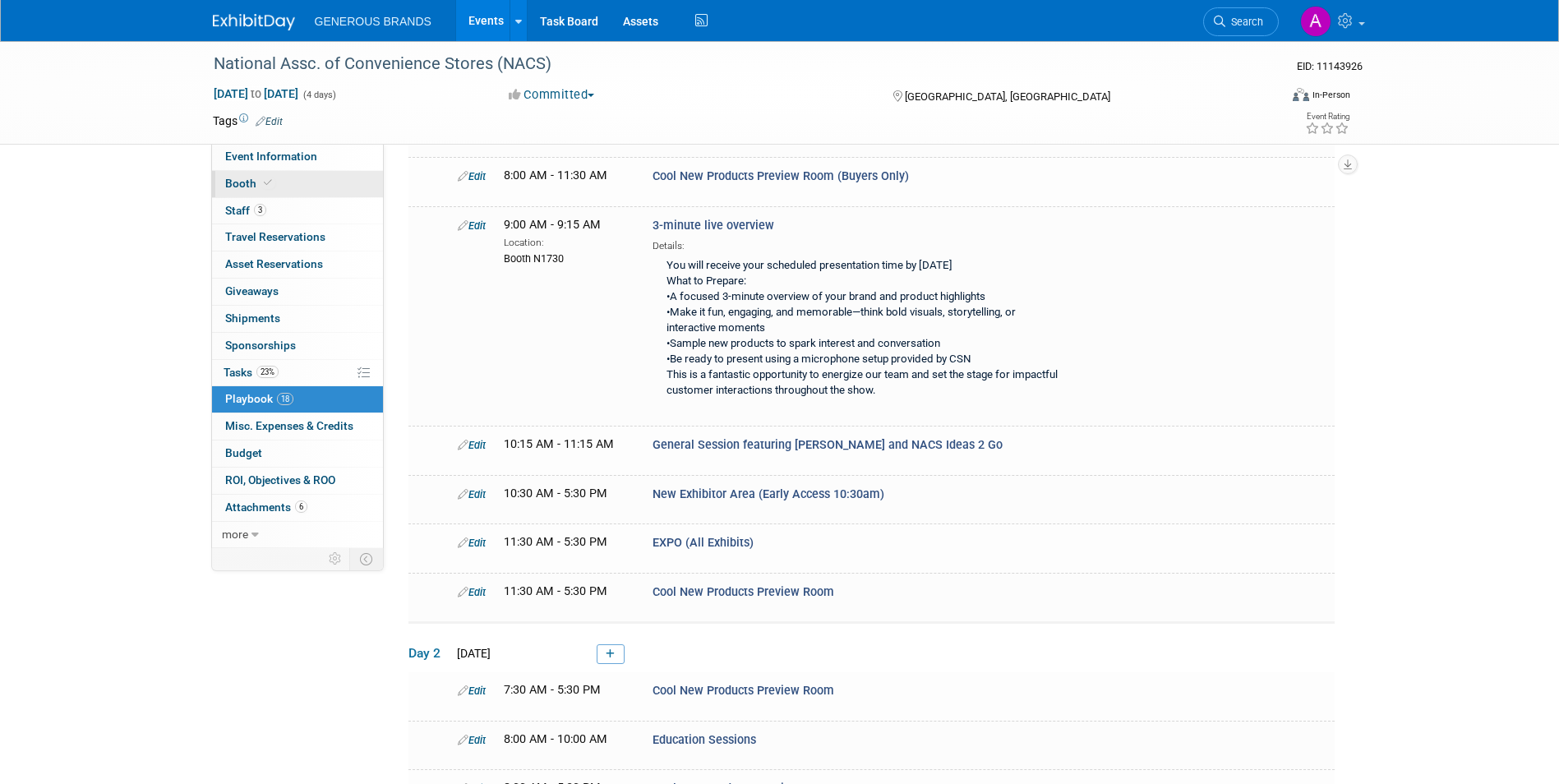
click at [242, 187] on span "Booth" at bounding box center [250, 183] width 50 height 13
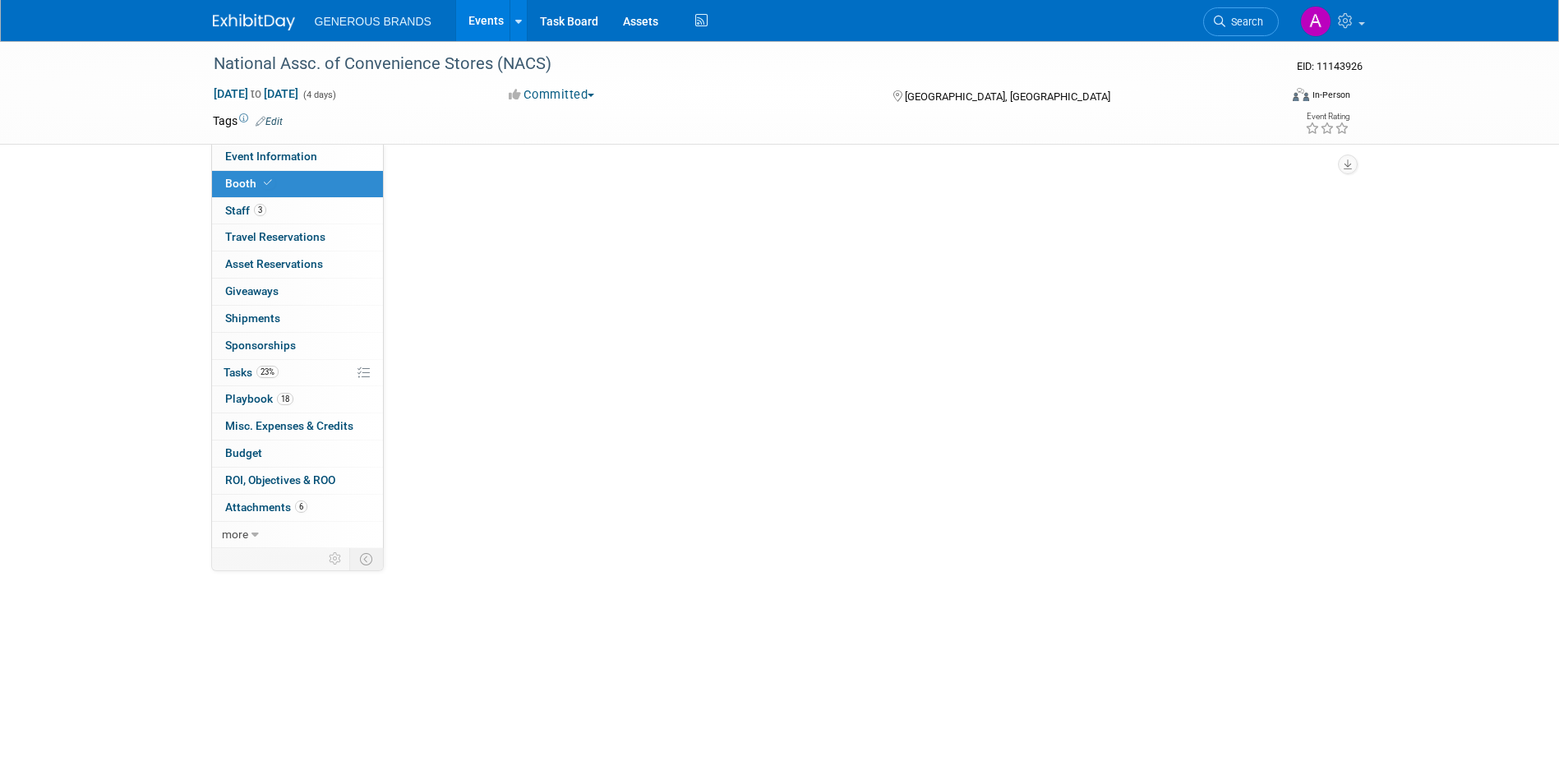
scroll to position [0, 0]
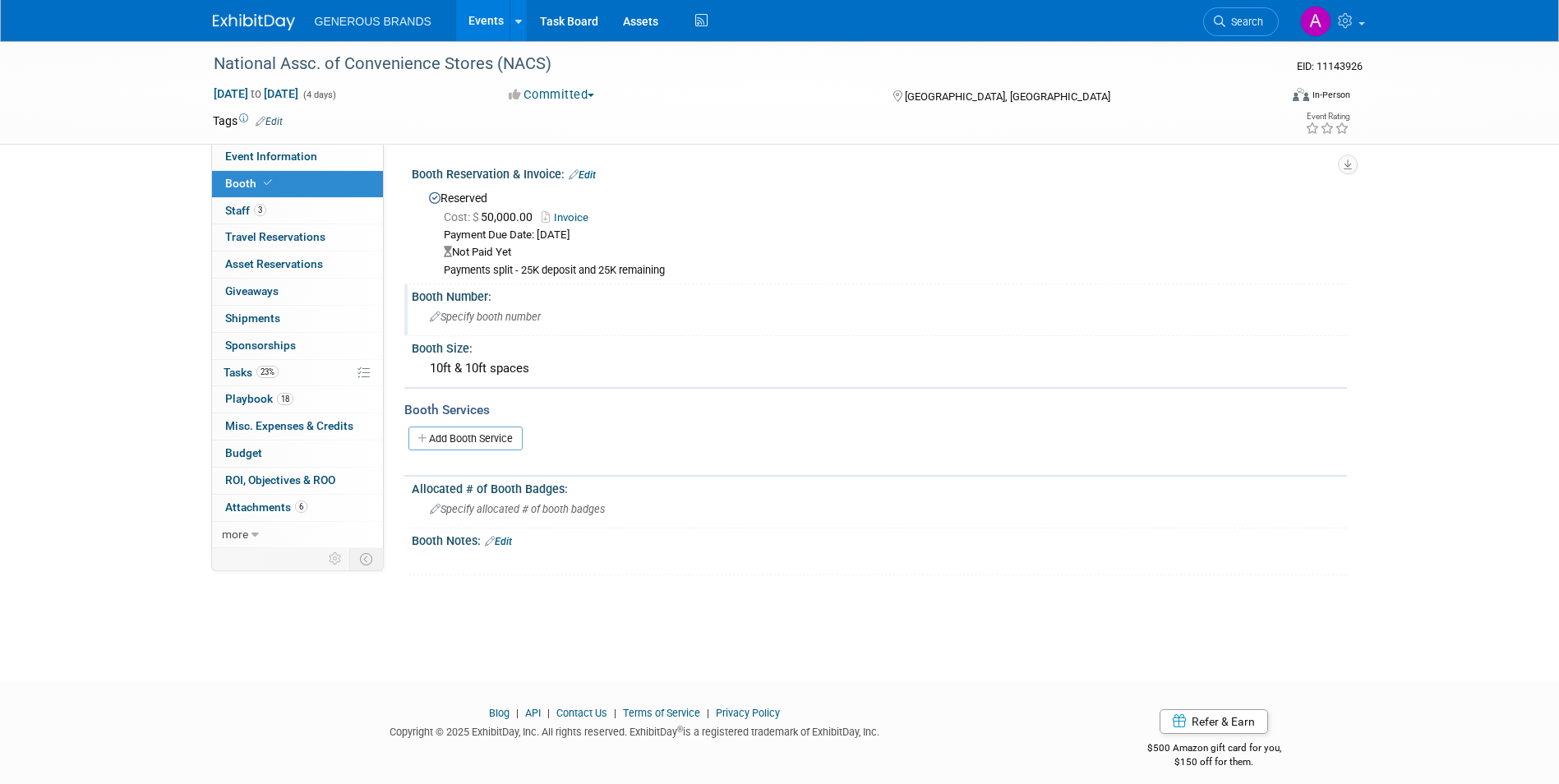
click at [528, 304] on div "Specify booth number" at bounding box center [879, 316] width 910 height 26
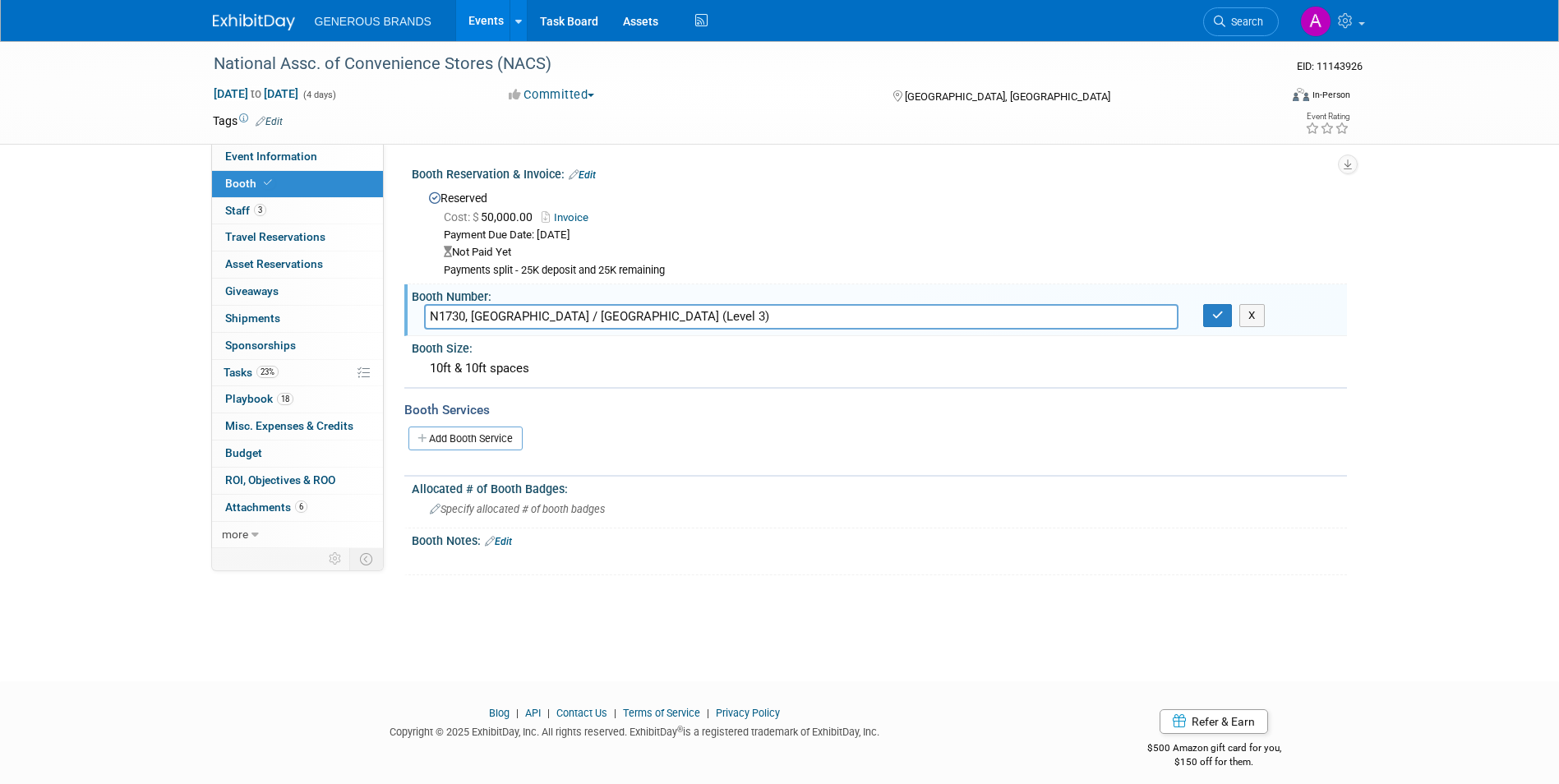
click at [655, 312] on input "N1730, North Building / Hall B (Level 3)" at bounding box center [801, 316] width 755 height 26
paste input "CSN - Generous Brands N1730-P"
type input "N1730, North Building / Hall B (Level 3)- CSN - Generous Brands N1730-P"
click at [1211, 314] on button "button" at bounding box center [1218, 315] width 30 height 23
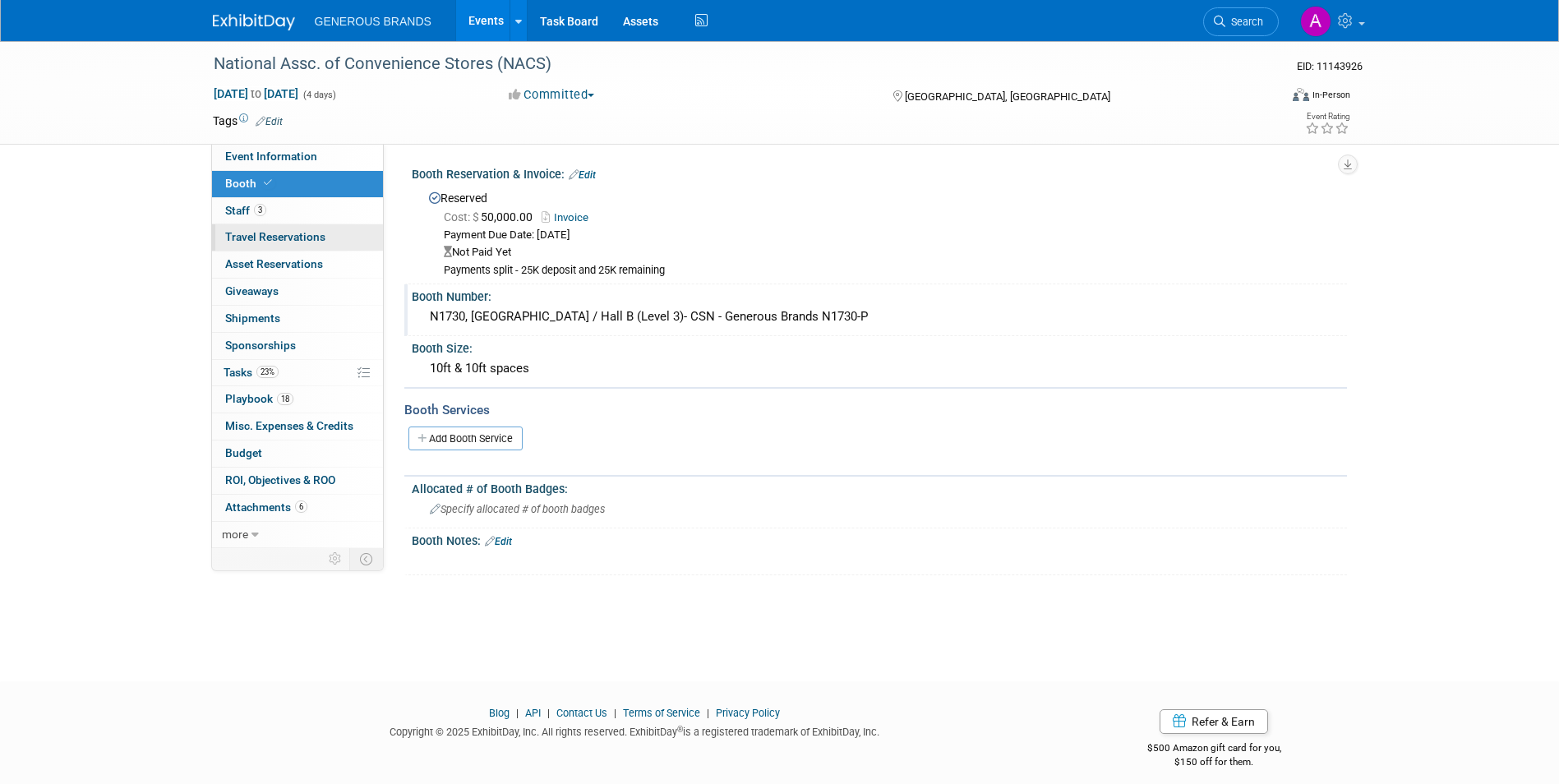
click at [309, 246] on link "0 Travel Reservations 0" at bounding box center [298, 238] width 171 height 26
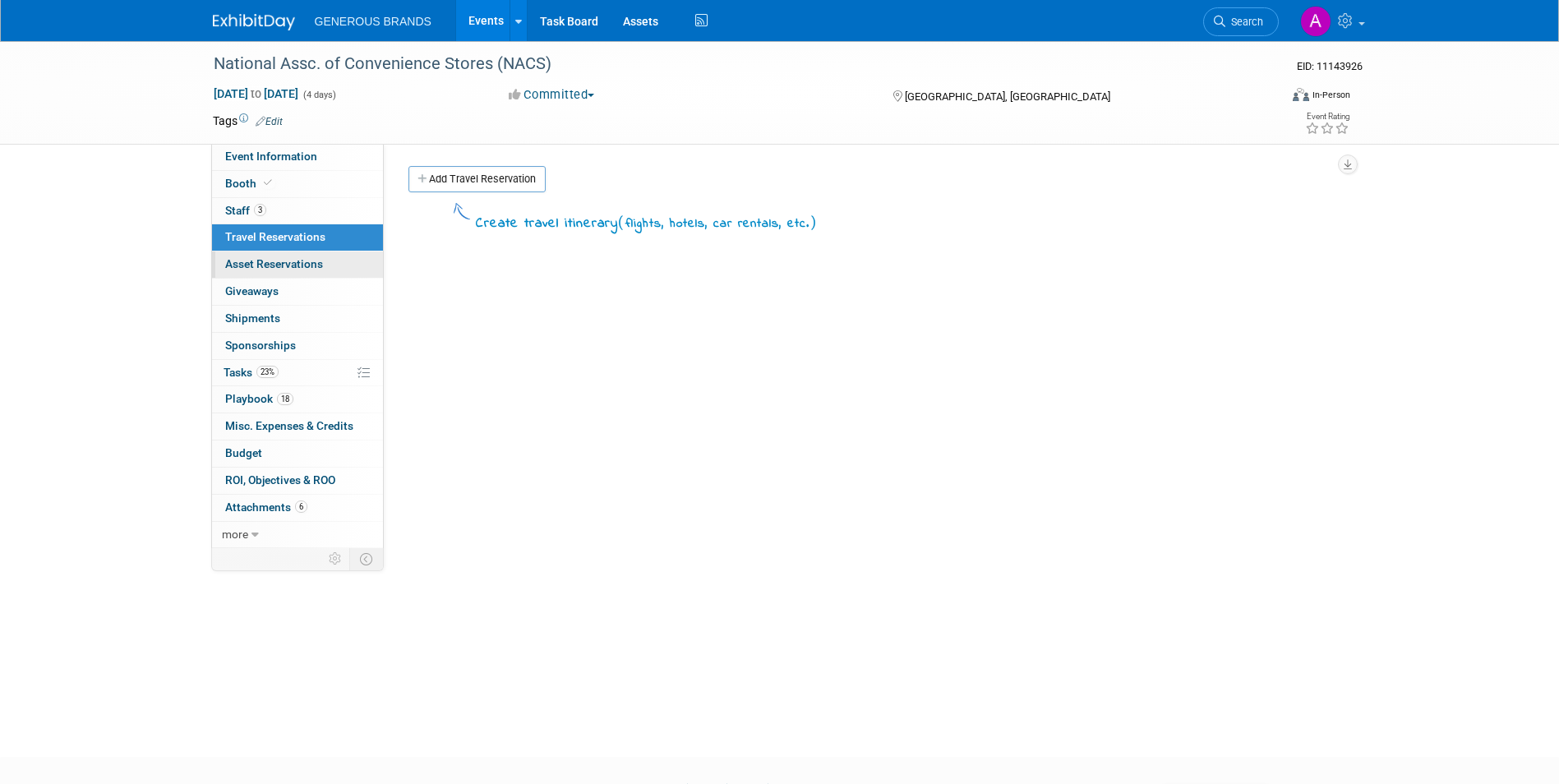
click at [319, 277] on link "0 Asset Reservations 0" at bounding box center [298, 265] width 171 height 26
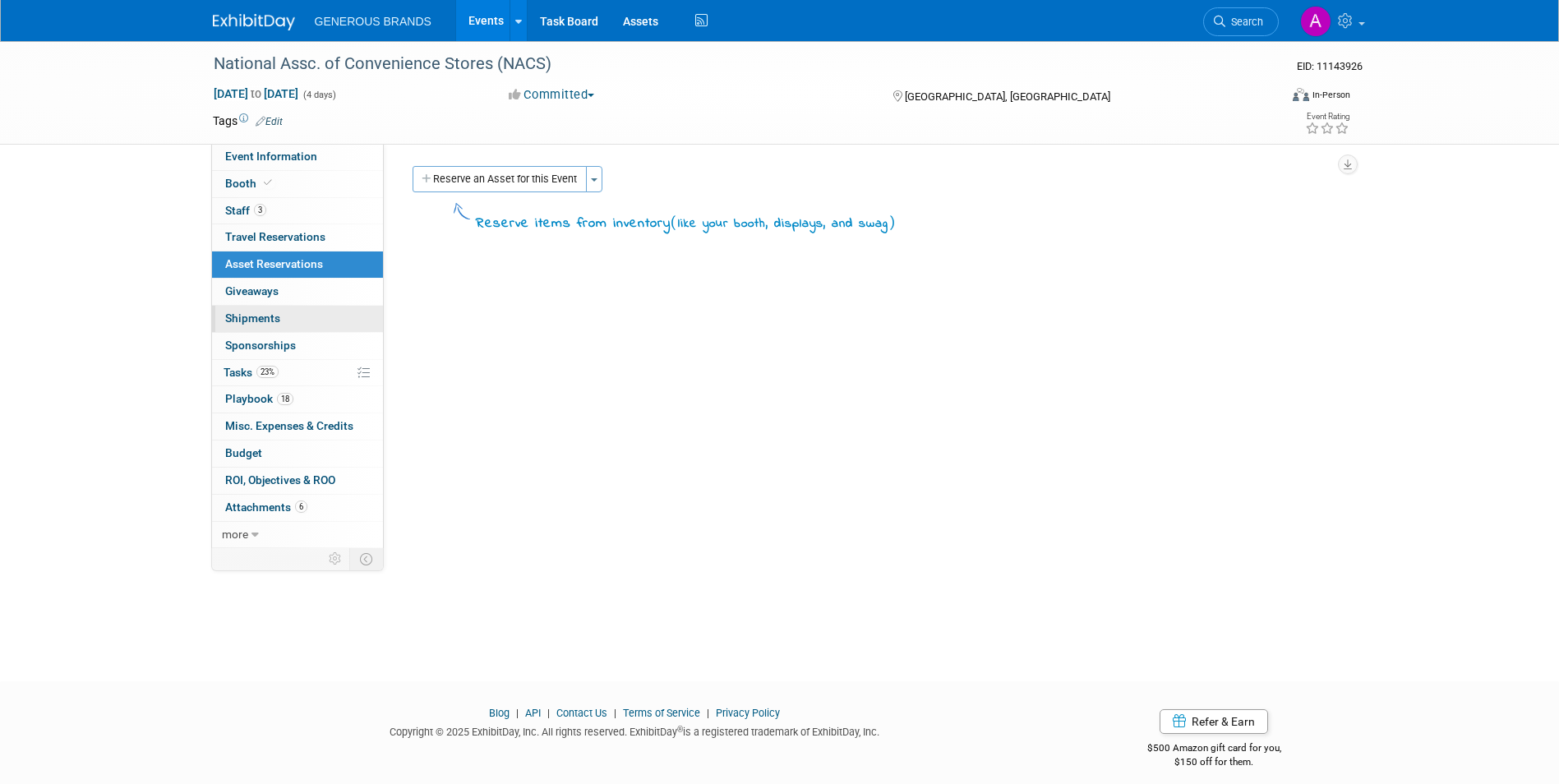
click at [312, 308] on link "0 Shipments 0" at bounding box center [298, 318] width 171 height 26
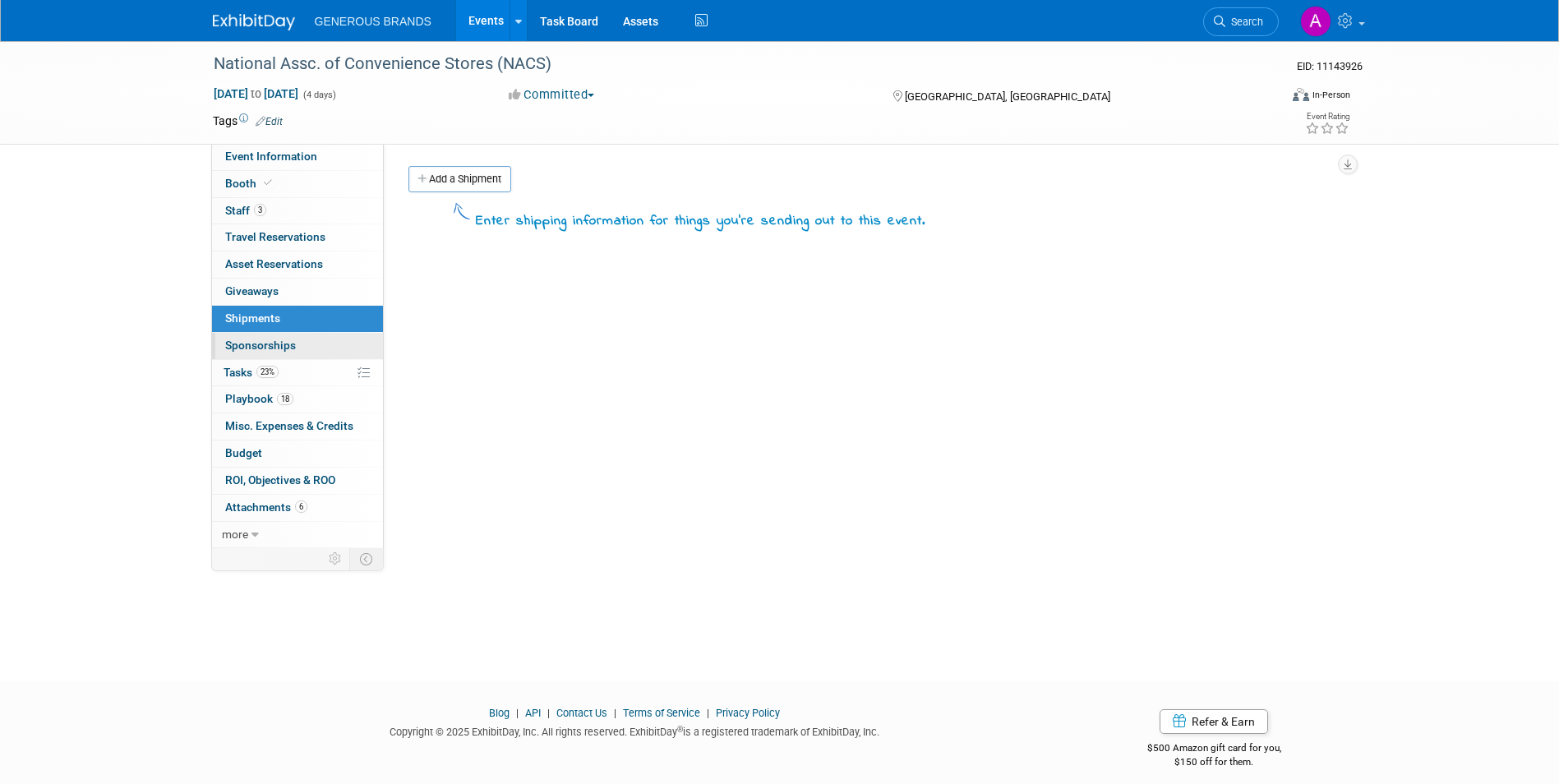
click at [311, 346] on link "0 Sponsorships 0" at bounding box center [298, 346] width 171 height 26
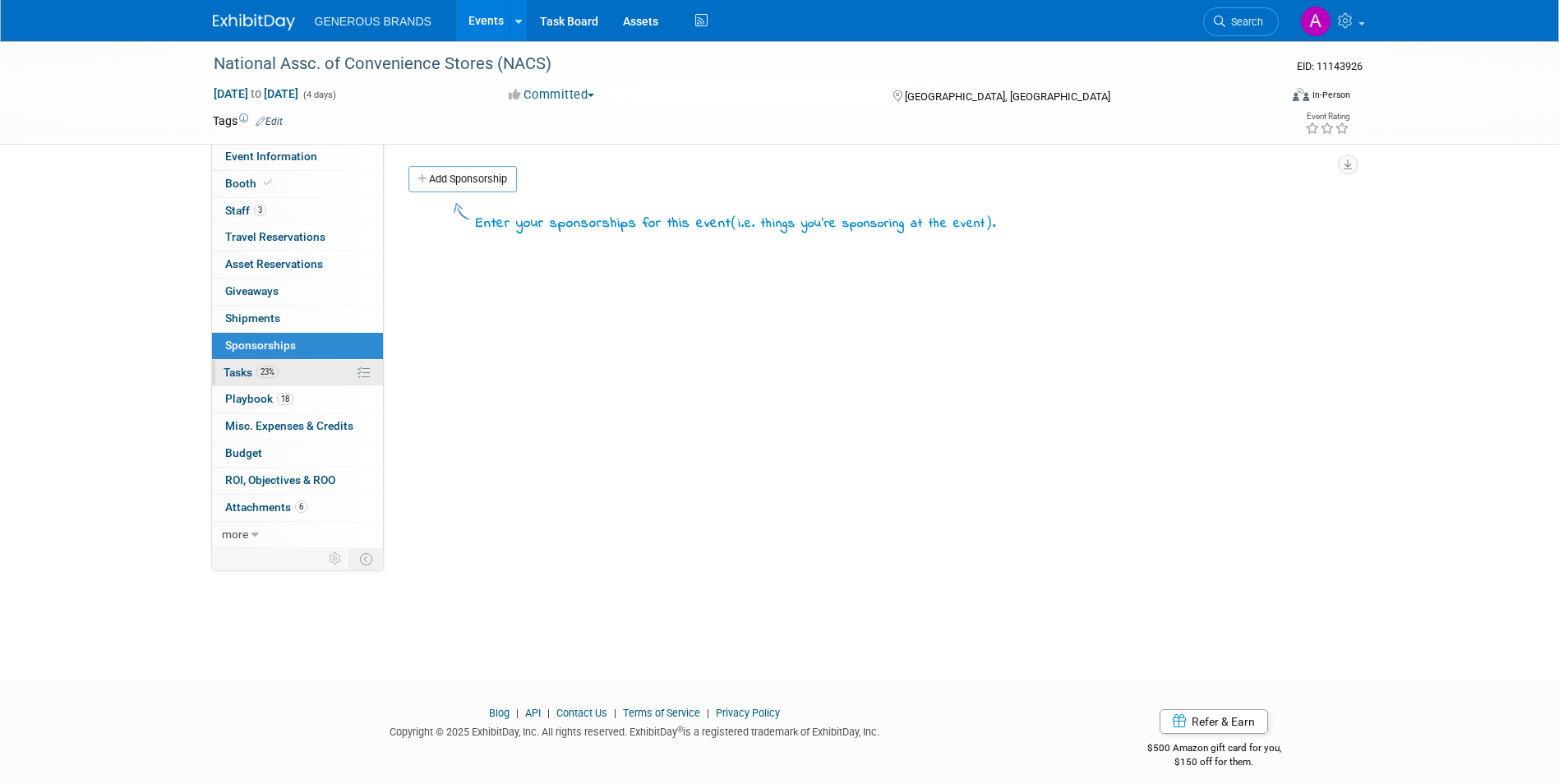
click at [313, 369] on link "23% Tasks 23%" at bounding box center [298, 373] width 171 height 26
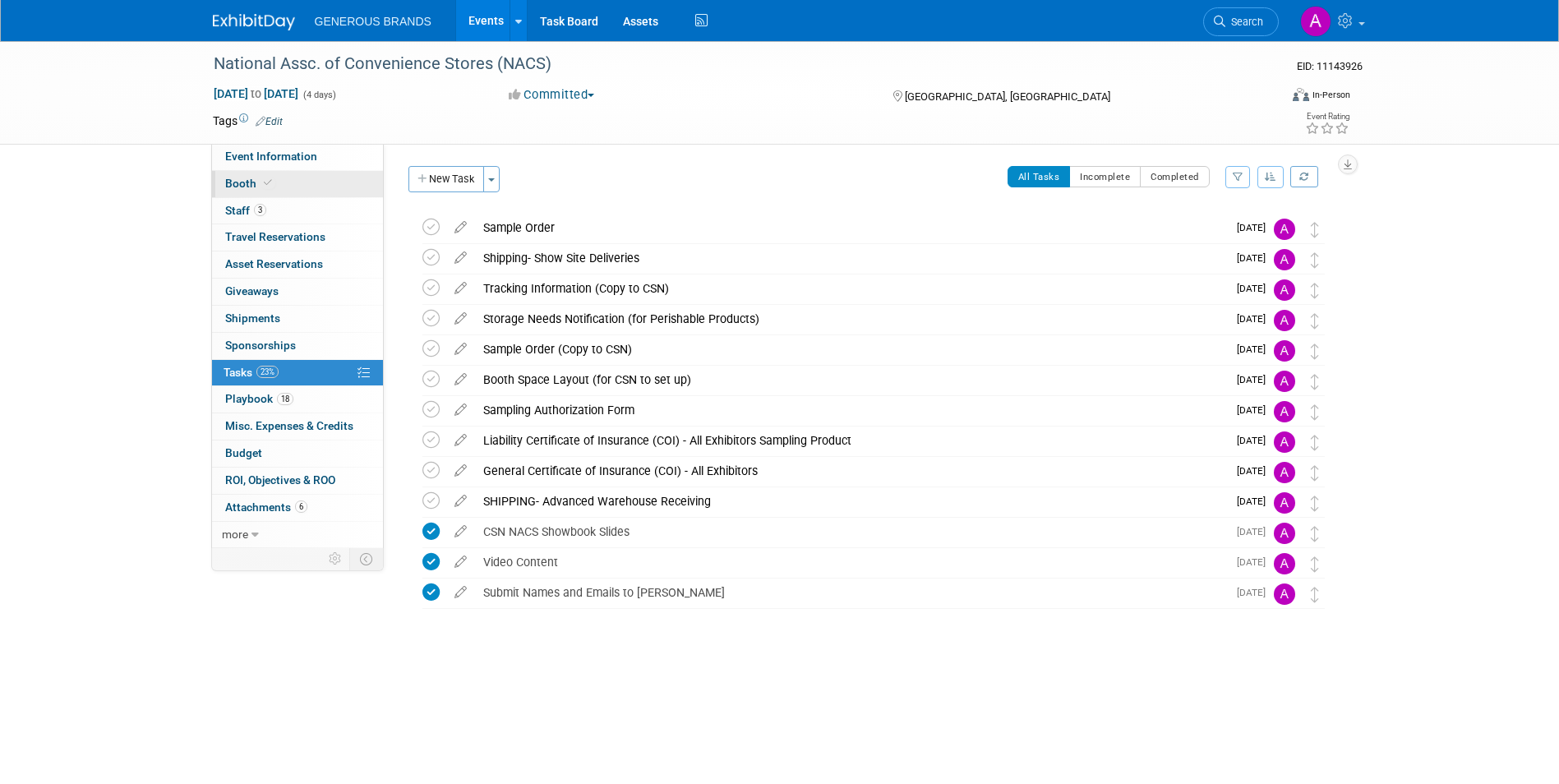
click at [311, 190] on link "Booth" at bounding box center [298, 184] width 171 height 26
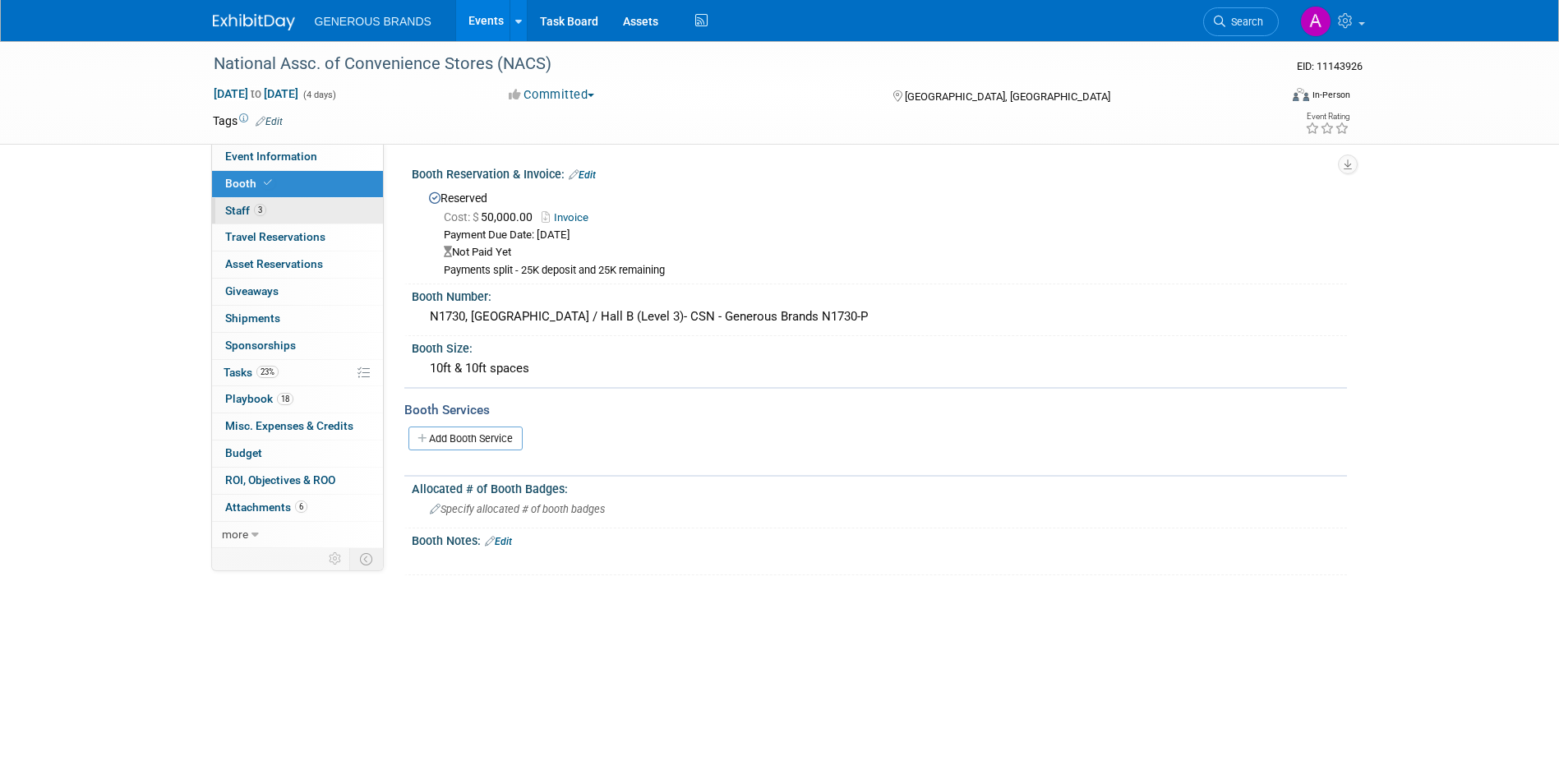
click at [312, 213] on link "3 Staff 3" at bounding box center [298, 211] width 171 height 26
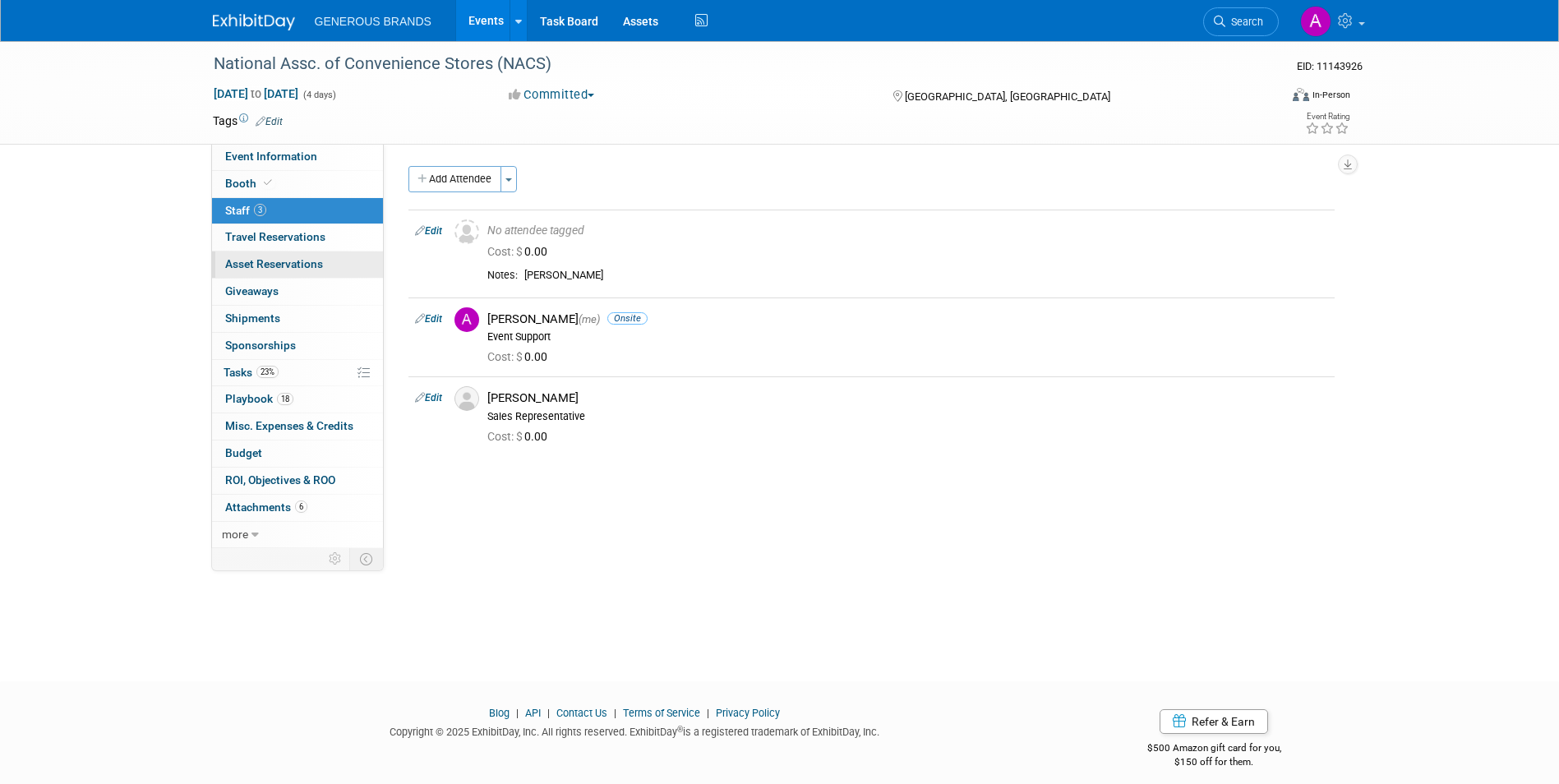
click at [330, 263] on link "0 Asset Reservations 0" at bounding box center [298, 265] width 171 height 26
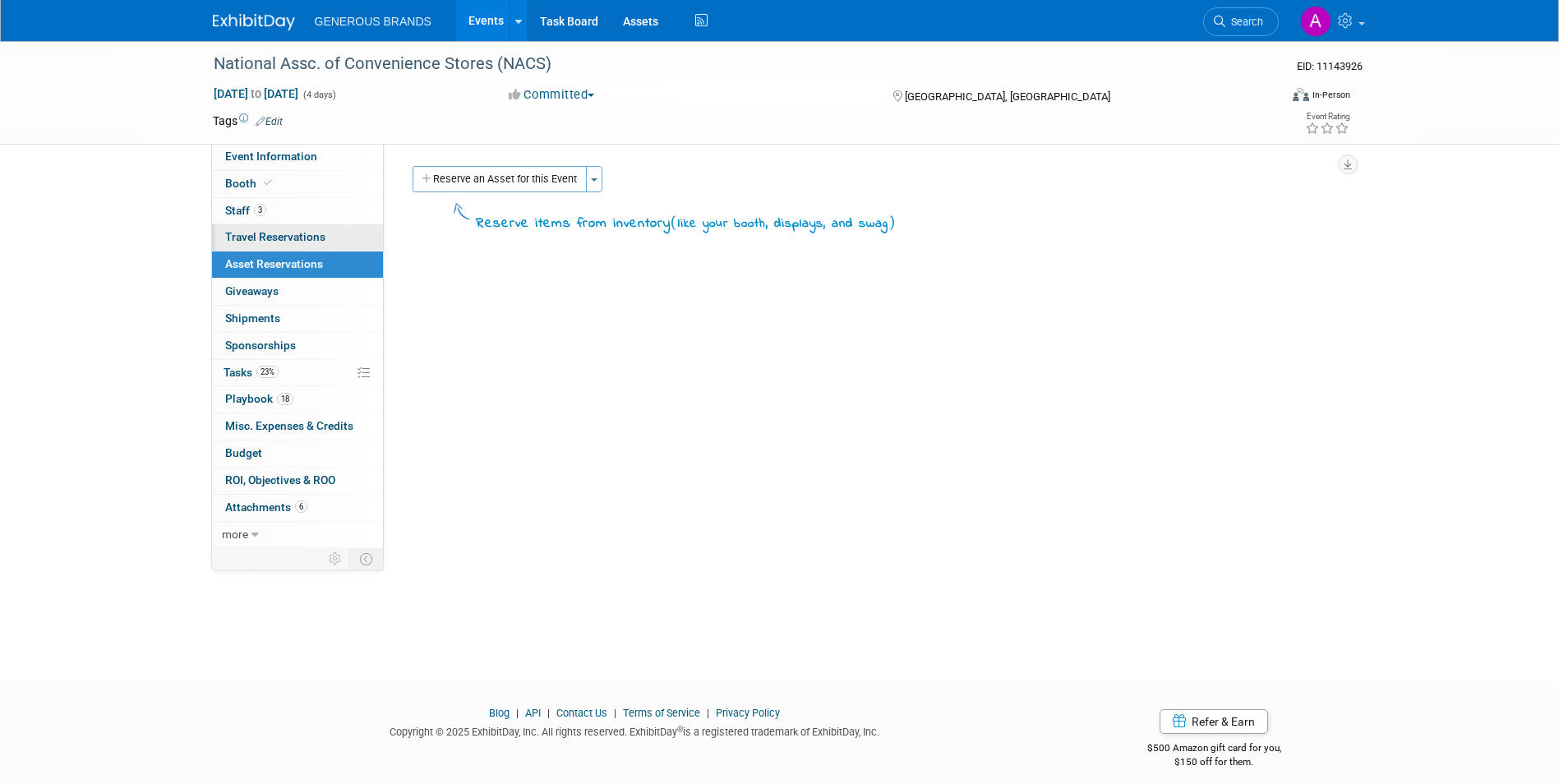
click at [336, 234] on link "0 Travel Reservations 0" at bounding box center [298, 238] width 171 height 26
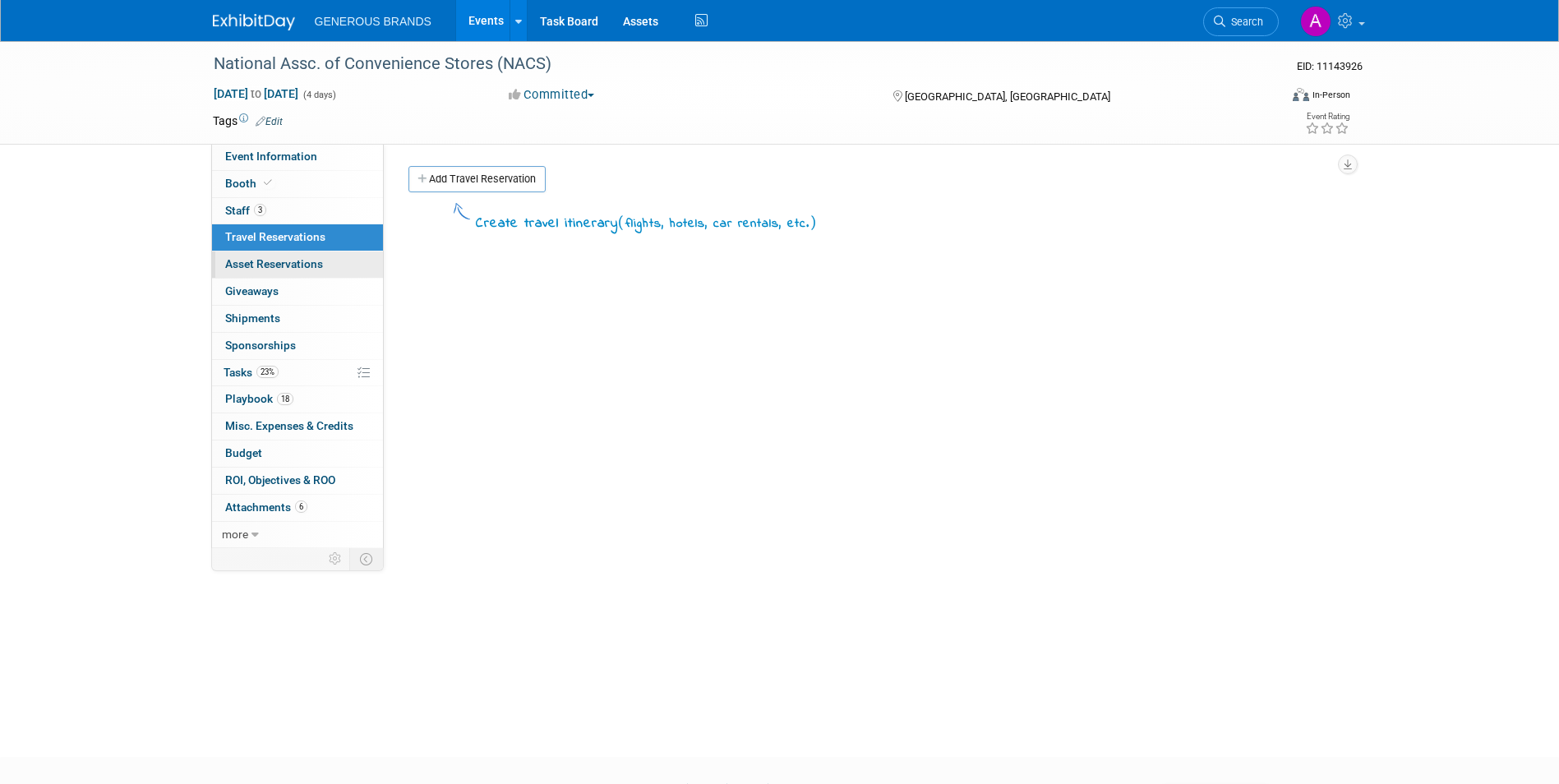
click at [327, 274] on link "0 Asset Reservations 0" at bounding box center [298, 265] width 171 height 26
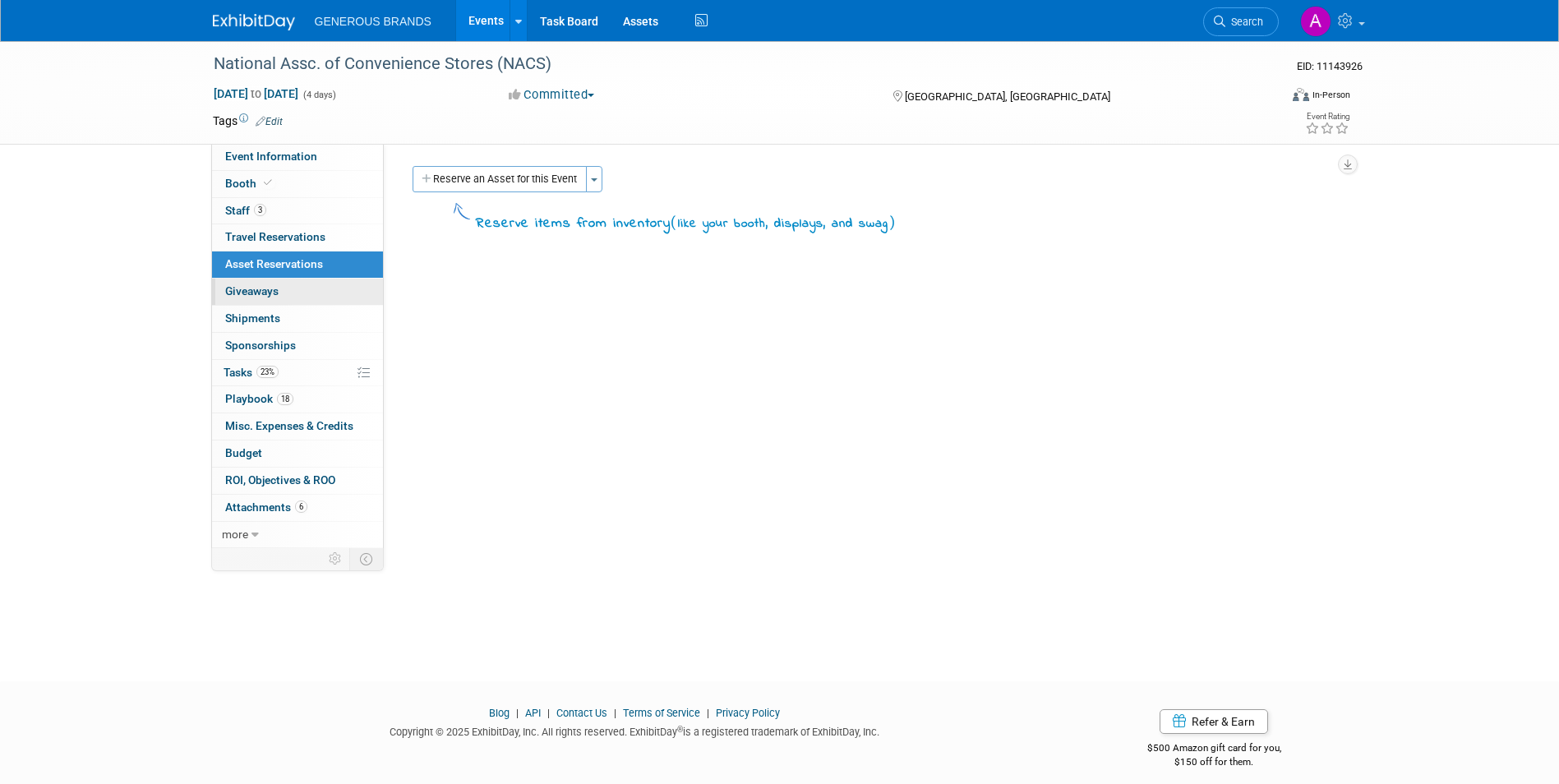
click at [328, 296] on link "0 Giveaways 0" at bounding box center [298, 292] width 171 height 26
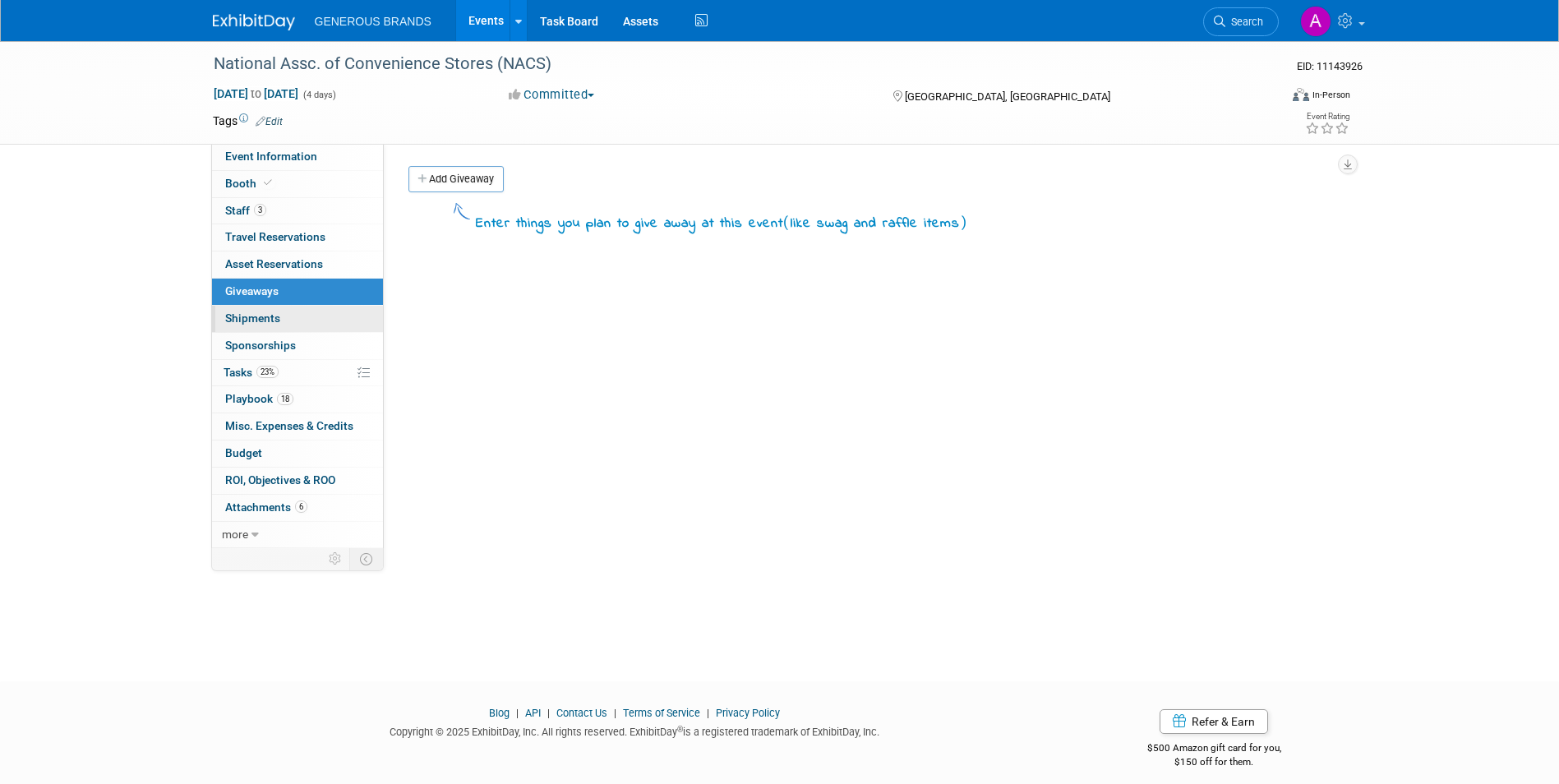
click at [304, 313] on link "0 Shipments 0" at bounding box center [298, 318] width 171 height 26
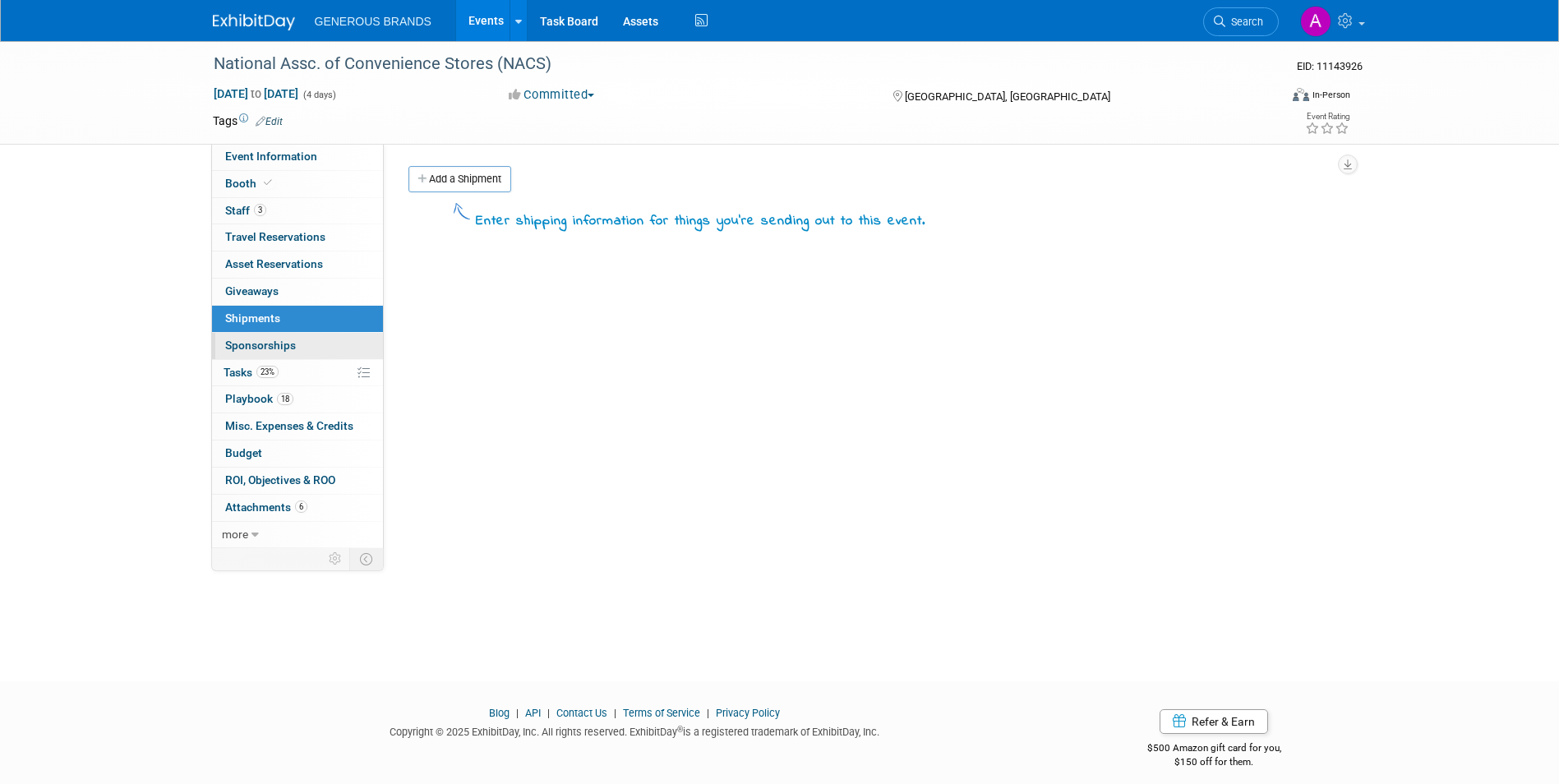
click at [294, 341] on span "Sponsorships 0" at bounding box center [261, 345] width 71 height 13
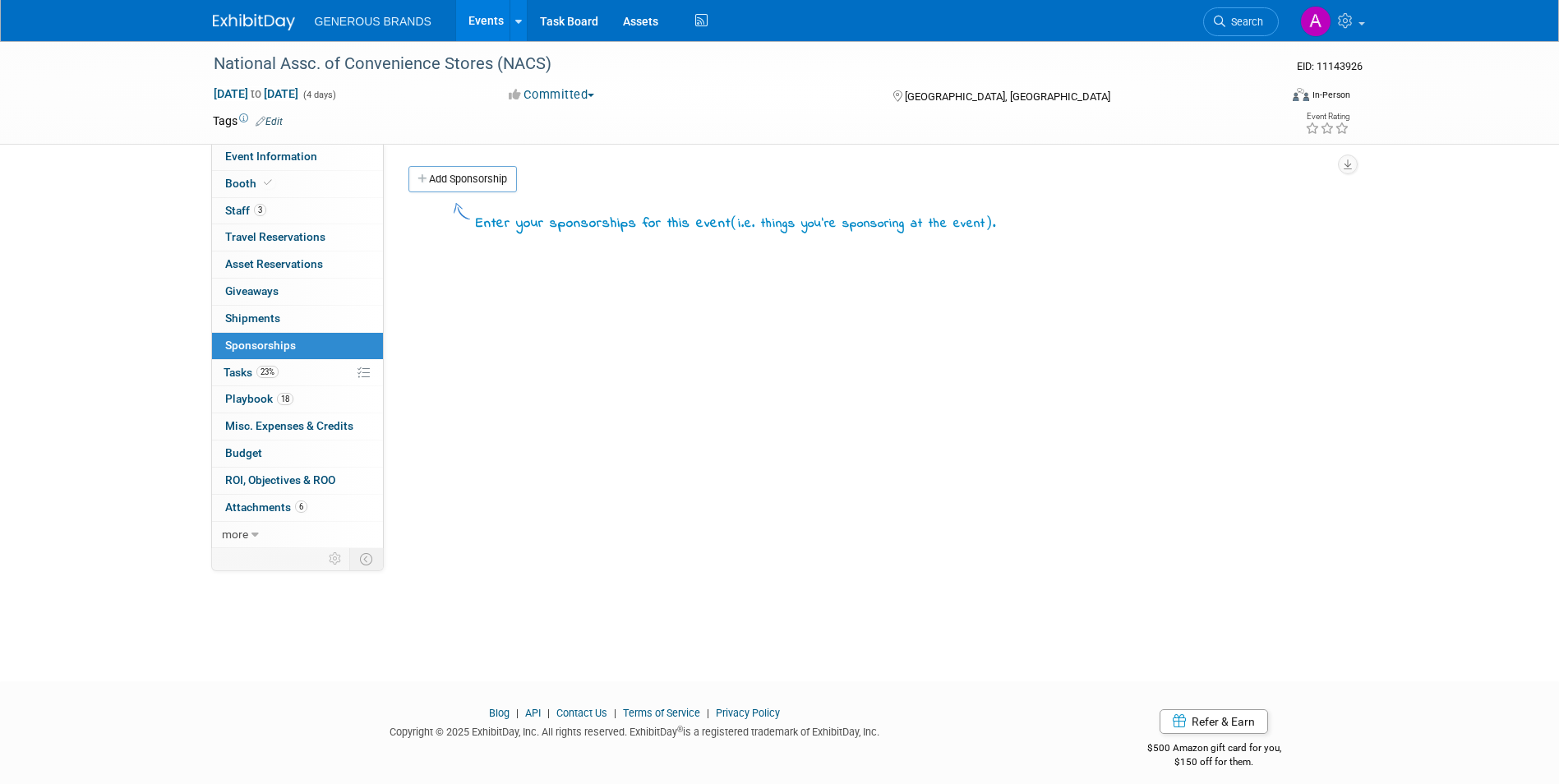
click at [291, 370] on link "23% Tasks 23%" at bounding box center [298, 373] width 171 height 26
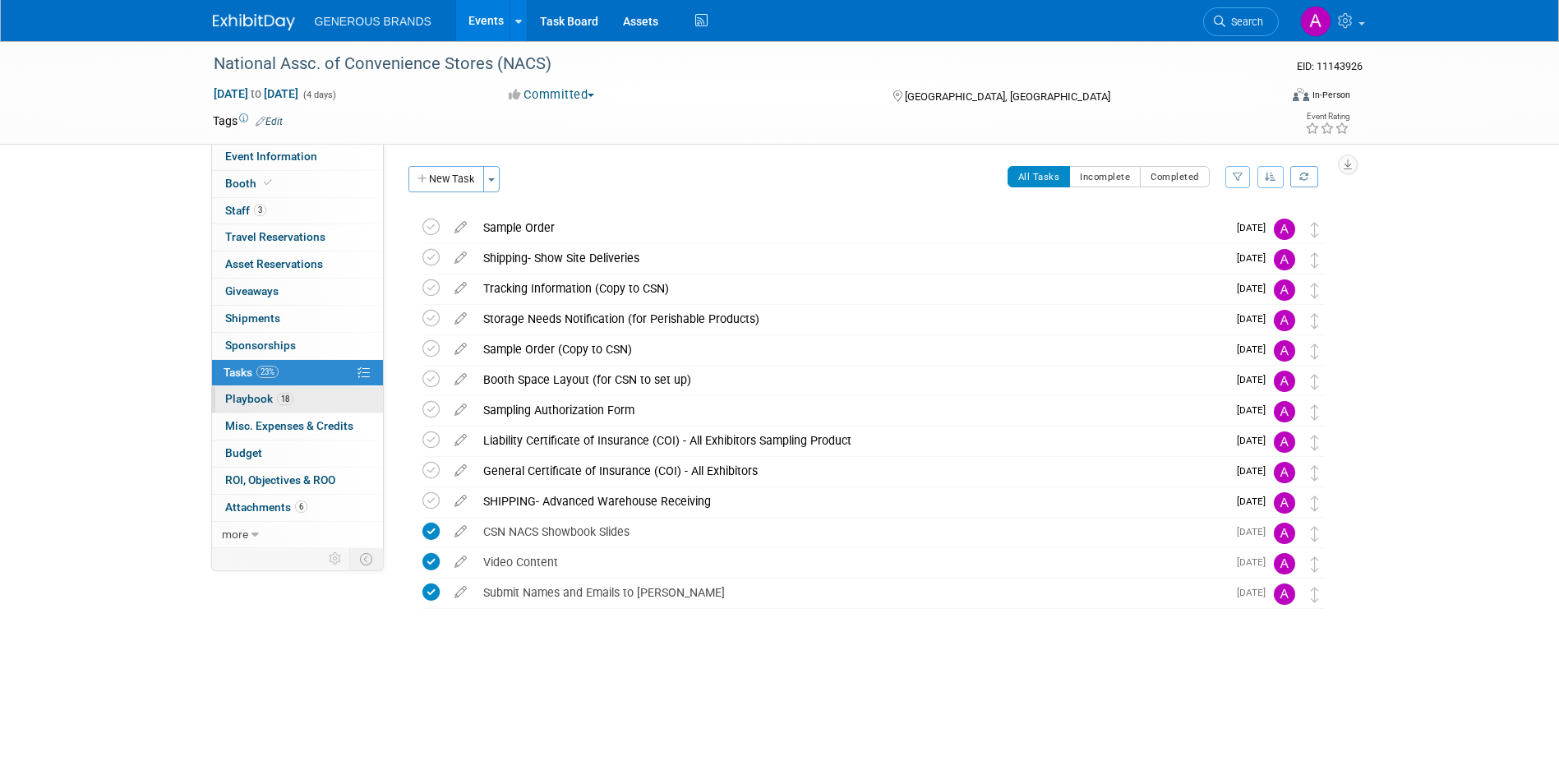
click at [298, 405] on link "18 Playbook 18" at bounding box center [298, 399] width 171 height 26
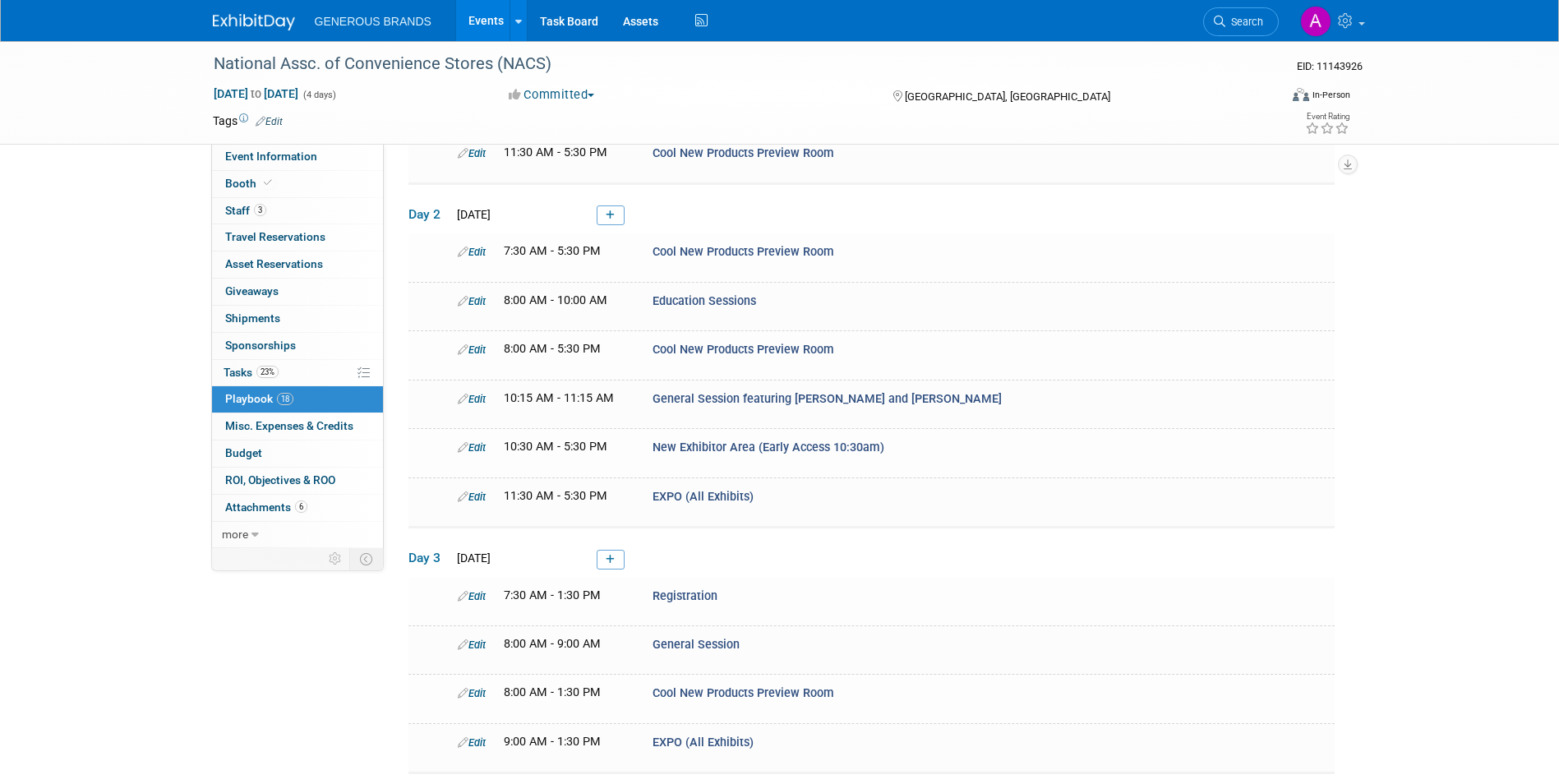
scroll to position [676, 0]
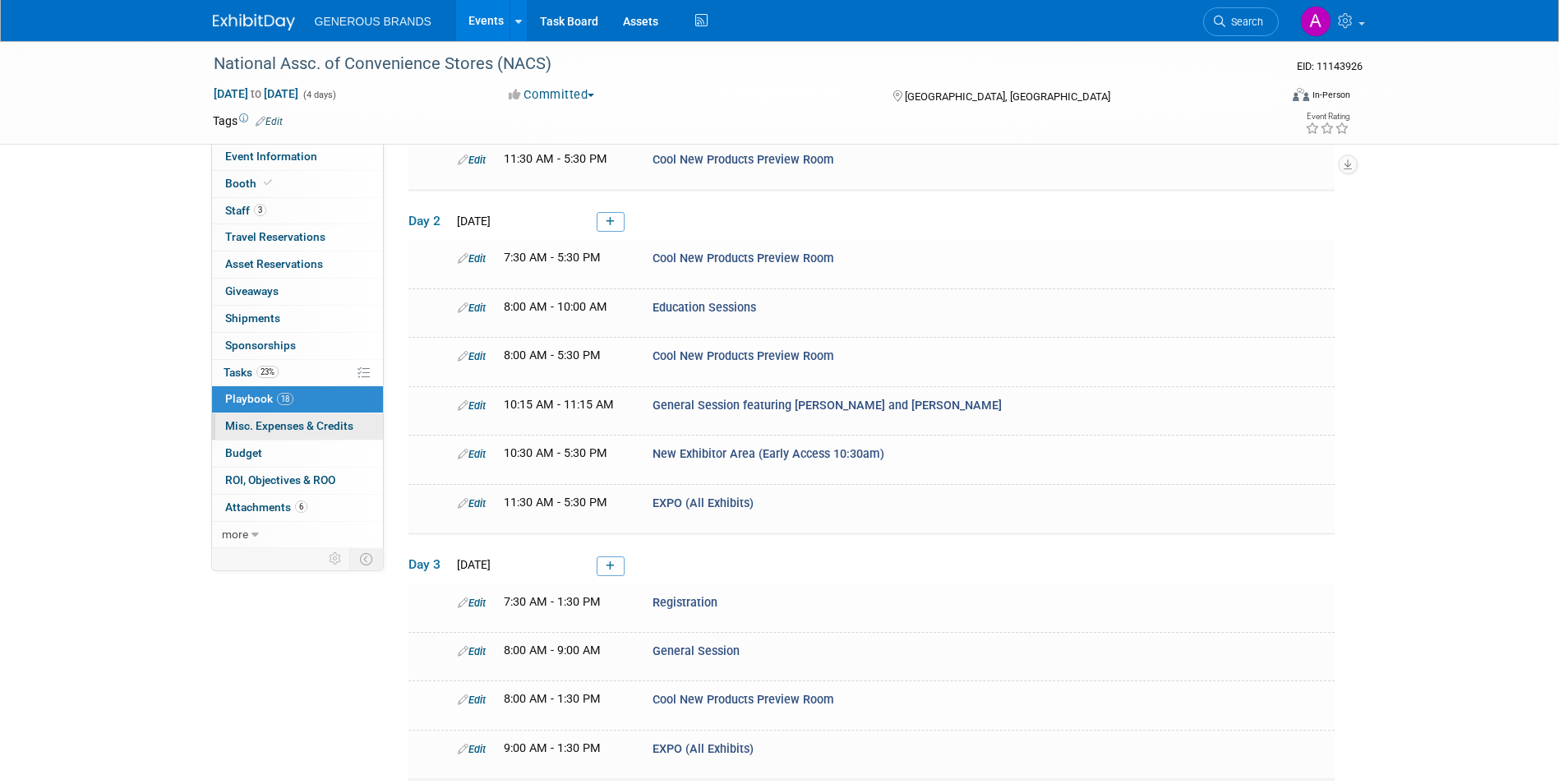
click at [319, 425] on span "Misc. Expenses & Credits 0" at bounding box center [290, 425] width 128 height 13
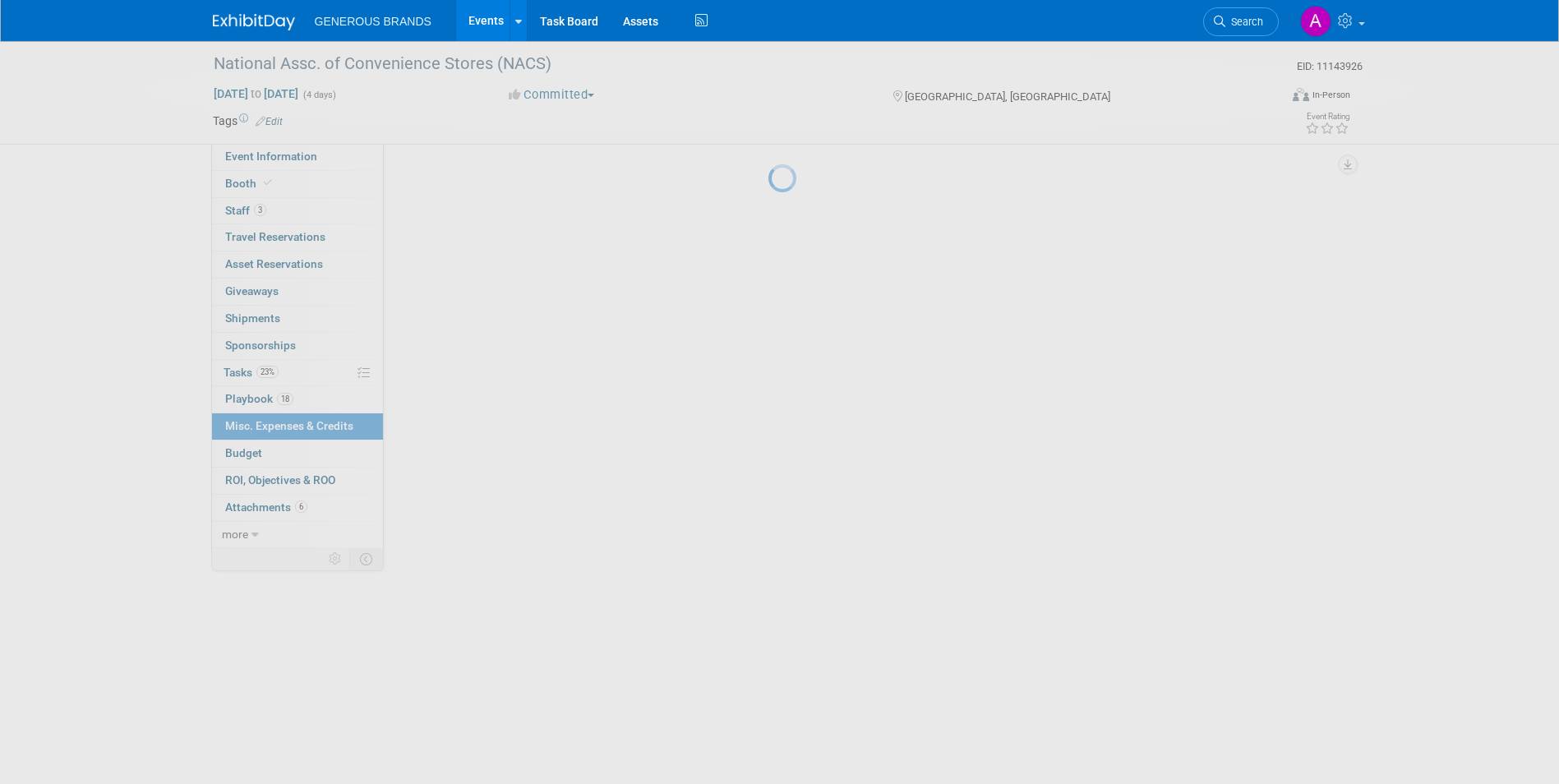
scroll to position [0, 0]
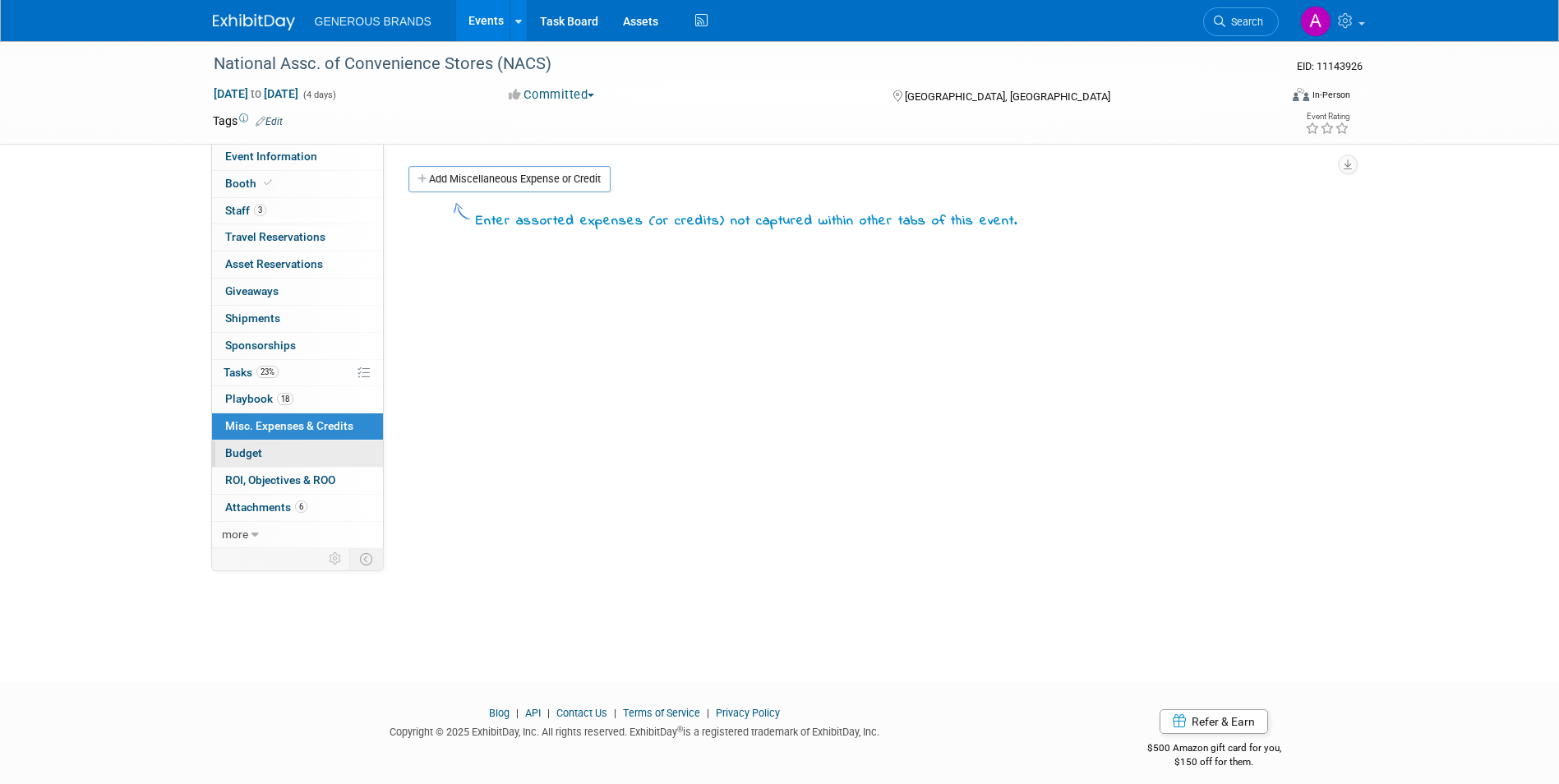
click at [309, 457] on link "Budget" at bounding box center [298, 453] width 171 height 26
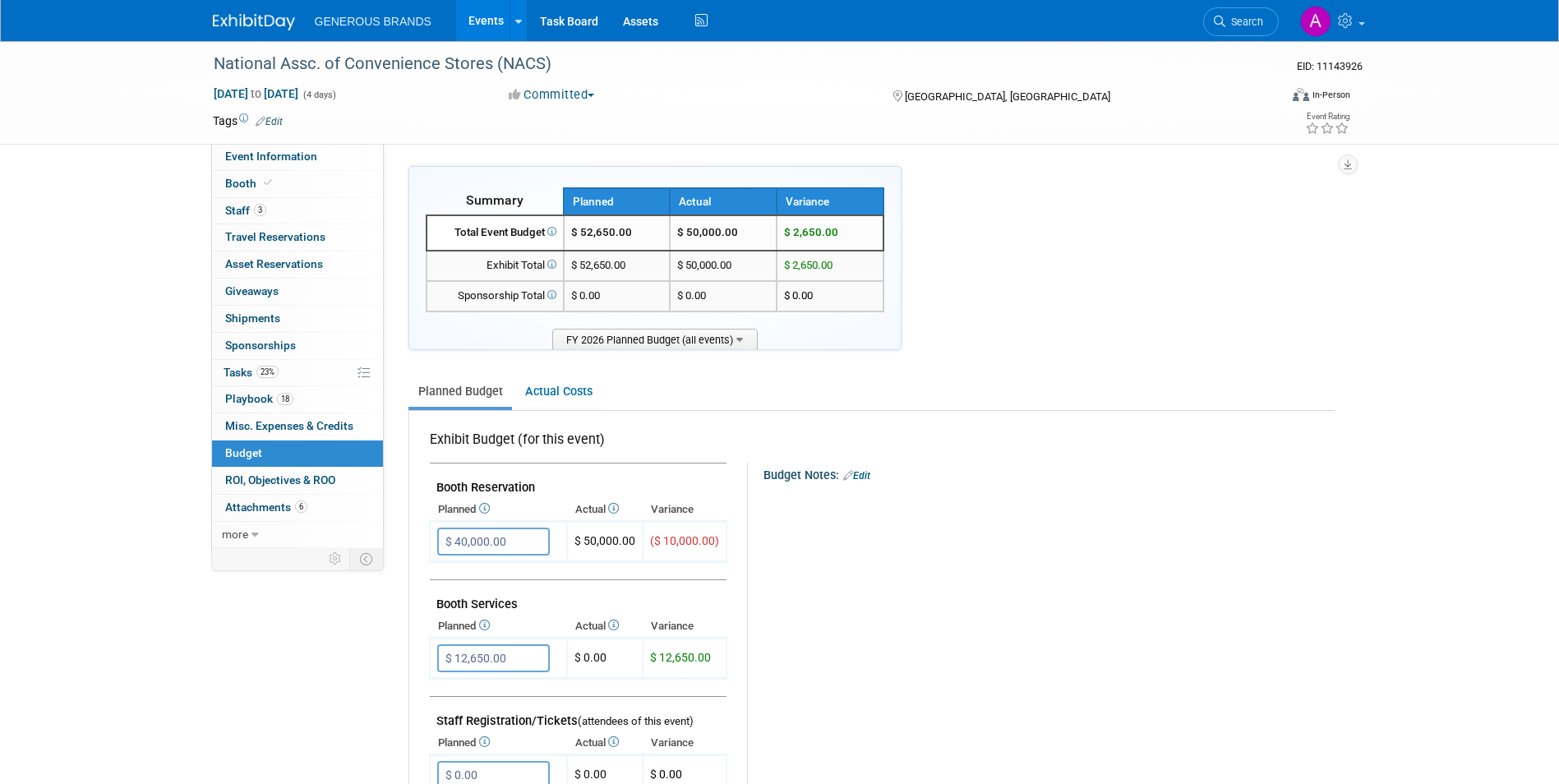
click at [308, 466] on link "Budget" at bounding box center [298, 453] width 171 height 26
click at [305, 501] on span "Attachments 6" at bounding box center [267, 507] width 82 height 13
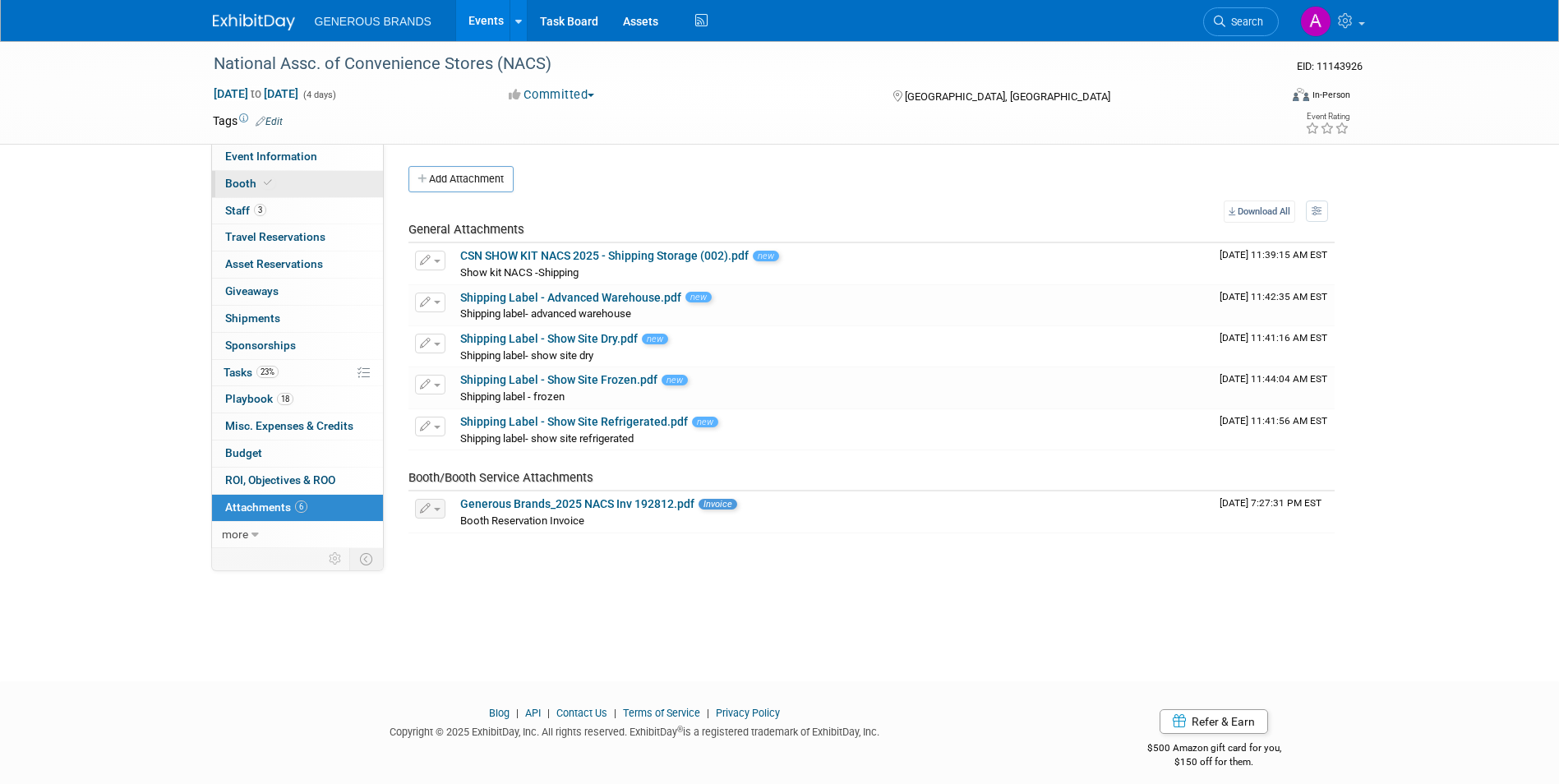
click at [310, 188] on link "Booth" at bounding box center [298, 184] width 171 height 26
